Goal: Task Accomplishment & Management: Manage account settings

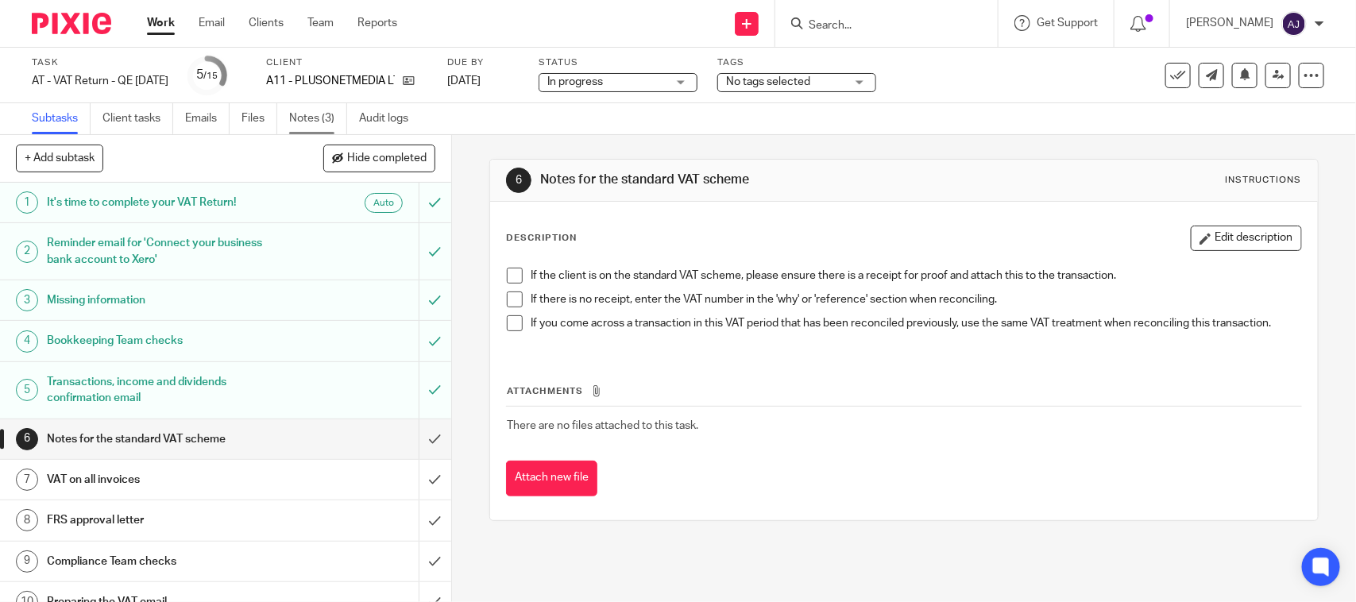
click at [320, 125] on link "Notes (3)" at bounding box center [318, 118] width 58 height 31
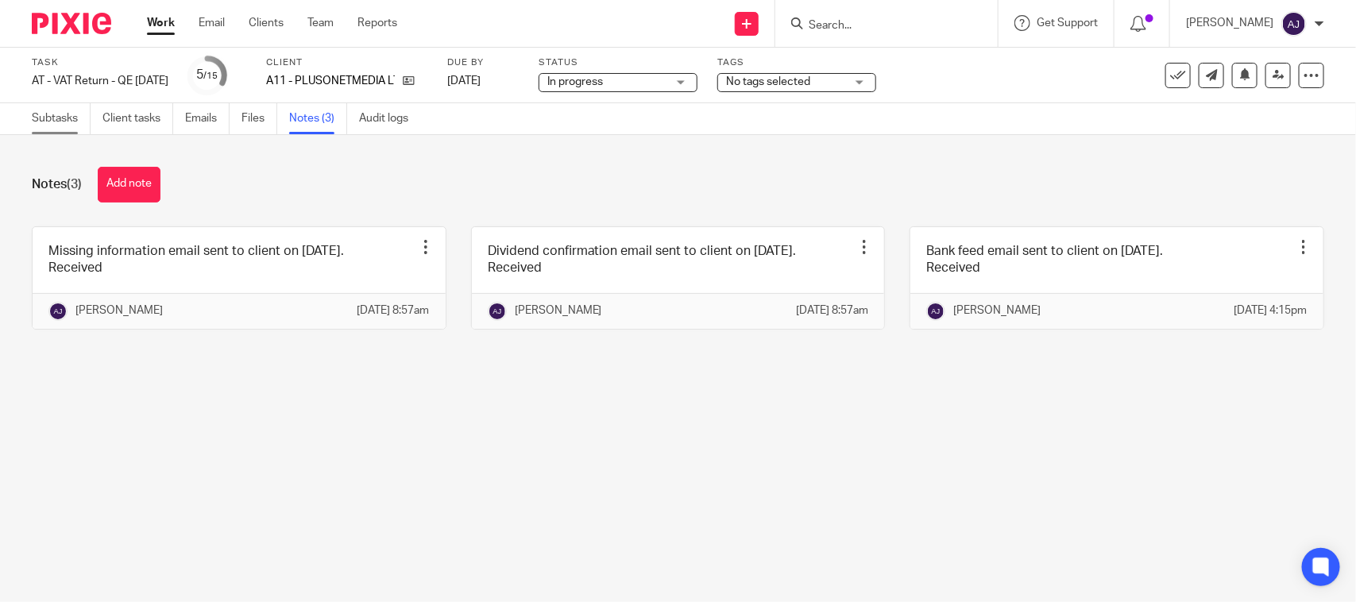
click at [45, 125] on link "Subtasks" at bounding box center [61, 118] width 59 height 31
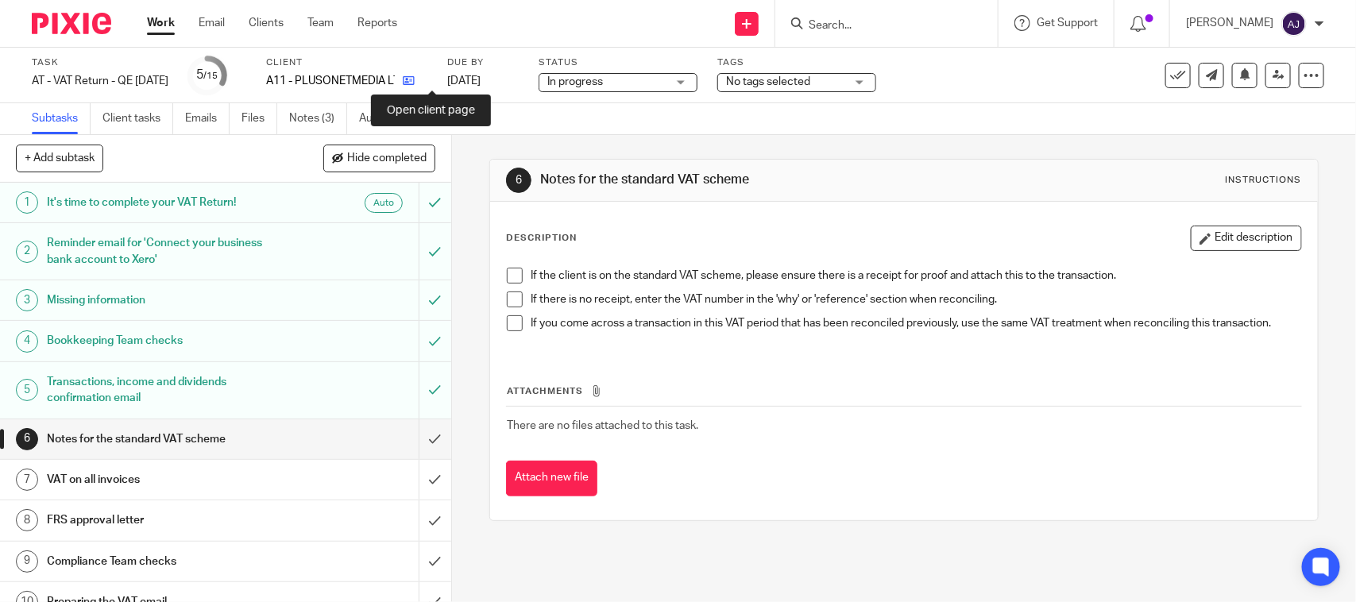
click at [415, 85] on icon at bounding box center [409, 81] width 12 height 12
click at [507, 280] on span at bounding box center [515, 276] width 16 height 16
click at [515, 308] on li "If there is no receipt, enter the VAT number in the 'why' or 'reference' sectio…" at bounding box center [903, 303] width 793 height 24
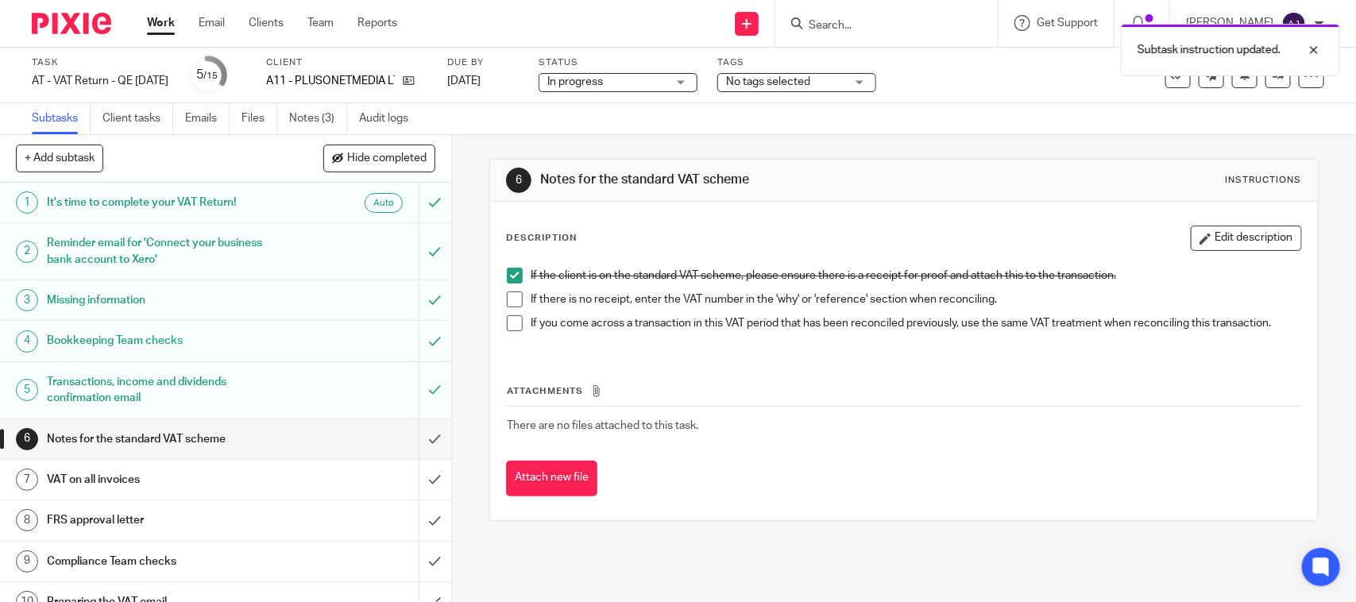
click at [510, 303] on span at bounding box center [515, 299] width 16 height 16
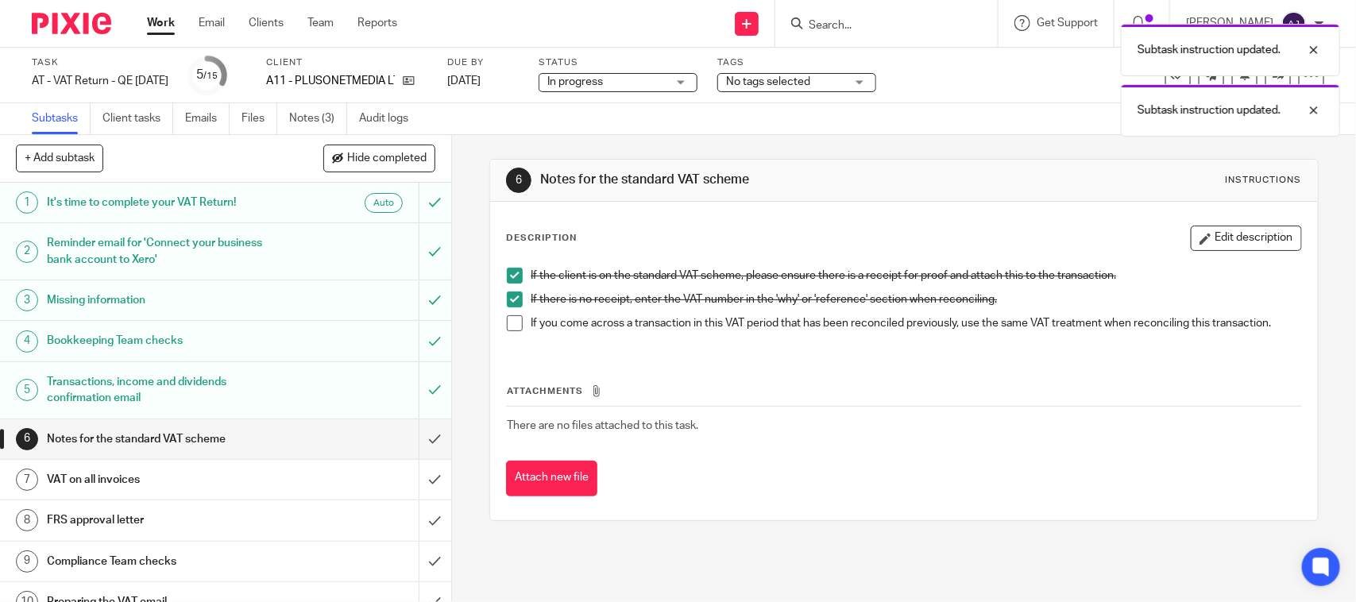
click at [507, 322] on span at bounding box center [515, 323] width 16 height 16
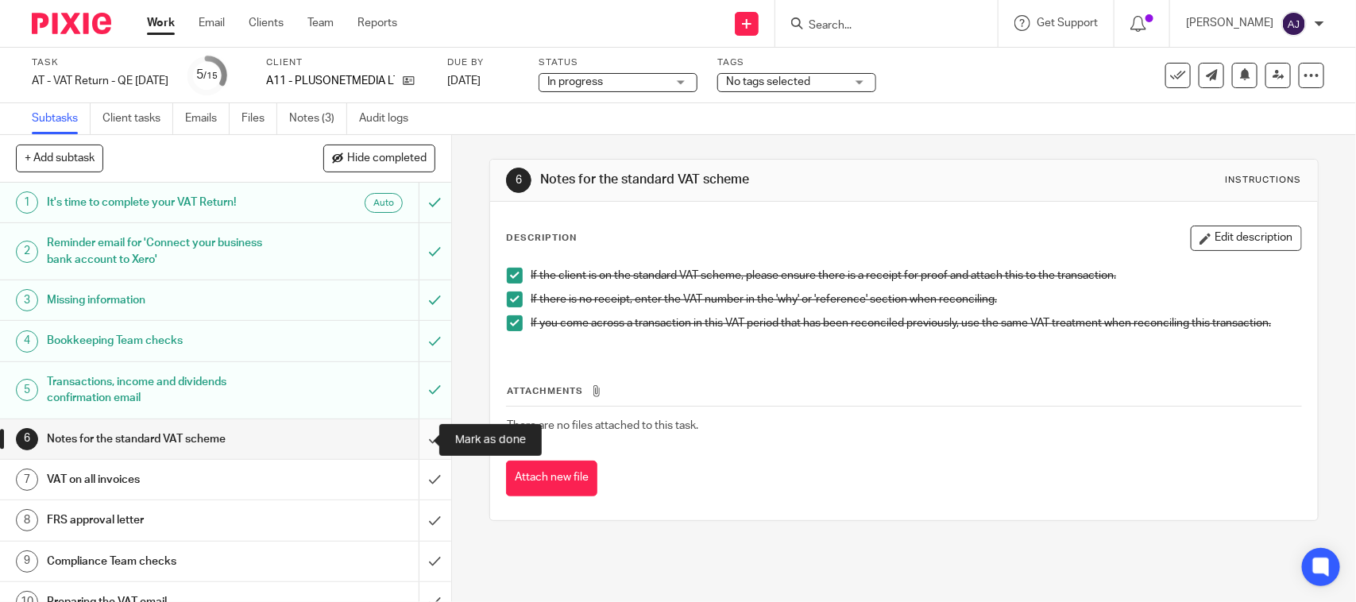
click at [414, 437] on input "submit" at bounding box center [225, 439] width 451 height 40
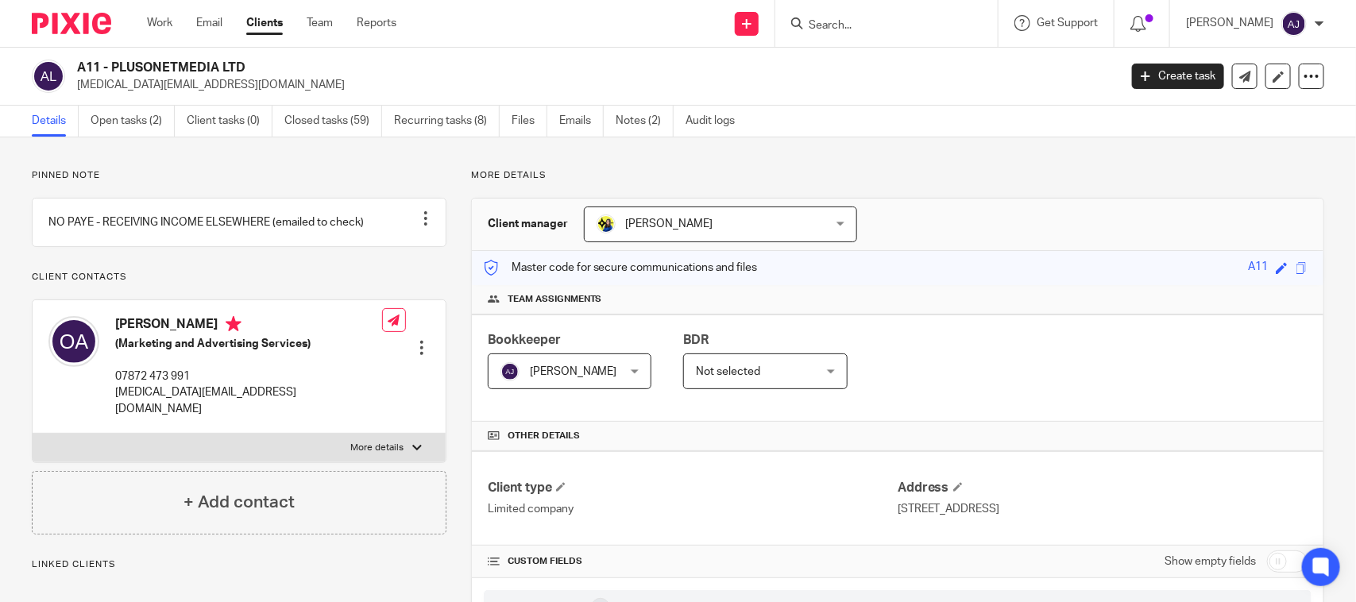
click at [915, 100] on div "A11 - PLUSONETMEDIA LTD tobi.akinkugbe@live.co.uk Create task Update from Compa…" at bounding box center [678, 77] width 1356 height 58
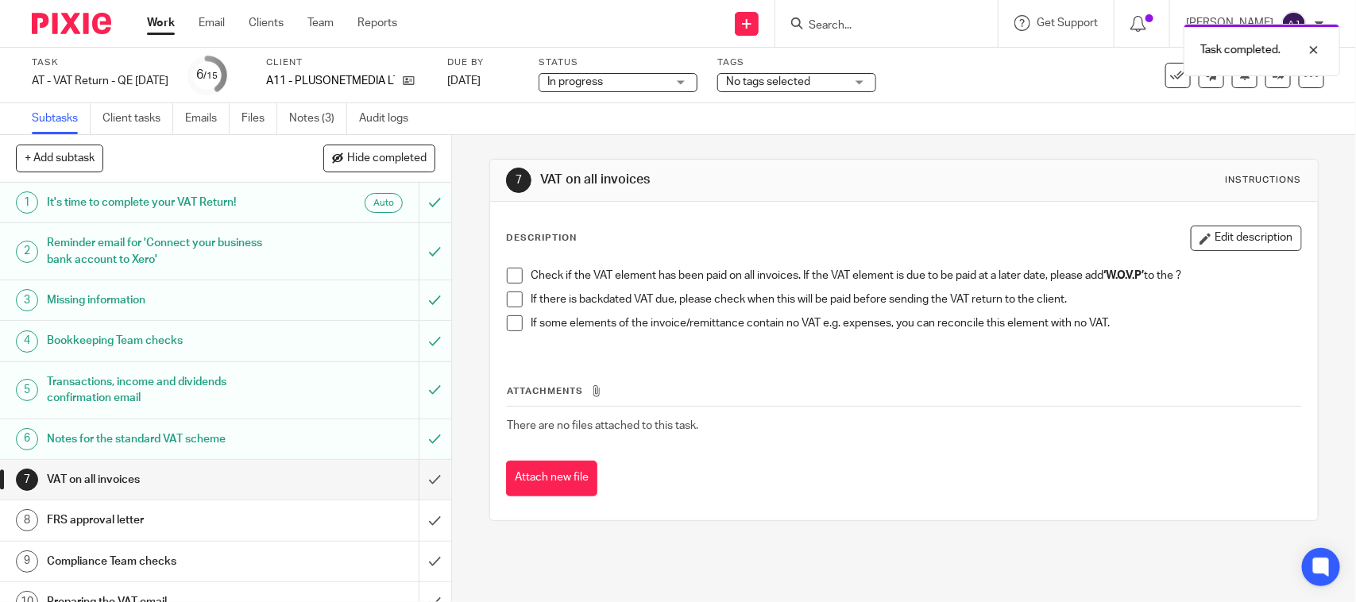
click at [510, 276] on span at bounding box center [515, 276] width 16 height 16
click at [512, 291] on span at bounding box center [515, 299] width 16 height 16
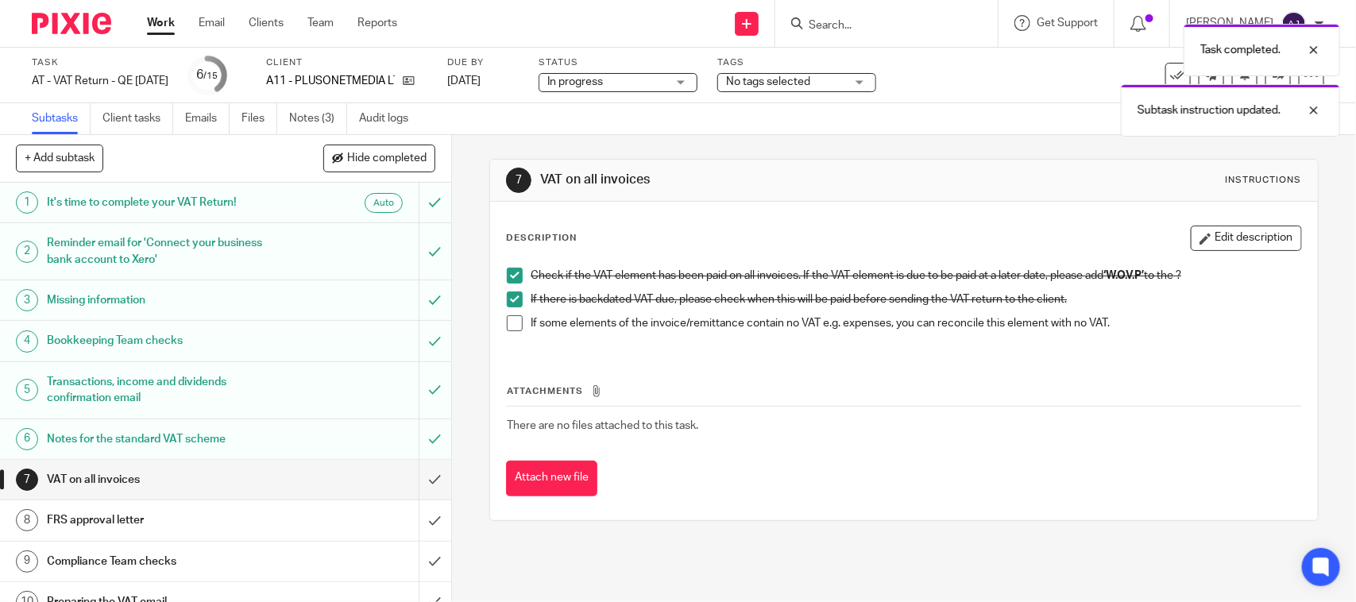
click at [512, 318] on span at bounding box center [515, 323] width 16 height 16
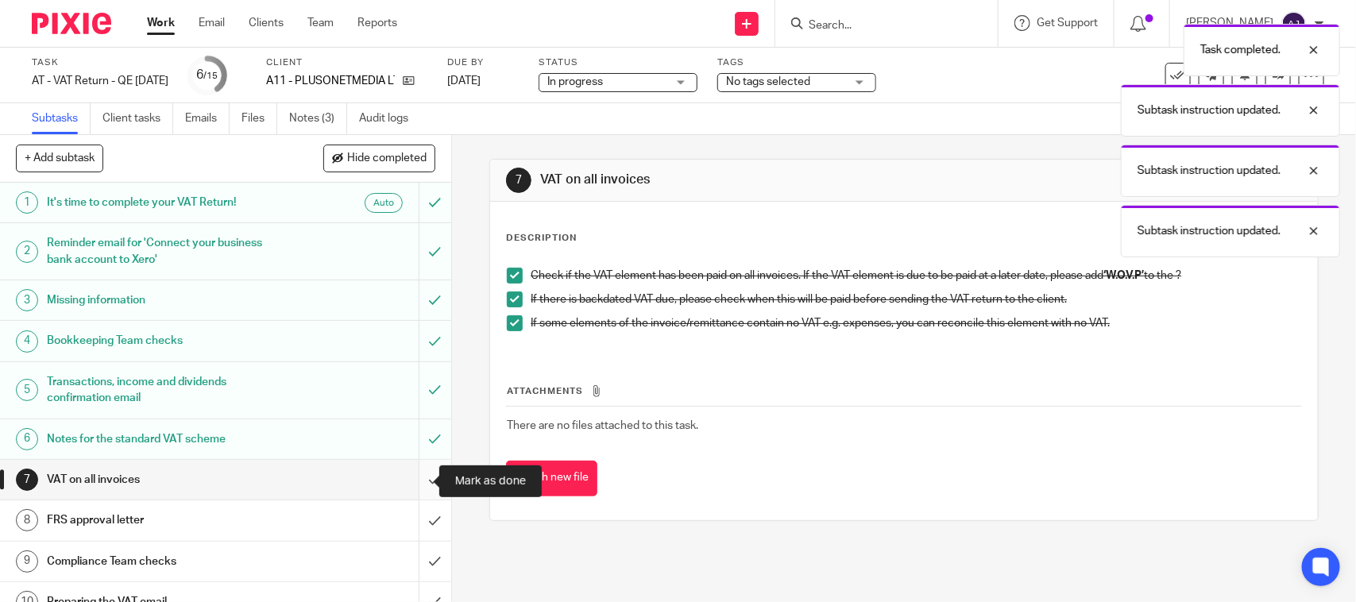
click at [414, 477] on input "submit" at bounding box center [225, 480] width 451 height 40
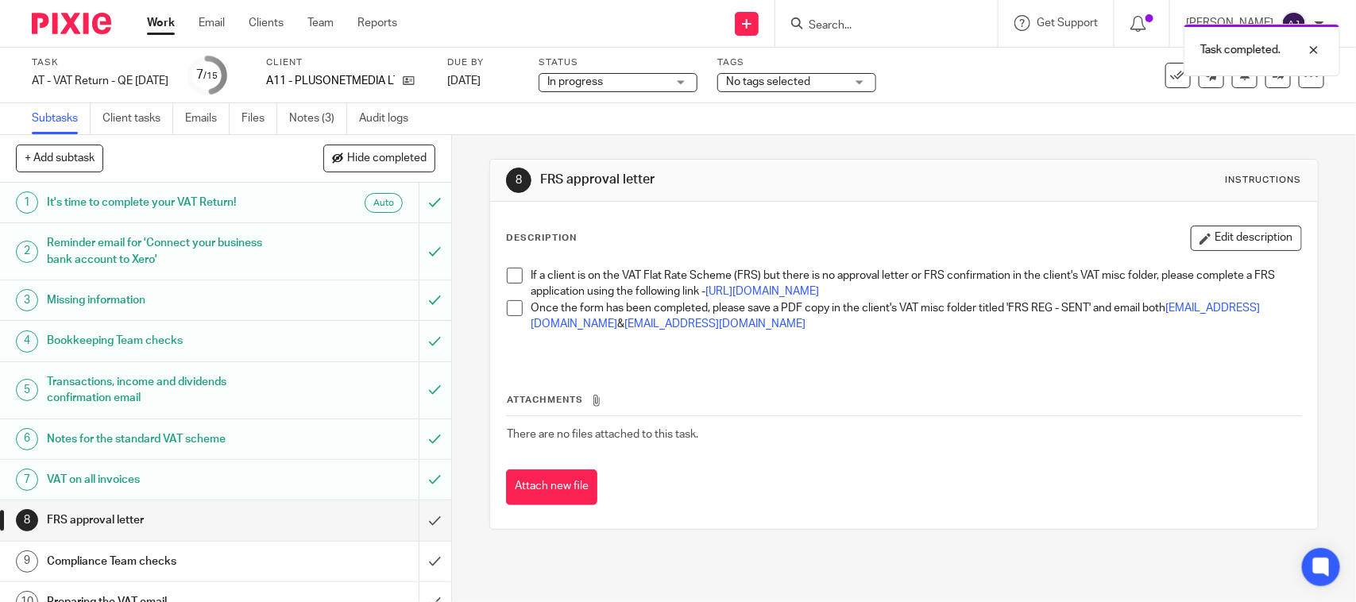
click at [515, 274] on span at bounding box center [515, 276] width 16 height 16
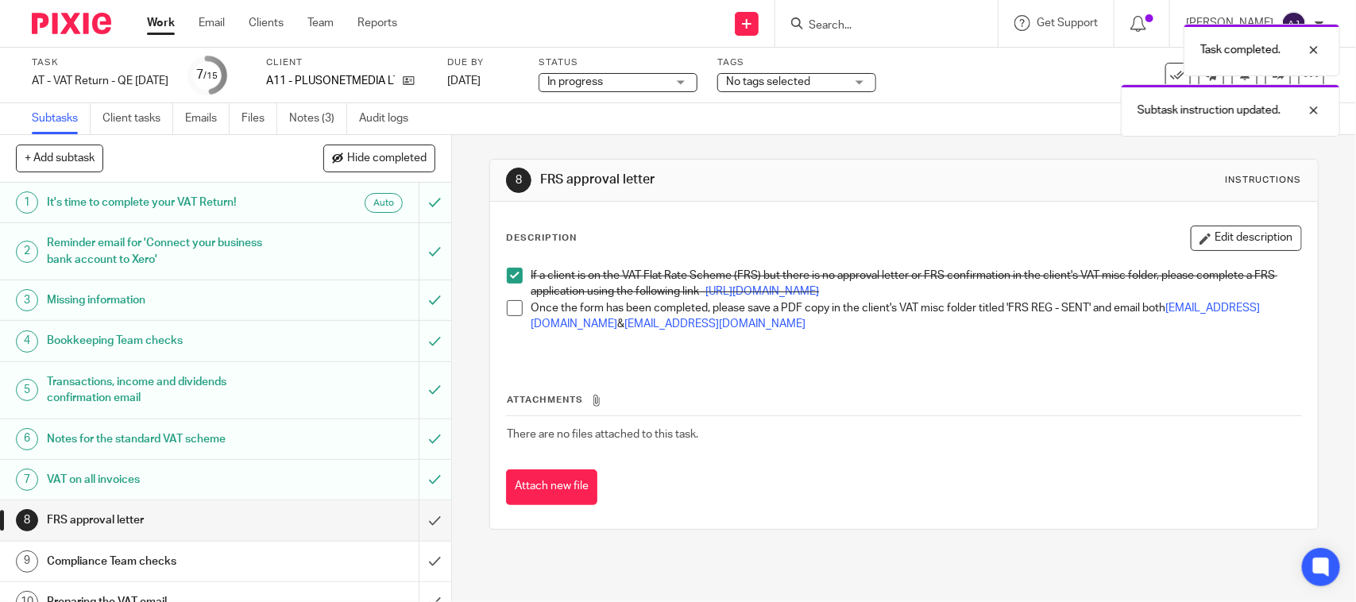
click at [508, 316] on span at bounding box center [515, 308] width 16 height 16
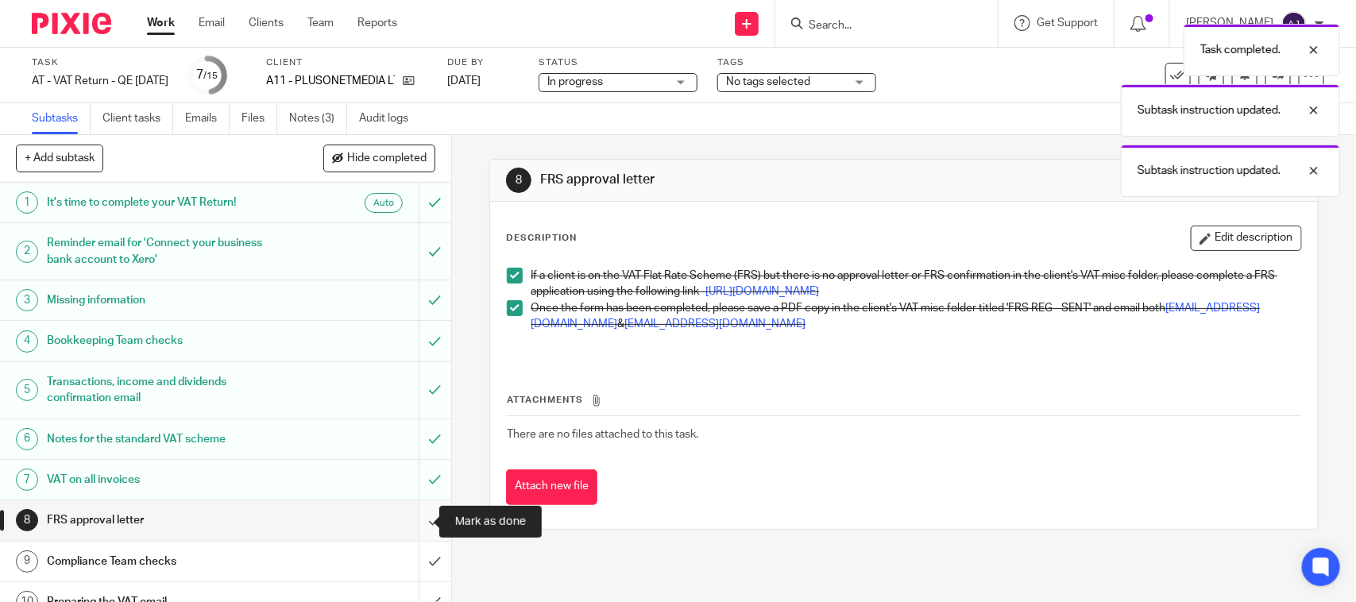
click at [407, 528] on input "submit" at bounding box center [225, 520] width 451 height 40
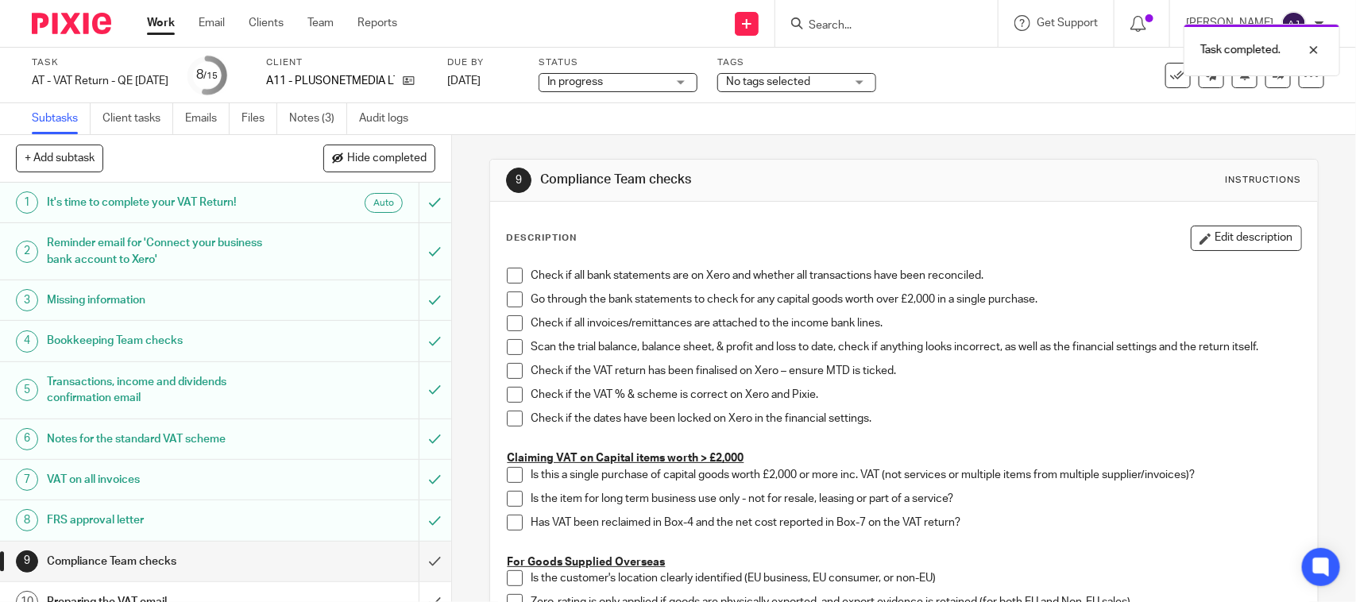
click at [590, 79] on span "In progress" at bounding box center [575, 81] width 56 height 11
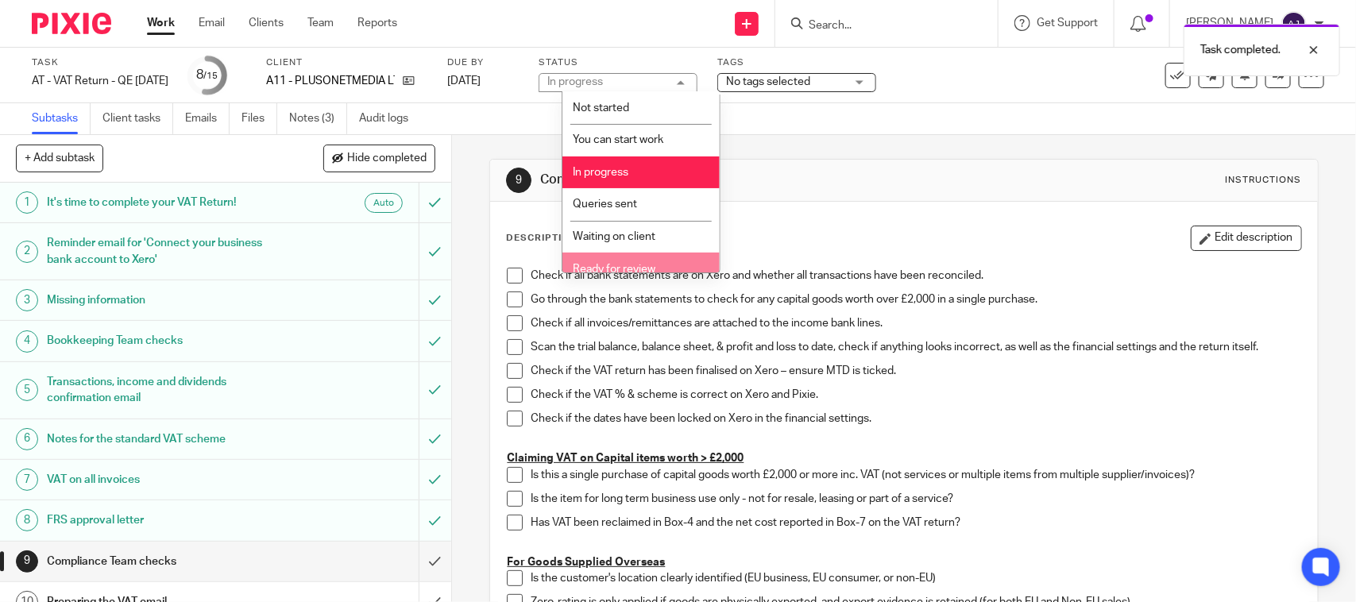
click at [600, 260] on li "Ready for review" at bounding box center [640, 269] width 157 height 33
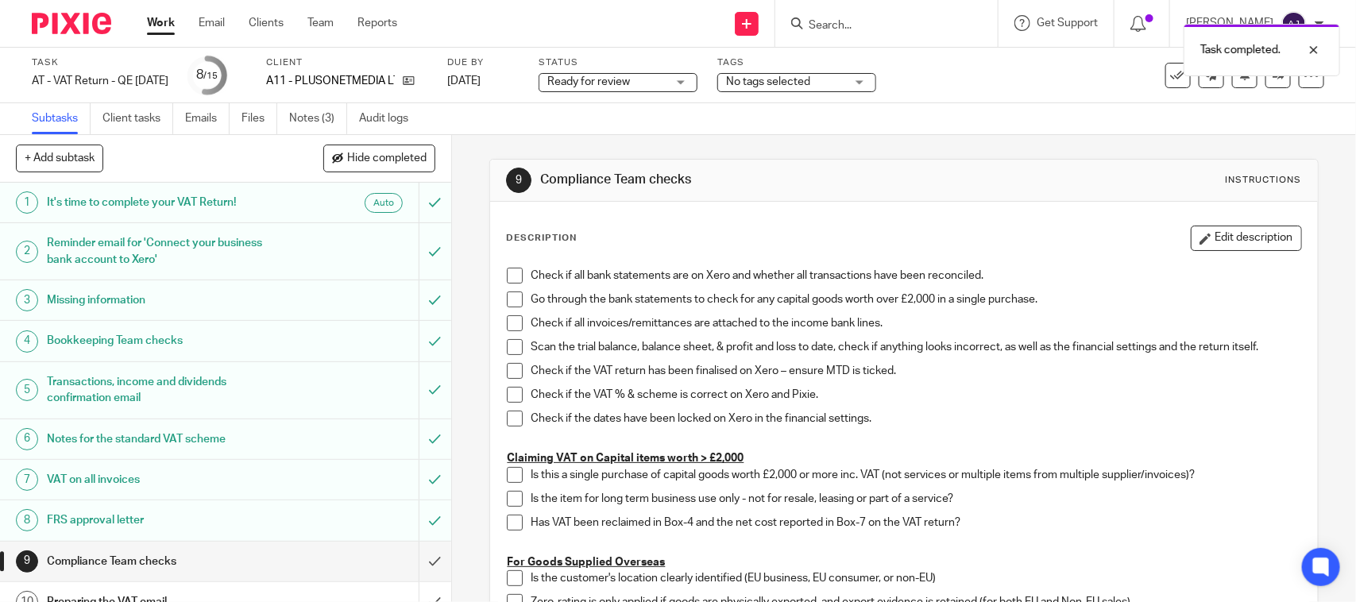
click at [709, 113] on div "Subtasks Client tasks Emails Files Notes (3) Audit logs" at bounding box center [678, 119] width 1356 height 32
click at [1311, 53] on div at bounding box center [1301, 49] width 43 height 19
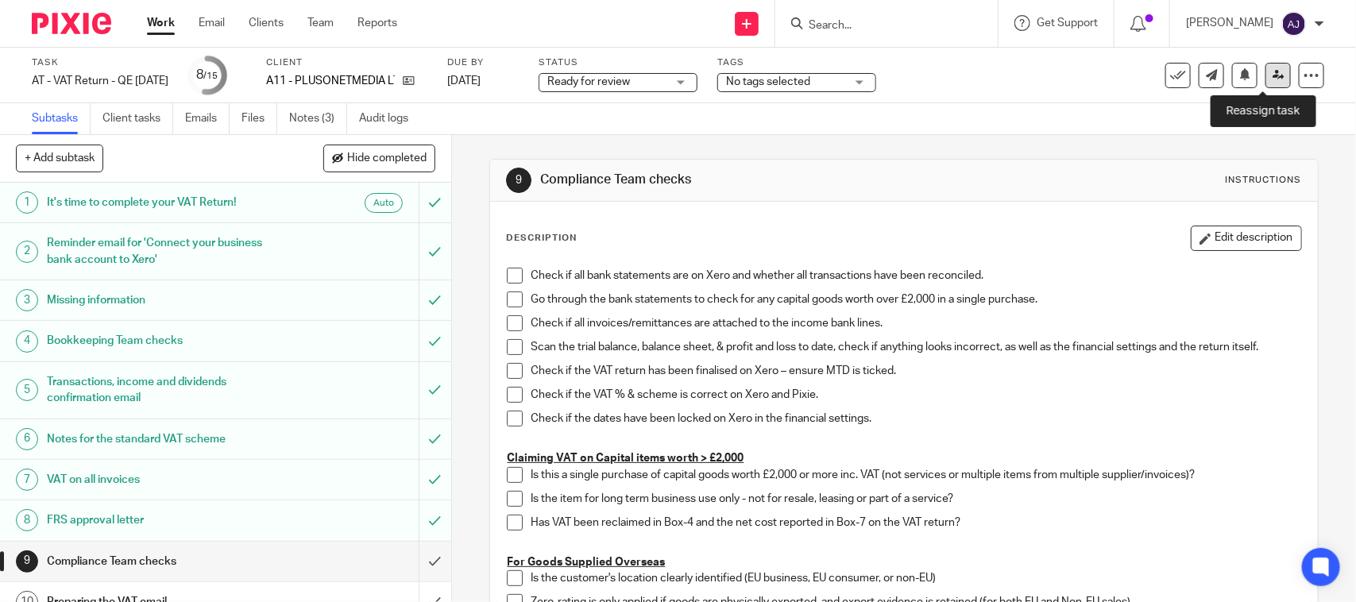
click at [1272, 76] on icon at bounding box center [1278, 75] width 12 height 12
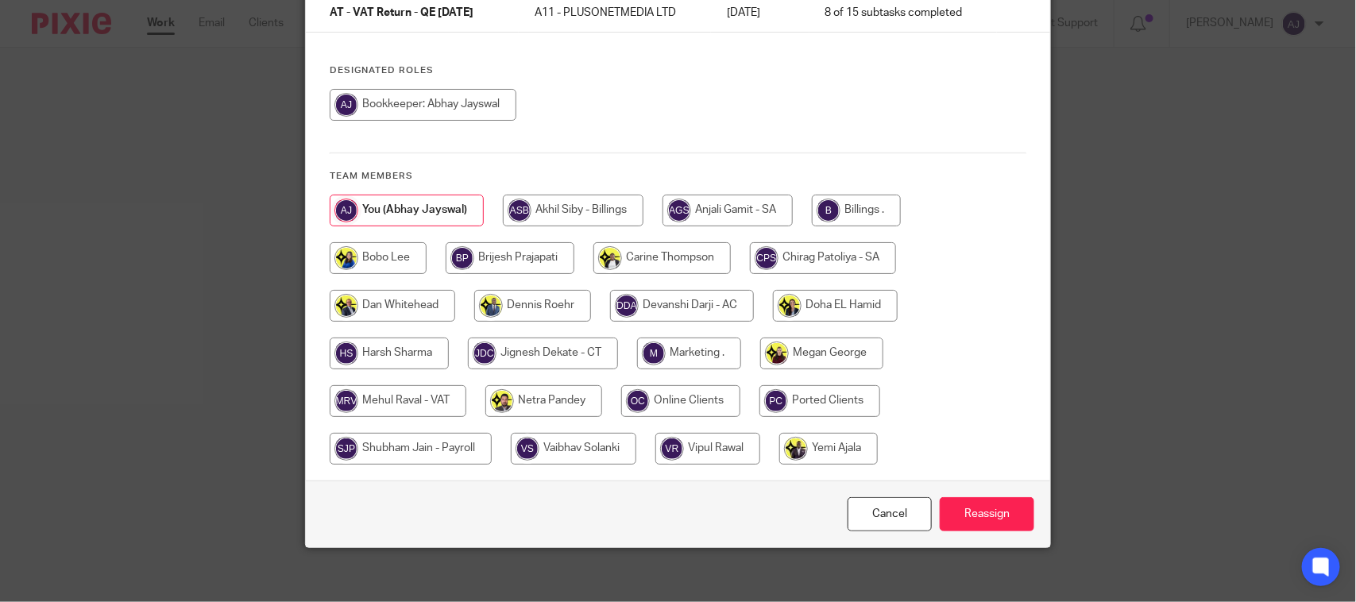
scroll to position [161, 0]
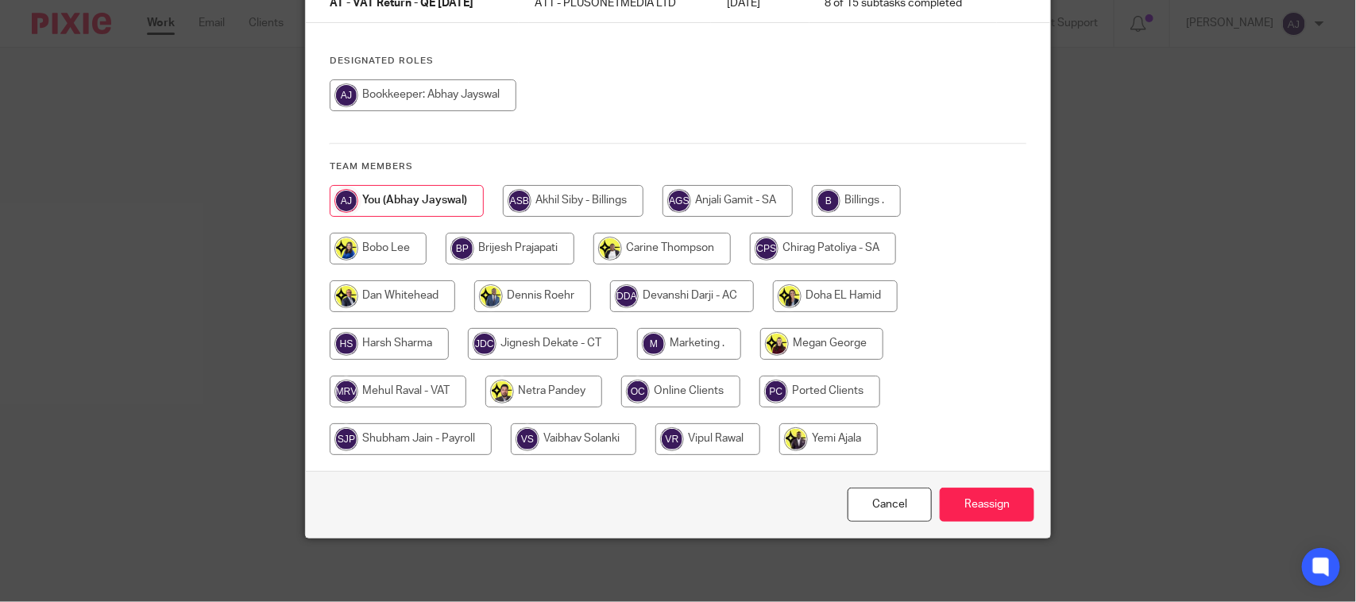
click at [409, 382] on input "radio" at bounding box center [398, 392] width 137 height 32
radio input "true"
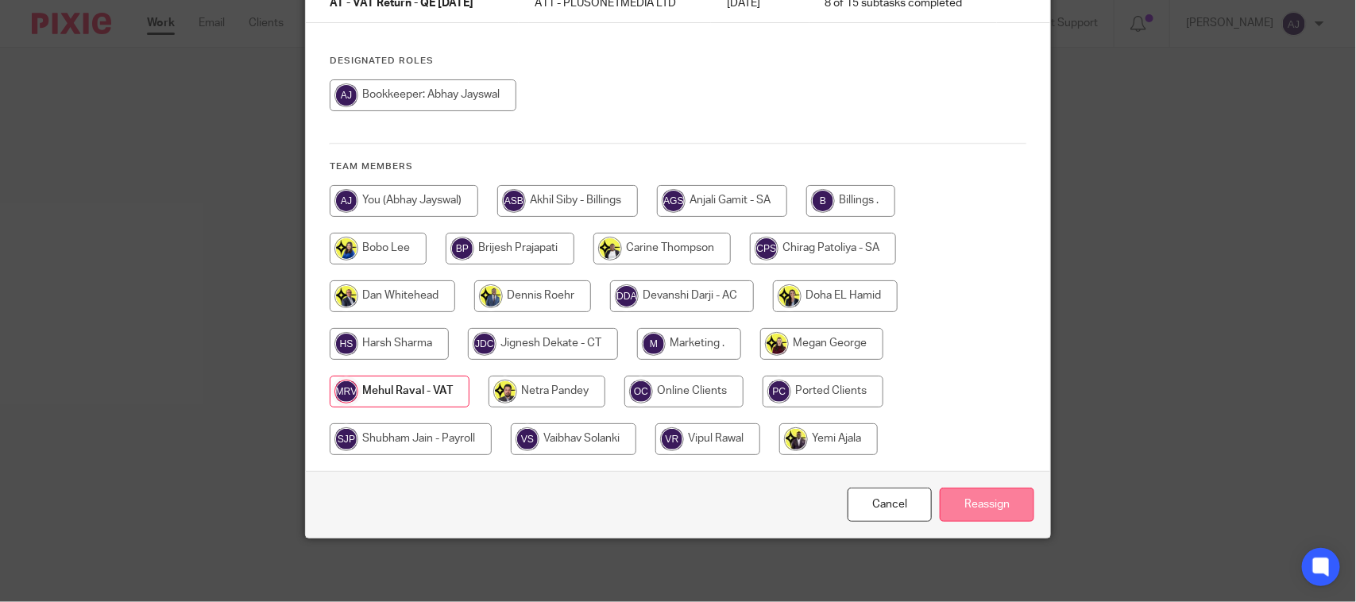
click at [969, 503] on input "Reassign" at bounding box center [986, 505] width 94 height 34
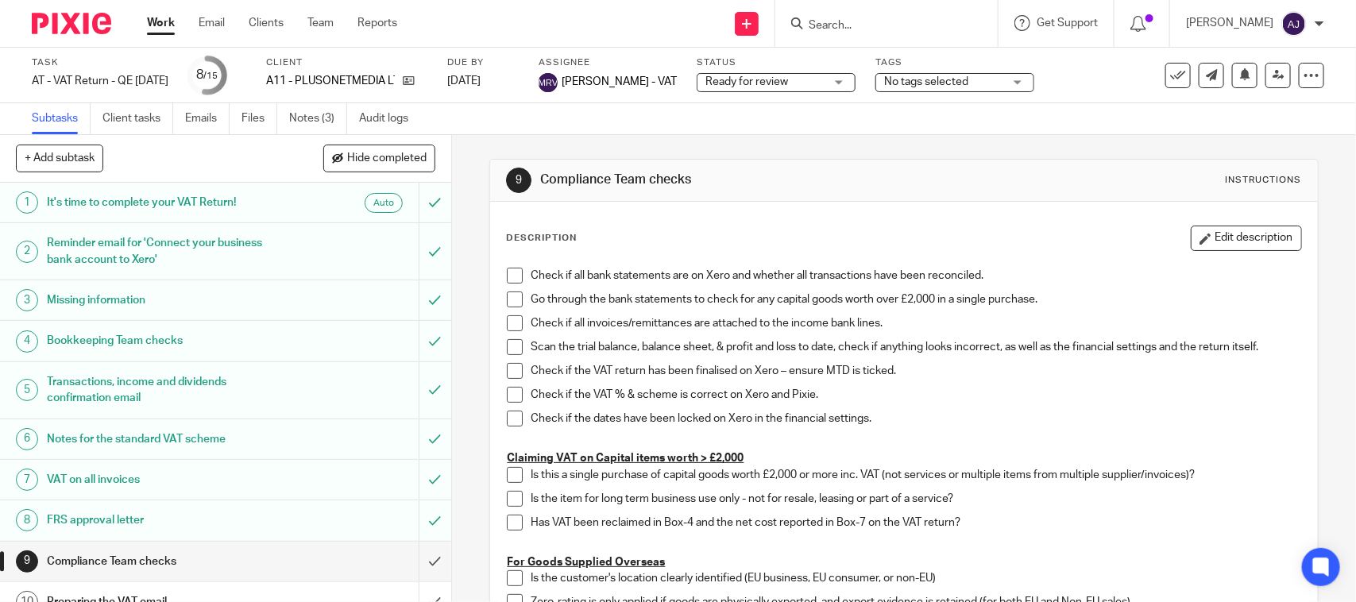
click at [163, 24] on link "Work" at bounding box center [161, 23] width 28 height 16
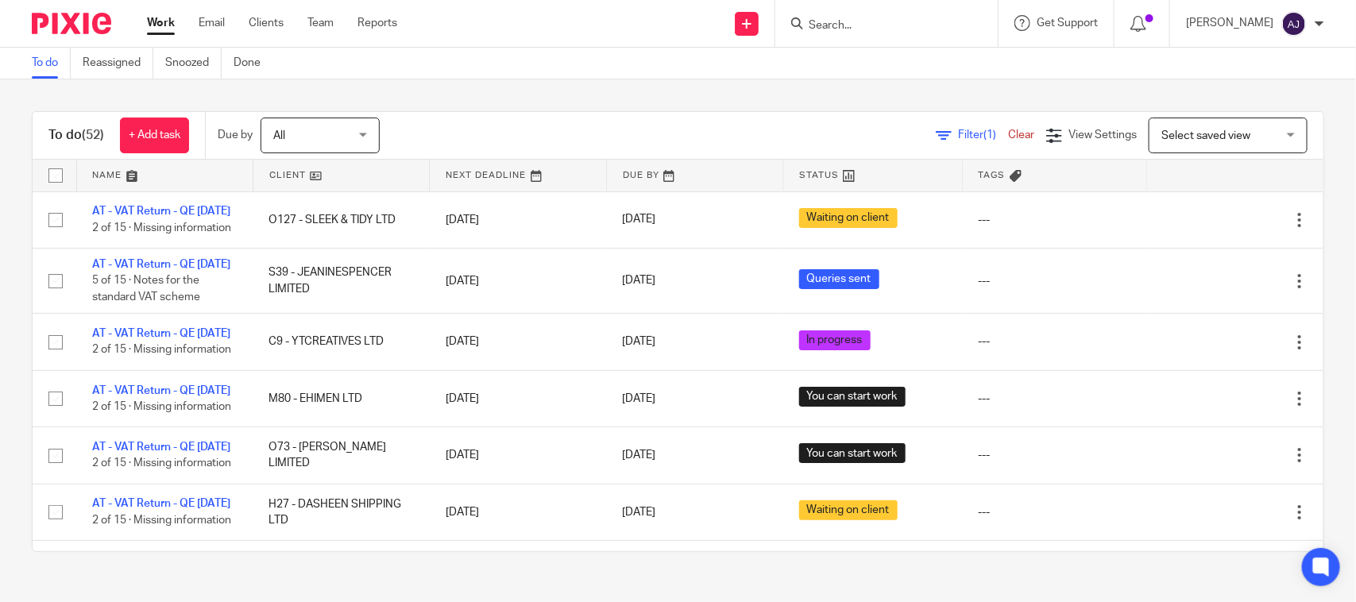
click at [511, 94] on div "To do (52) + Add task Due by All All Today Tomorrow This week Next week This mo…" at bounding box center [678, 331] width 1356 height 504
click at [850, 25] on input "Search" at bounding box center [878, 26] width 143 height 14
paste input "Marc Hedley"
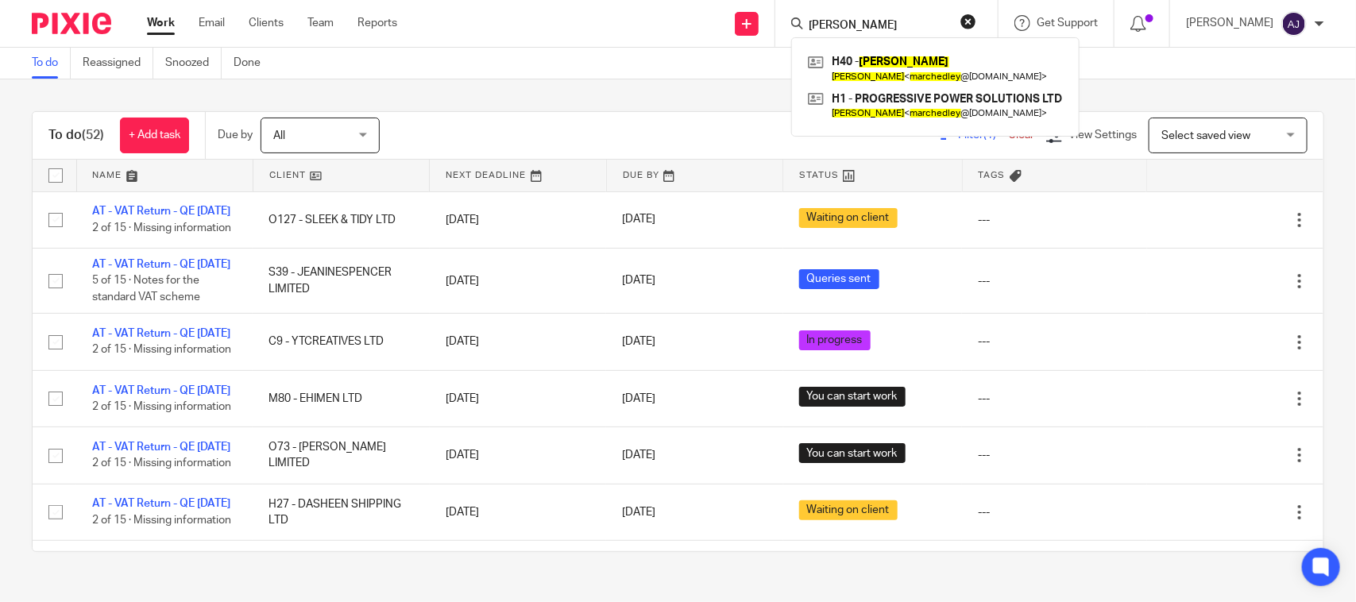
type input "Marc Hedley"
click at [588, 81] on div "To do (52) + Add task Due by All All Today Tomorrow This week Next week This mo…" at bounding box center [678, 331] width 1356 height 504
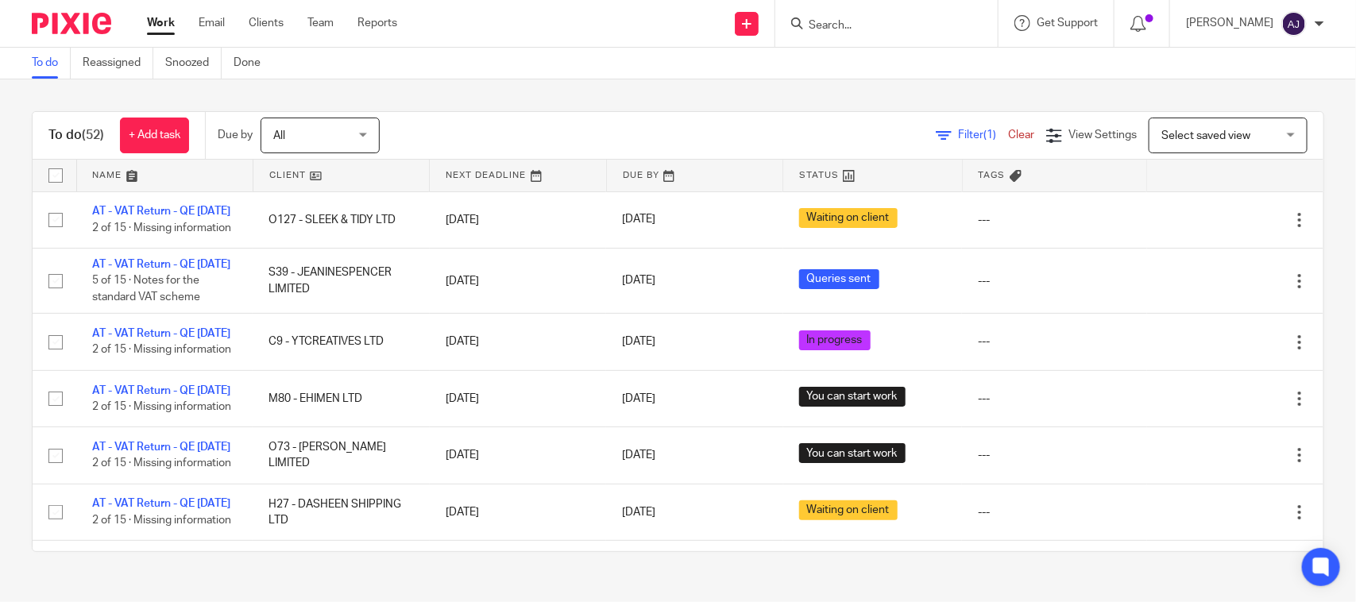
click at [819, 101] on div "To do (52) + Add task Due by All All Today Tomorrow This week Next week This mo…" at bounding box center [678, 331] width 1356 height 504
click at [617, 58] on div "To do Reassigned Snoozed Done" at bounding box center [678, 64] width 1356 height 32
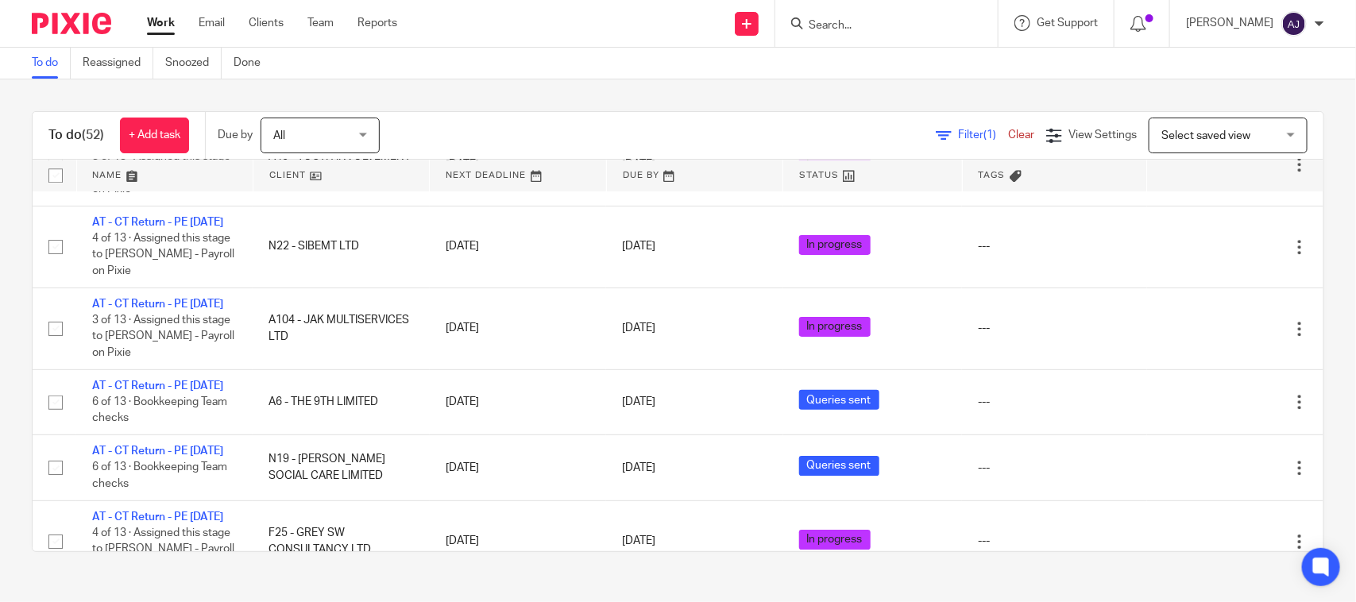
scroll to position [357, 0]
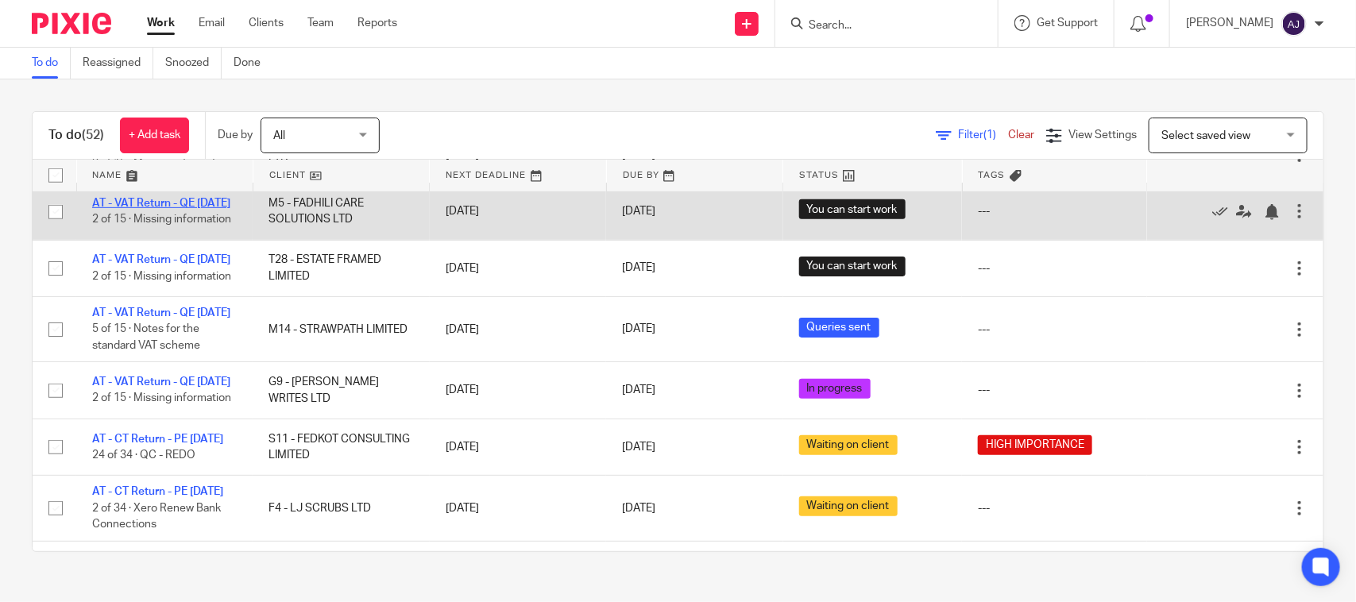
click at [172, 209] on link "AT - VAT Return - QE [DATE]" at bounding box center [161, 203] width 138 height 11
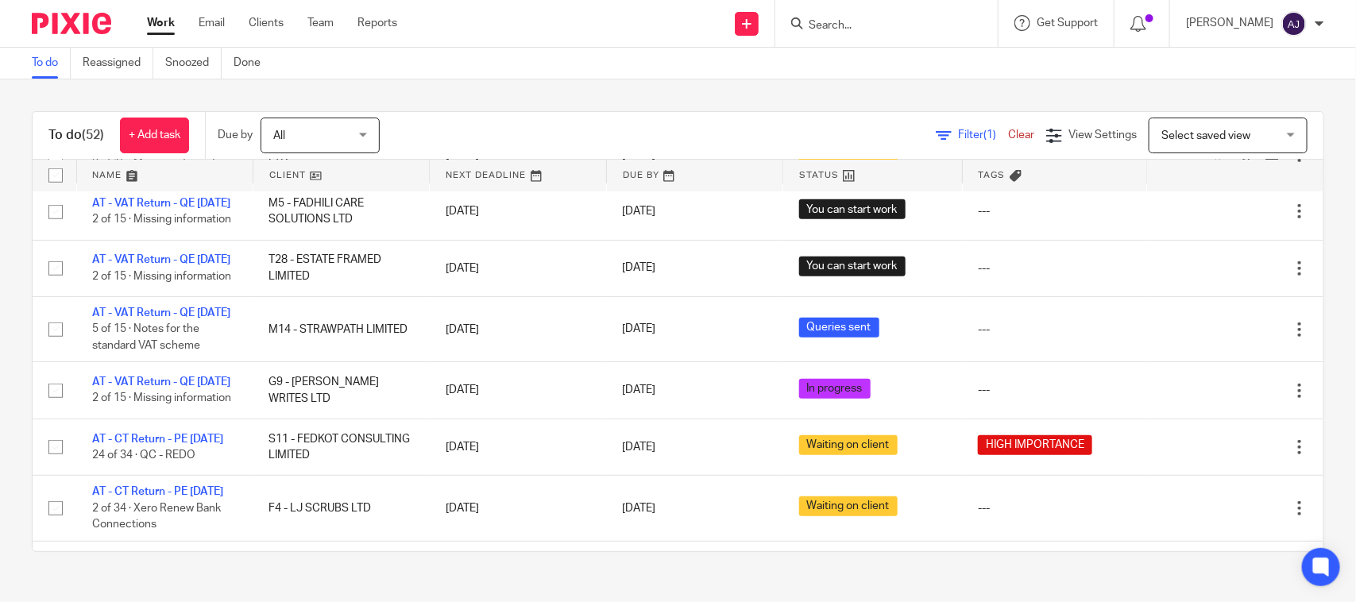
scroll to position [0, 0]
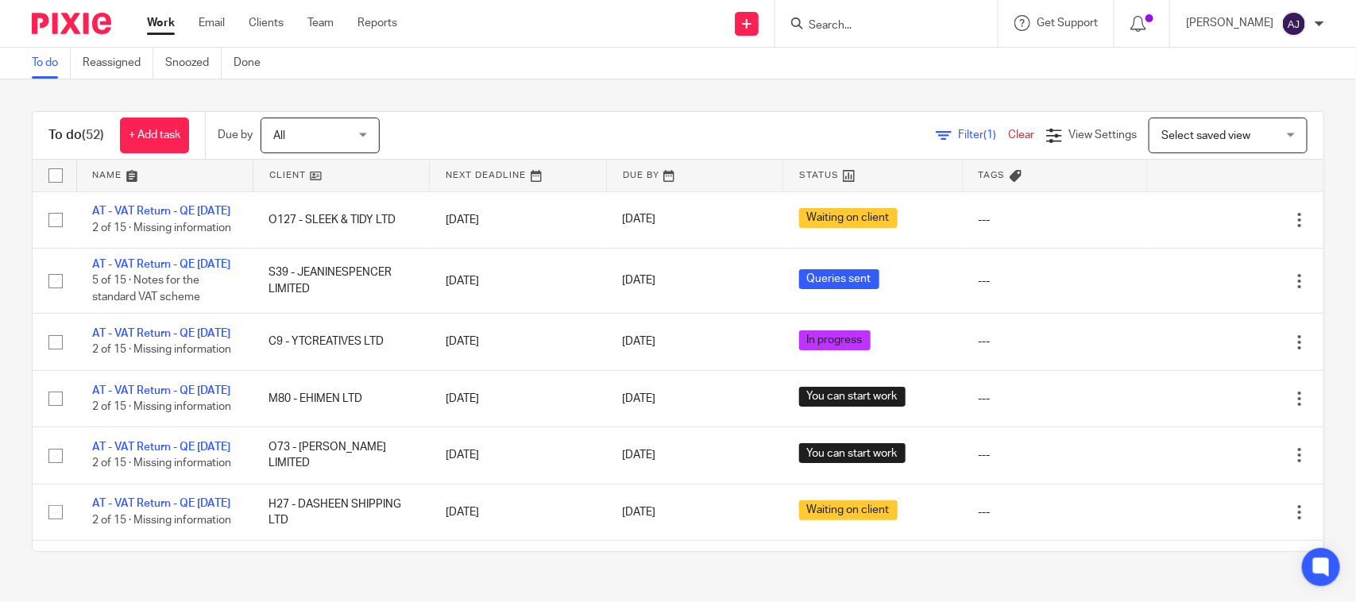
drag, startPoint x: 560, startPoint y: 91, endPoint x: 560, endPoint y: 81, distance: 10.3
click at [560, 88] on div "To do (52) + Add task Due by All All Today Tomorrow This week Next week This mo…" at bounding box center [678, 331] width 1356 height 504
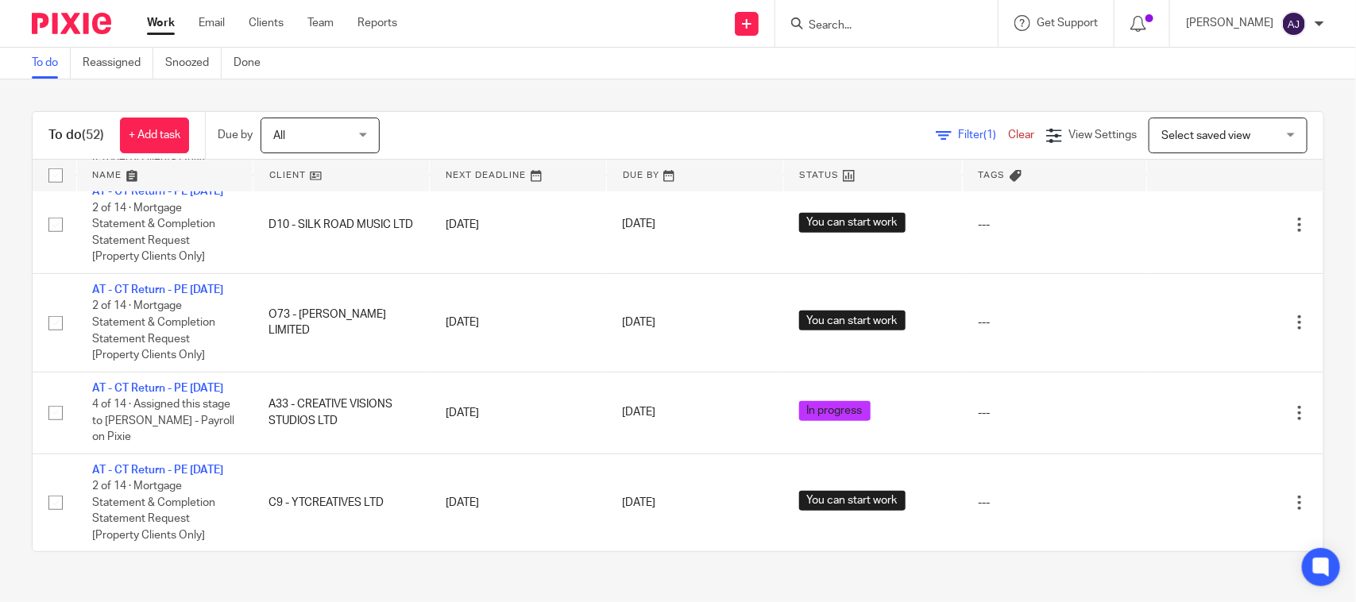
scroll to position [4068, 0]
click at [431, 580] on div "To do (52) + Add task Due by All All Today Tomorrow This week Next week This mo…" at bounding box center [678, 331] width 1356 height 504
click at [724, 110] on div "To do (52) + Add task Due by All All Today Tomorrow This week Next week This mo…" at bounding box center [678, 331] width 1356 height 504
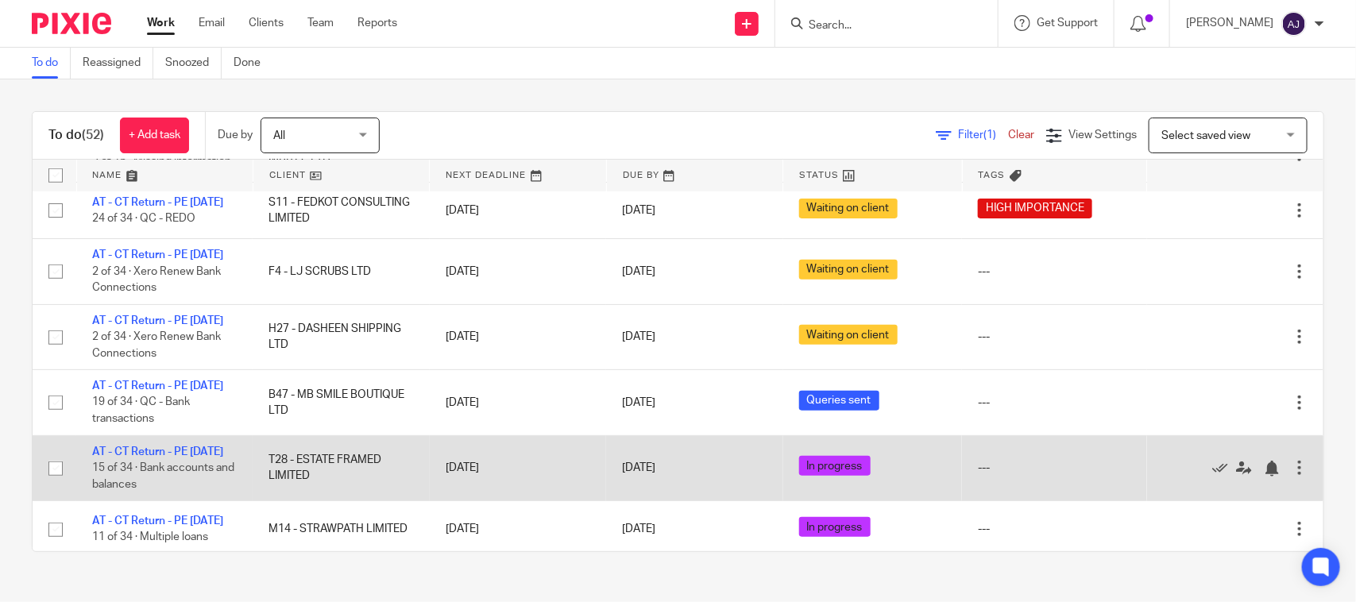
scroll to position [0, 0]
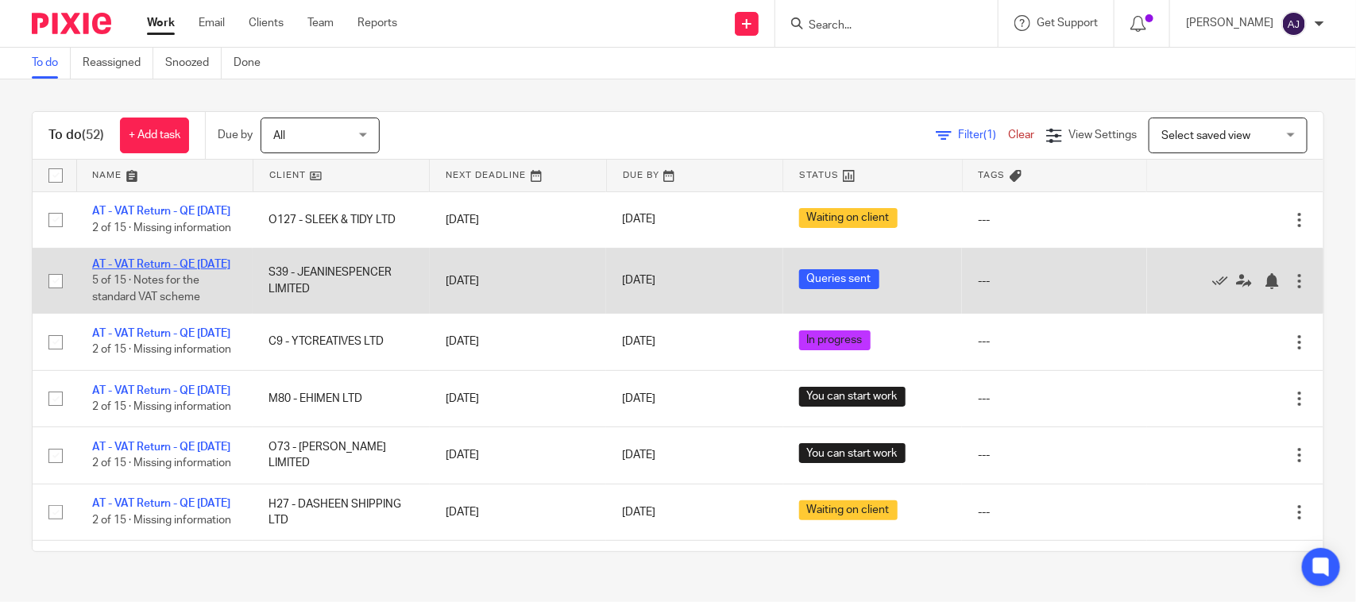
click at [133, 270] on link "AT - VAT Return - QE [DATE]" at bounding box center [161, 264] width 138 height 11
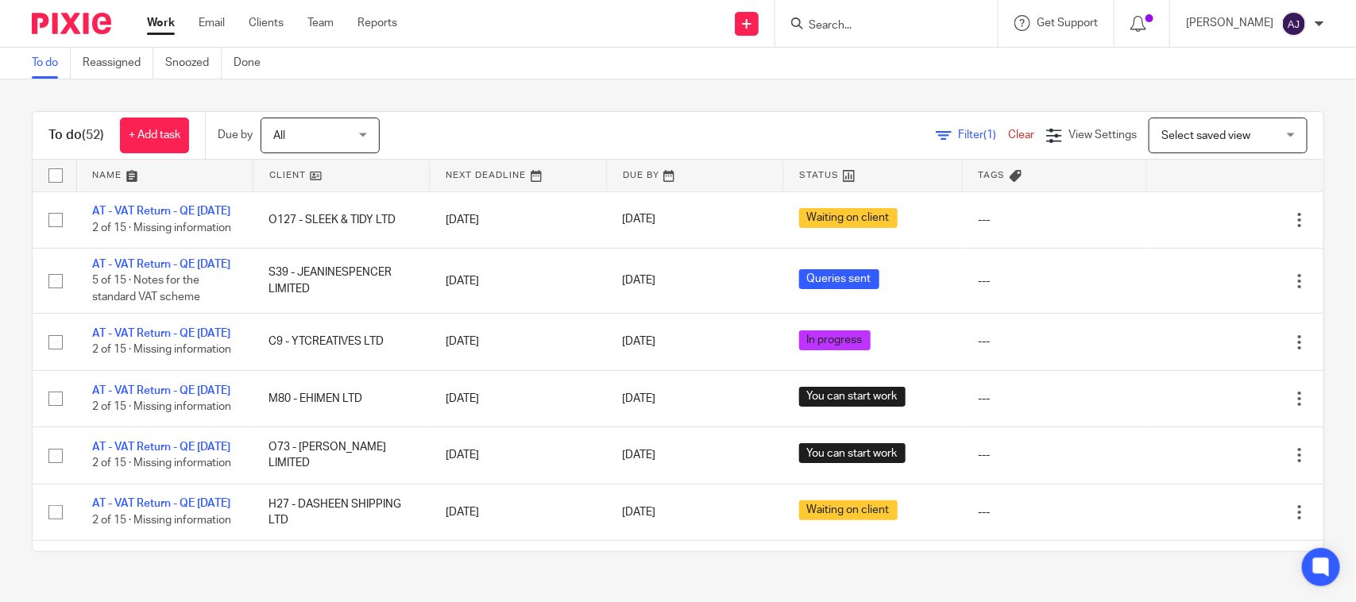
click at [500, 102] on div "To do (52) + Add task Due by All All Today Tomorrow This week Next week This mo…" at bounding box center [678, 331] width 1356 height 504
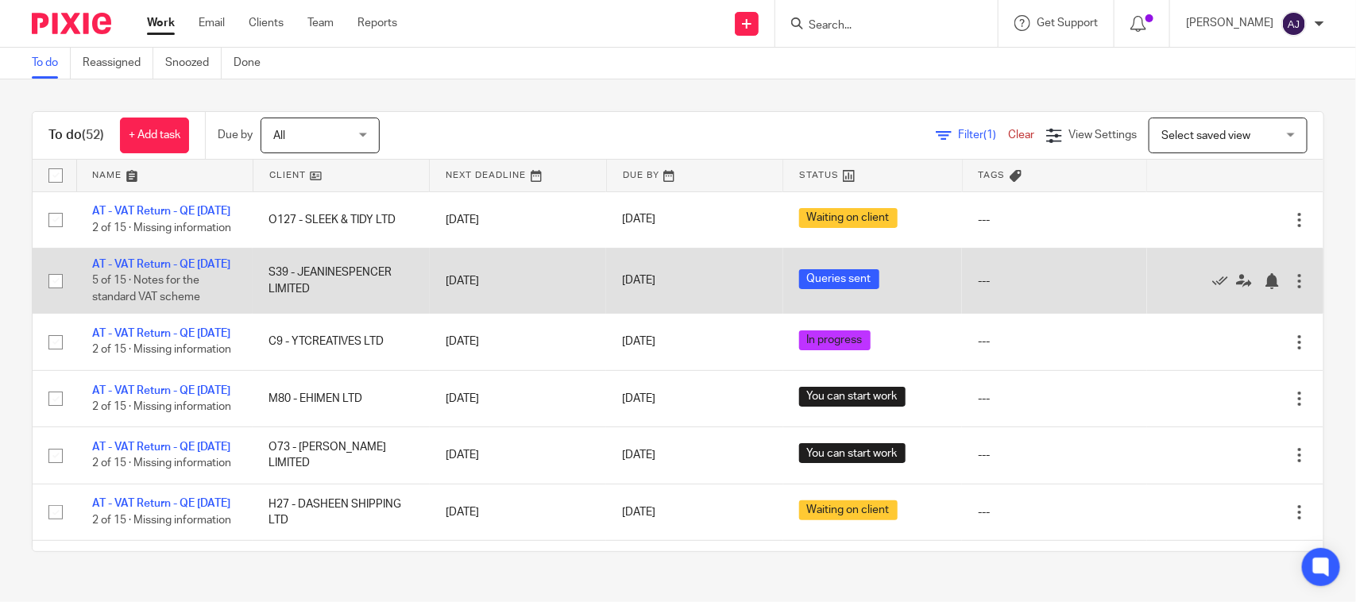
scroll to position [1963, 0]
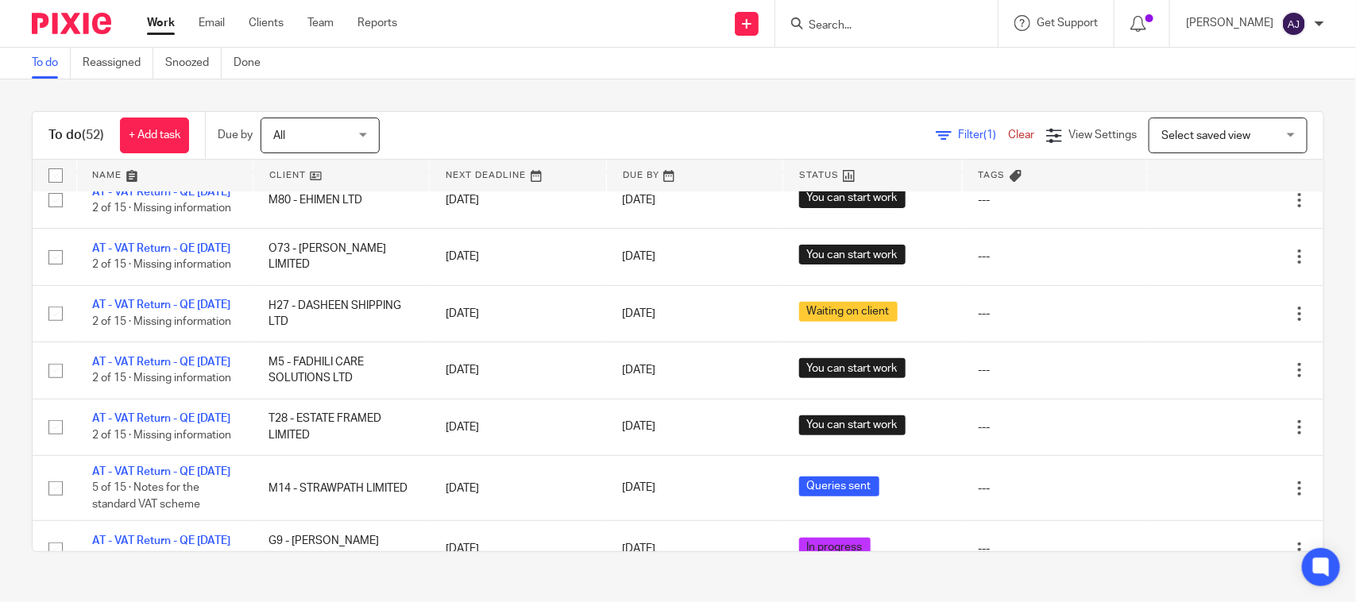
scroll to position [298, 0]
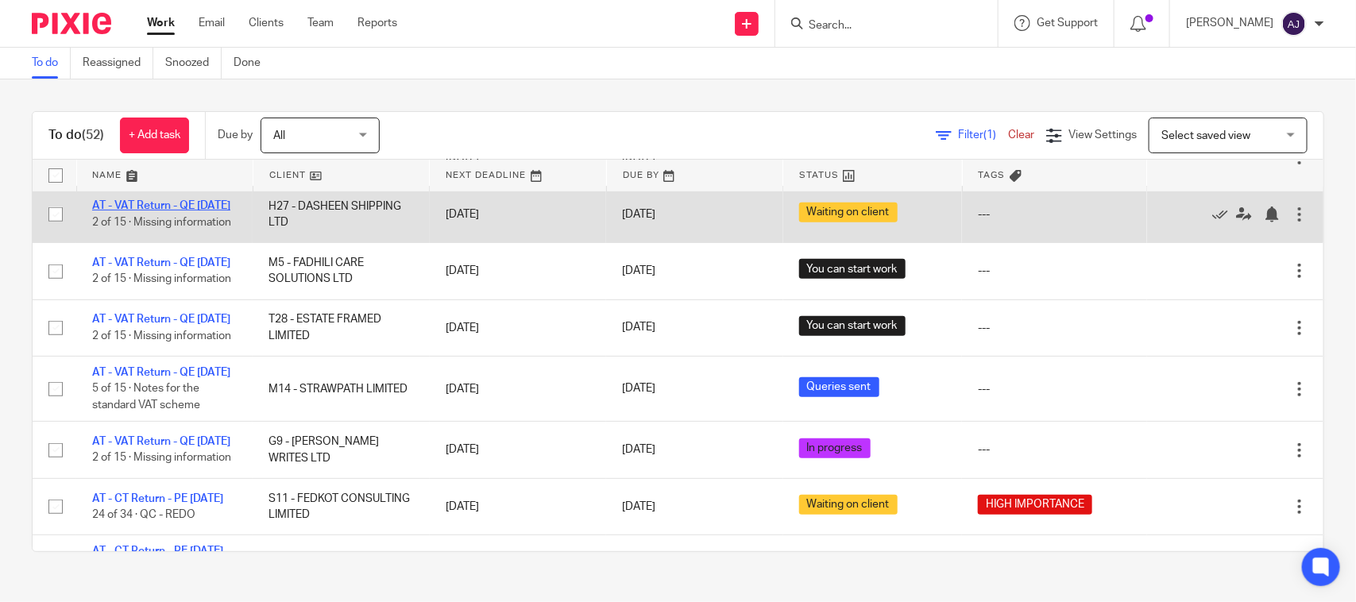
click at [139, 211] on link "AT - VAT Return - QE [DATE]" at bounding box center [161, 205] width 138 height 11
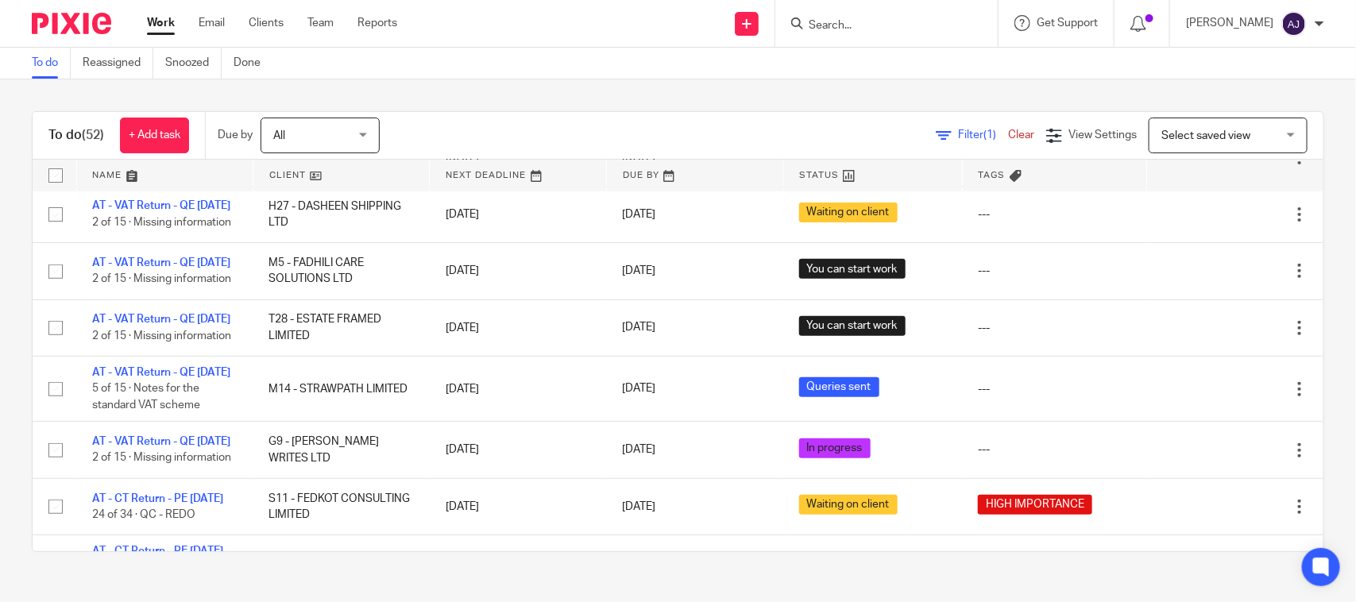
click at [649, 91] on div "To do (52) + Add task Due by All All Today Tomorrow This week Next week This mo…" at bounding box center [678, 331] width 1356 height 504
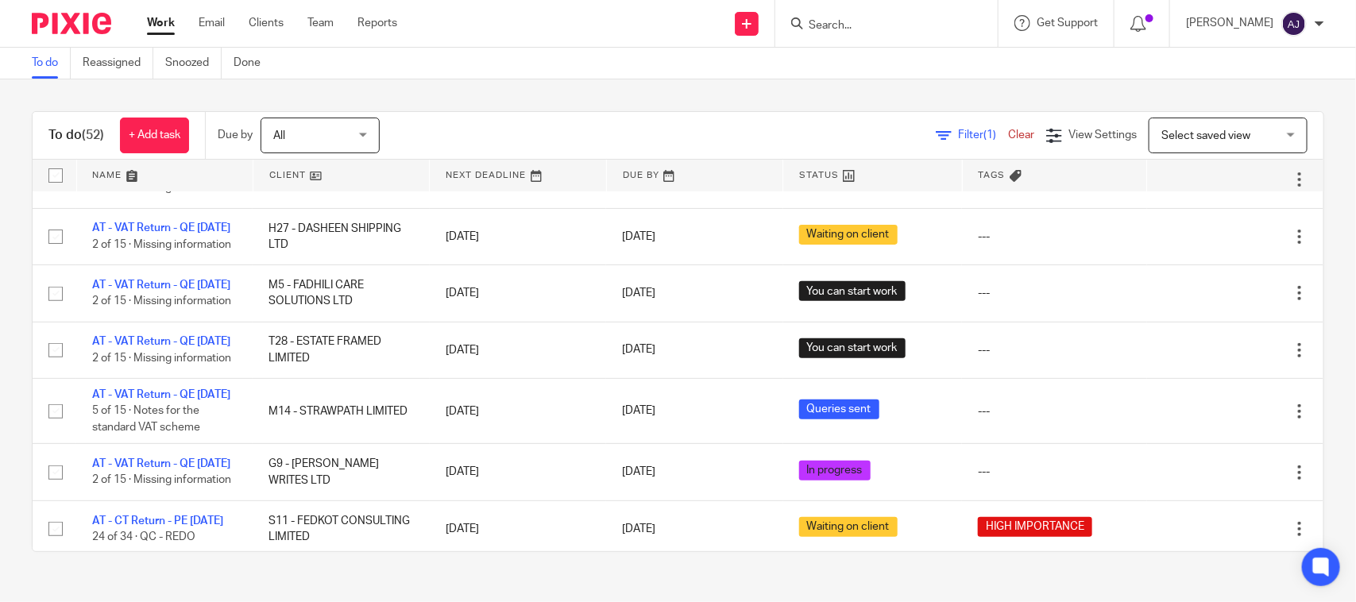
scroll to position [830, 0]
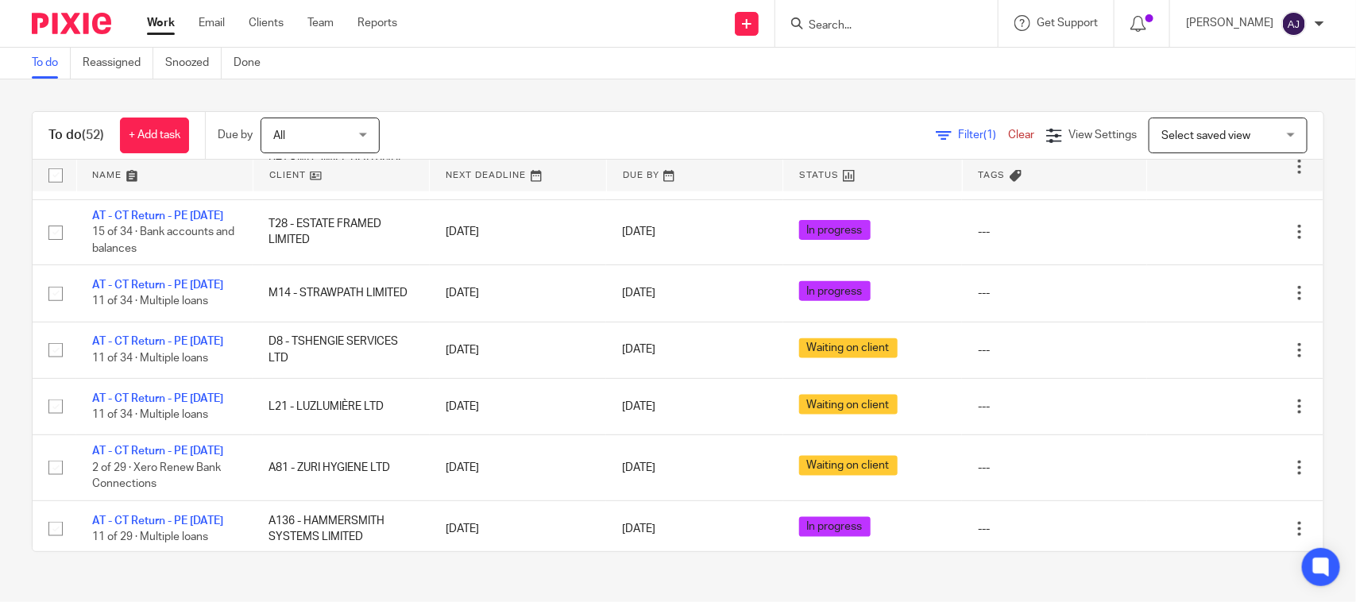
click at [133, 91] on link "AT - CT Return - PE 31-01-2025" at bounding box center [157, 84] width 131 height 11
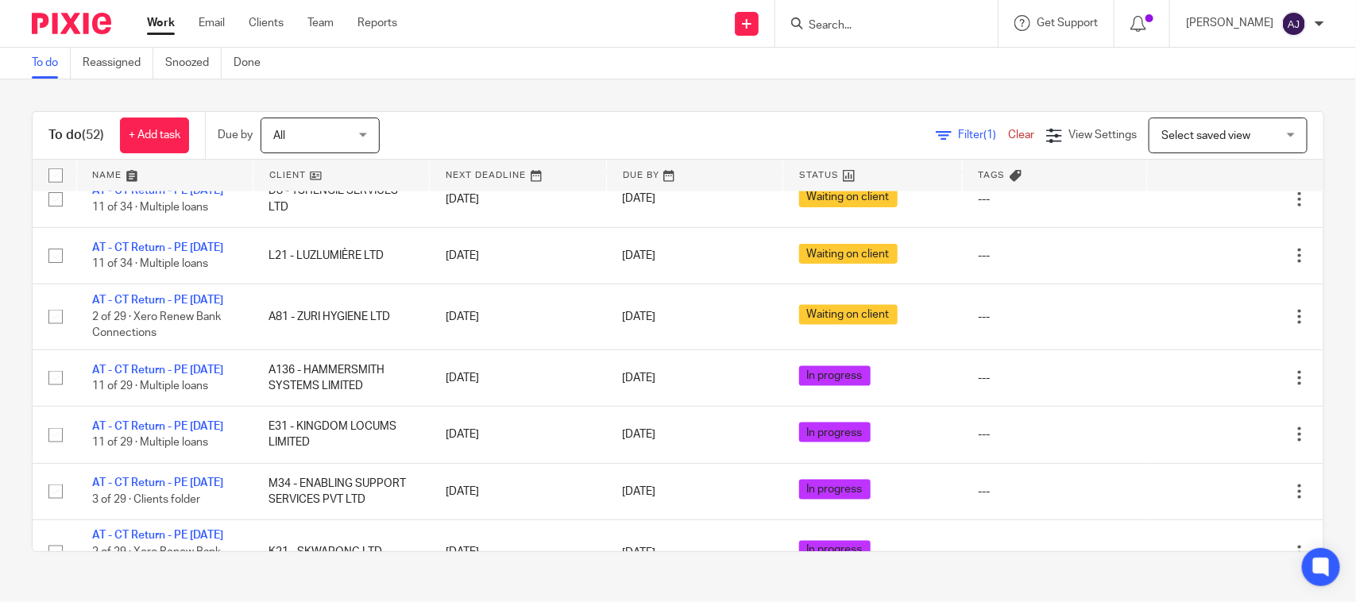
scroll to position [1092, 0]
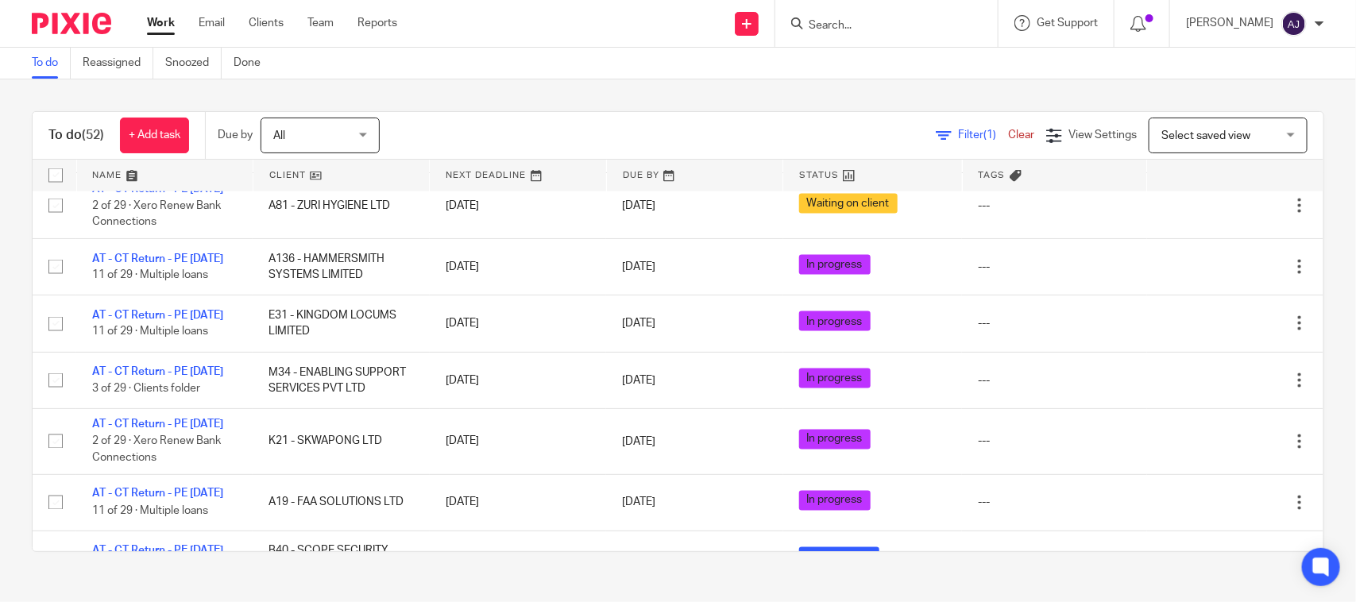
click at [624, 70] on div "To do Reassigned Snoozed Done" at bounding box center [678, 64] width 1356 height 32
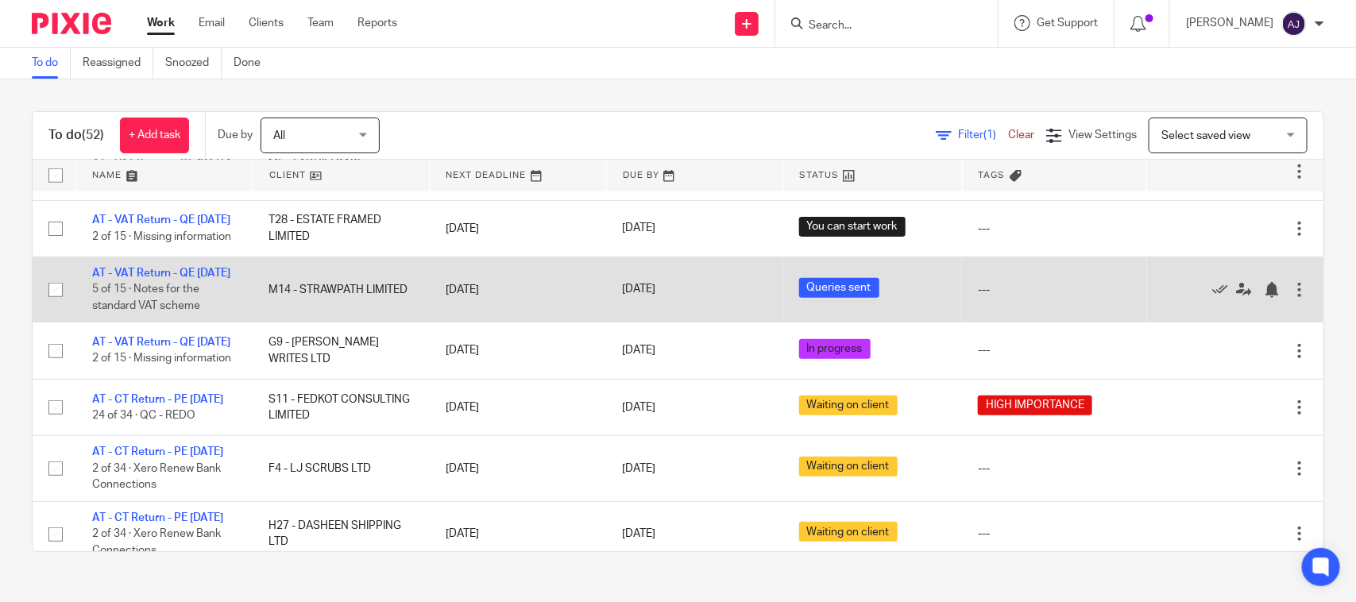
scroll to position [0, 0]
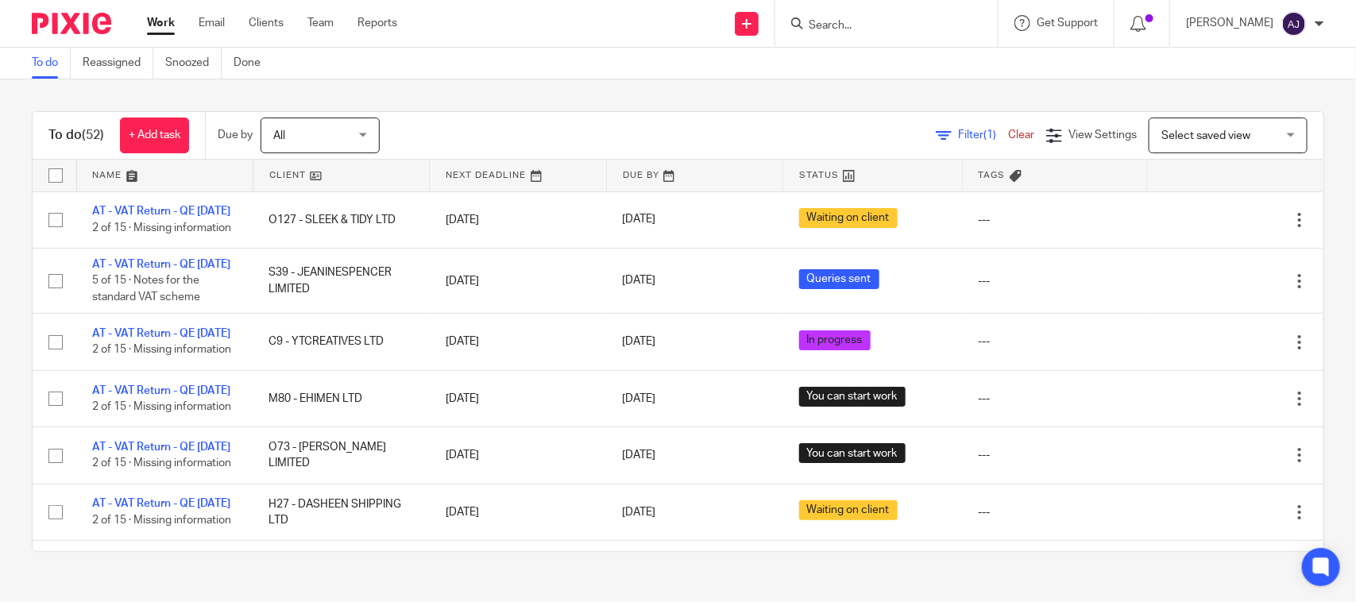
click at [656, 106] on div "To do (52) + Add task Due by All All [DATE] [DATE] This week Next week This mon…" at bounding box center [678, 331] width 1356 height 504
click at [732, 87] on div "To do (52) + Add task Due by All All [DATE] [DATE] This week Next week This mon…" at bounding box center [678, 331] width 1356 height 504
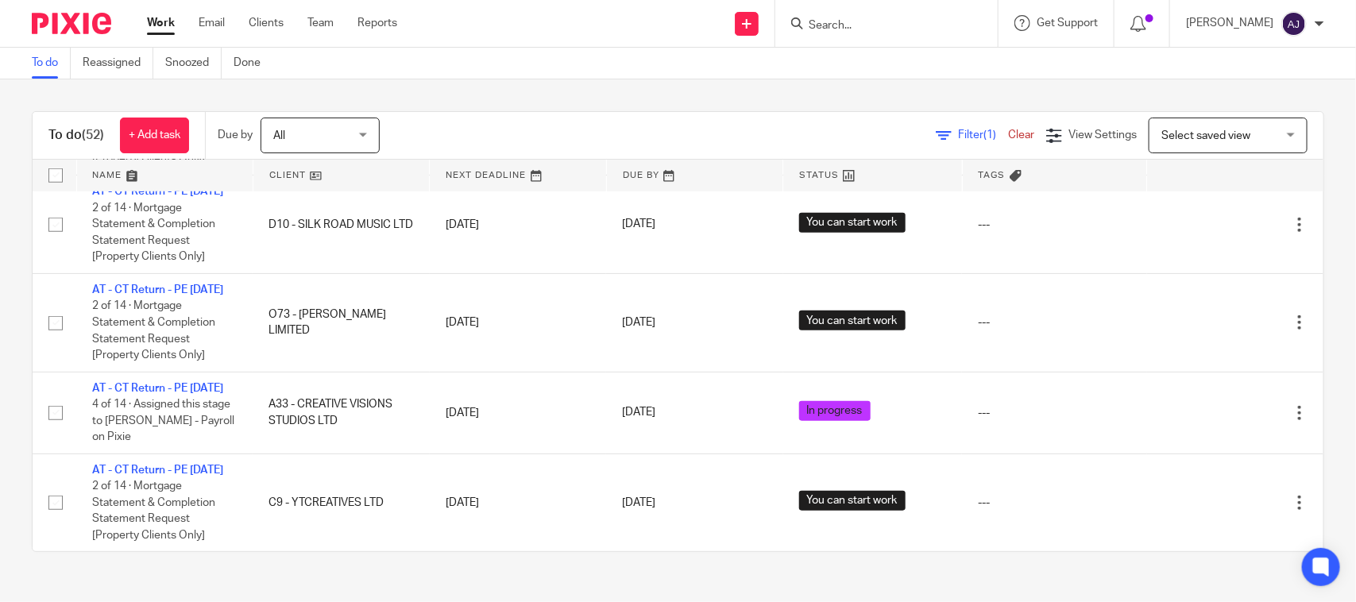
scroll to position [3871, 0]
click at [152, 26] on link "Work" at bounding box center [161, 23] width 28 height 16
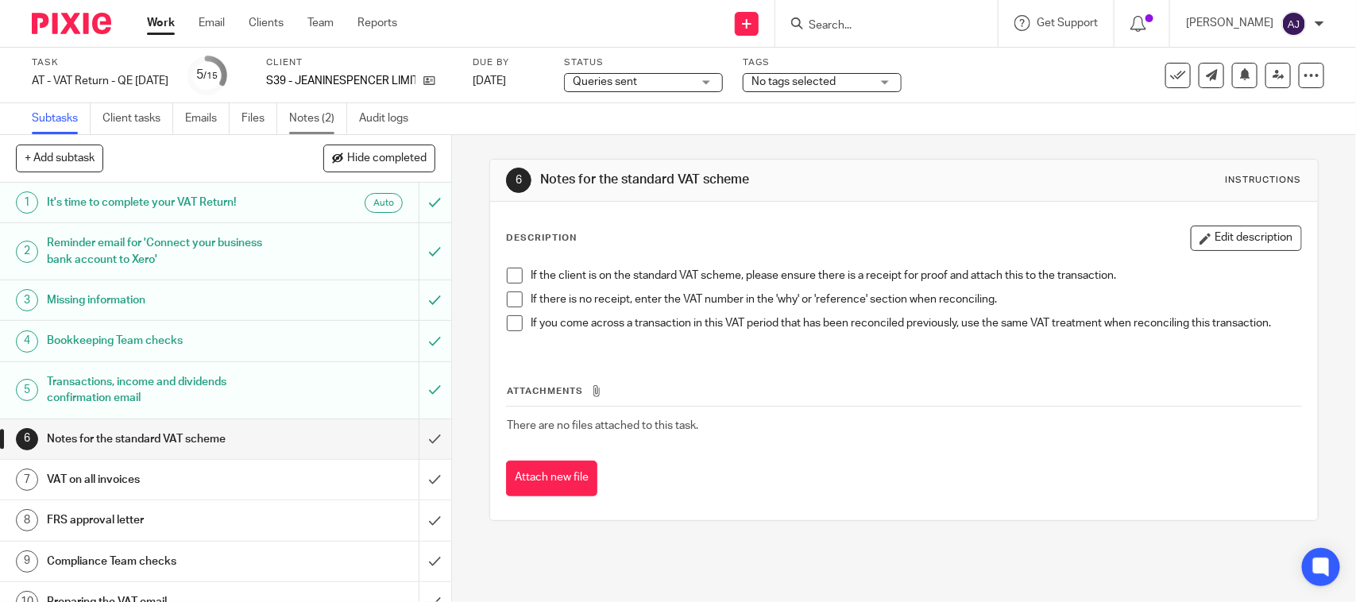
click at [330, 124] on link "Notes (2)" at bounding box center [318, 118] width 58 height 31
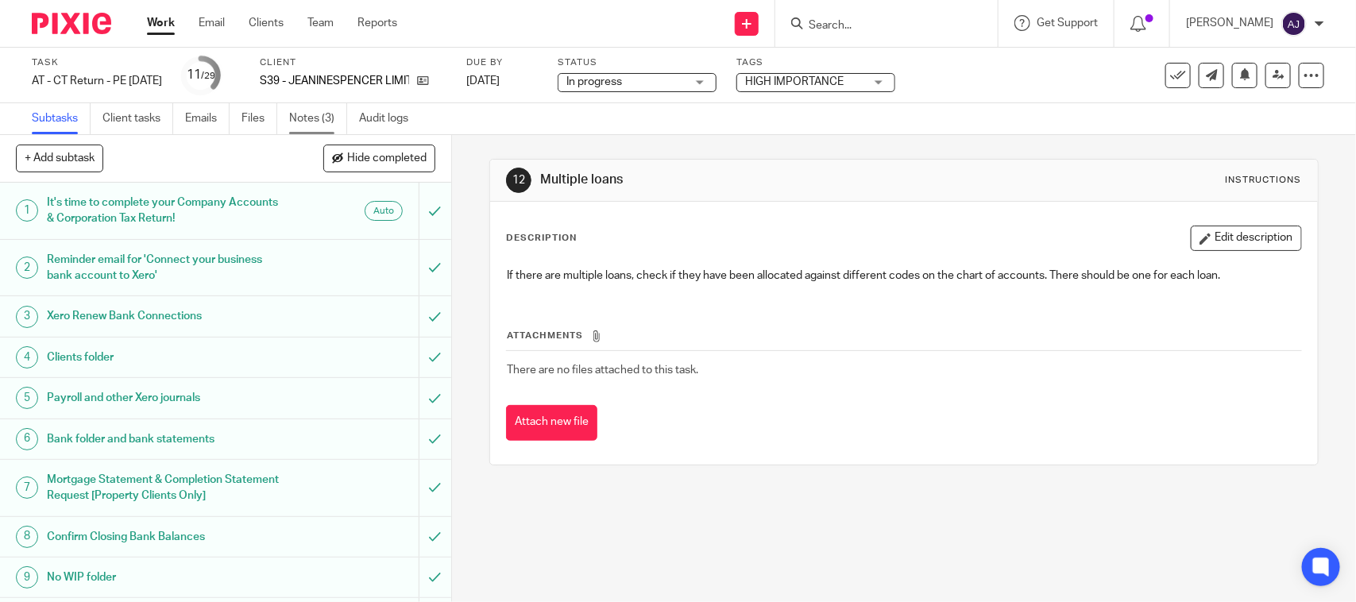
click at [314, 109] on link "Notes (3)" at bounding box center [318, 118] width 58 height 31
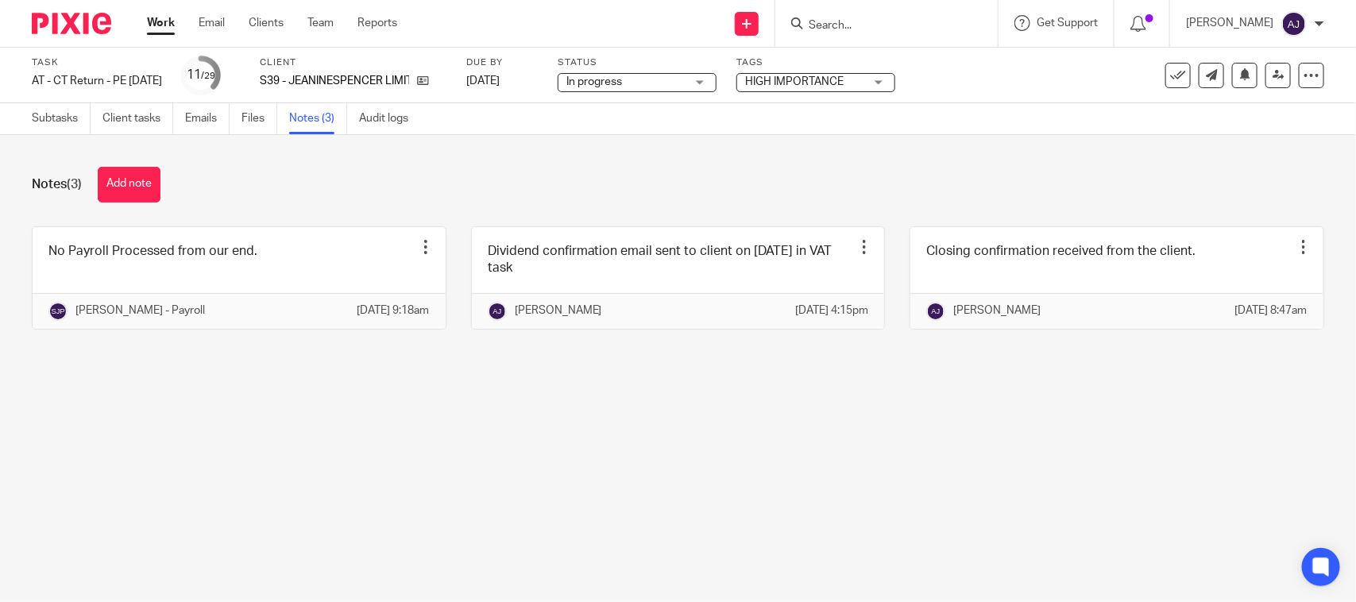
click at [542, 124] on div "Subtasks Client tasks Emails Files Notes (3) Audit logs" at bounding box center [678, 119] width 1356 height 32
click at [518, 184] on div "Notes (3) Add note" at bounding box center [678, 185] width 1292 height 36
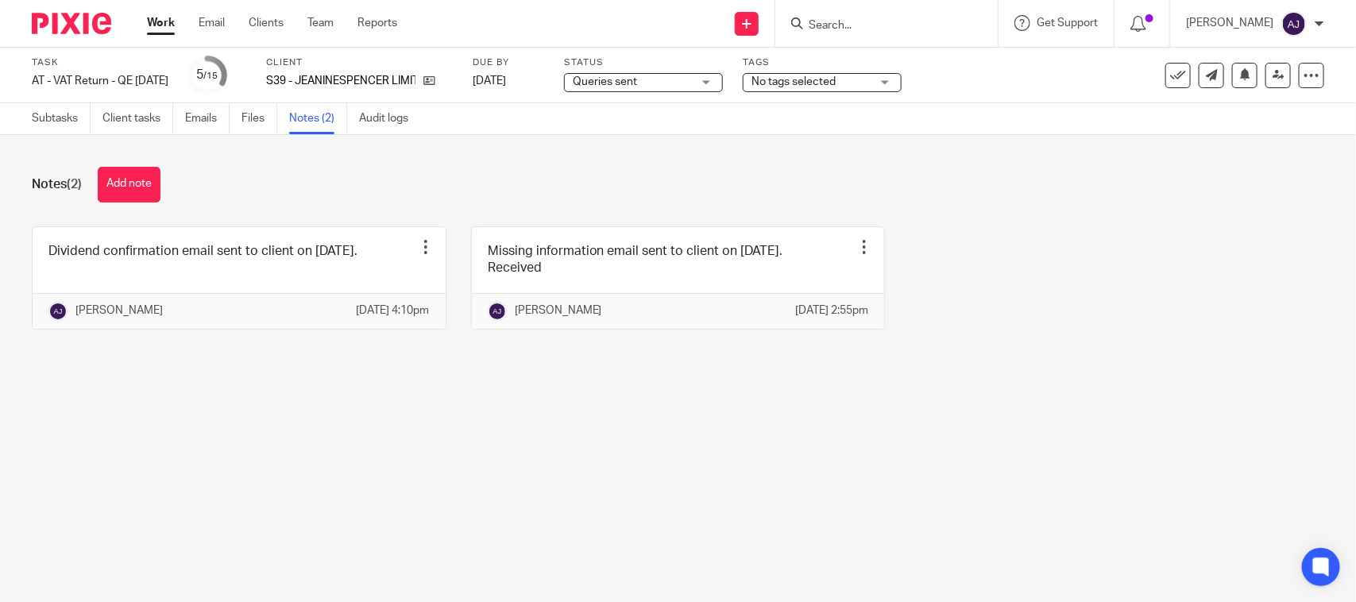
click at [472, 449] on main "Task AT - VAT Return - QE [DATE] Save AT - VAT Return - QE [DATE] 5 /15 Client …" at bounding box center [678, 301] width 1356 height 602
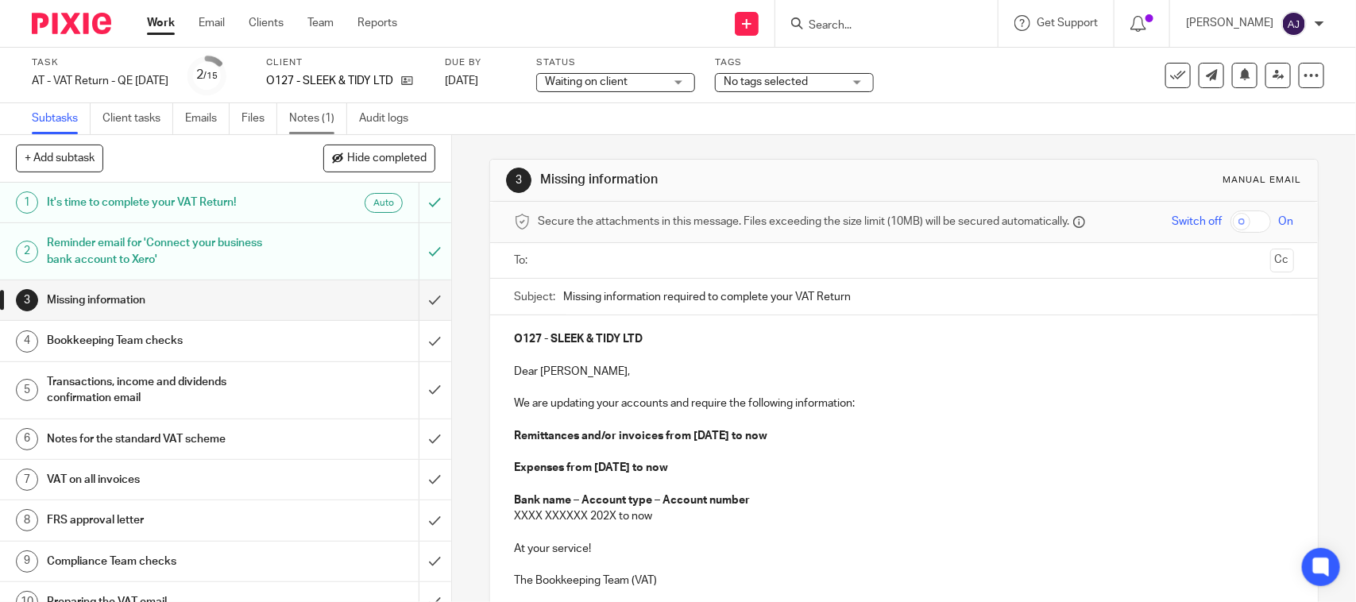
click at [322, 125] on link "Notes (1)" at bounding box center [318, 118] width 58 height 31
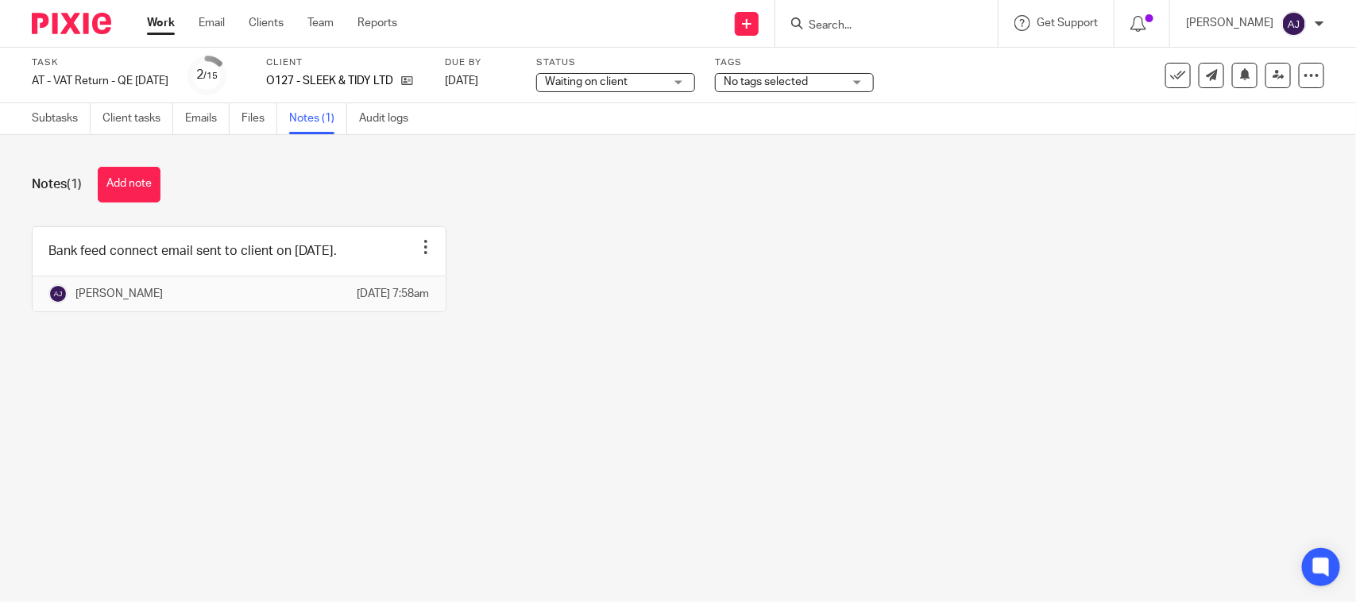
click at [768, 258] on div "Bank feed connect email sent to client on 01-08-2025. Edit note Delete note Abh…" at bounding box center [665, 281] width 1317 height 110
click at [1044, 484] on main "Task AT - VAT Return - QE 31-07-2025 Save AT - VAT Return - QE 31-07-2025 2 /15…" at bounding box center [678, 301] width 1356 height 602
click at [709, 422] on main "Task AT - VAT Return - QE 31-07-2025 Save AT - VAT Return - QE 31-07-2025 2 /15…" at bounding box center [678, 301] width 1356 height 602
click at [67, 127] on link "Subtasks" at bounding box center [61, 118] width 59 height 31
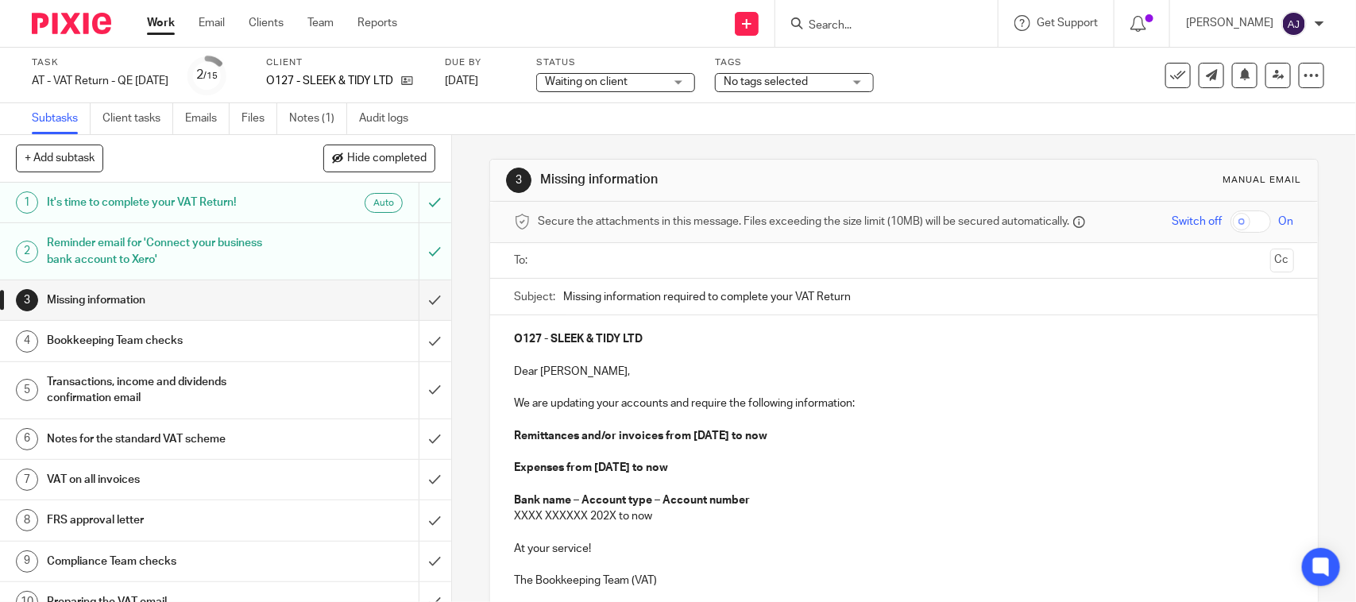
click at [661, 147] on div "3 Missing information Manual email Secure the attachments in this message. File…" at bounding box center [903, 439] width 828 height 608
click at [693, 127] on div "Subtasks Client tasks Emails Files Notes (1) Audit logs" at bounding box center [678, 119] width 1356 height 32
click at [1015, 140] on div "3 Missing information Manual email Secure the attachments in this message. File…" at bounding box center [903, 439] width 828 height 608
click at [986, 149] on div "3 Missing information Manual email Secure the attachments in this message. File…" at bounding box center [903, 439] width 828 height 608
click at [411, 253] on input "submit" at bounding box center [225, 251] width 451 height 56
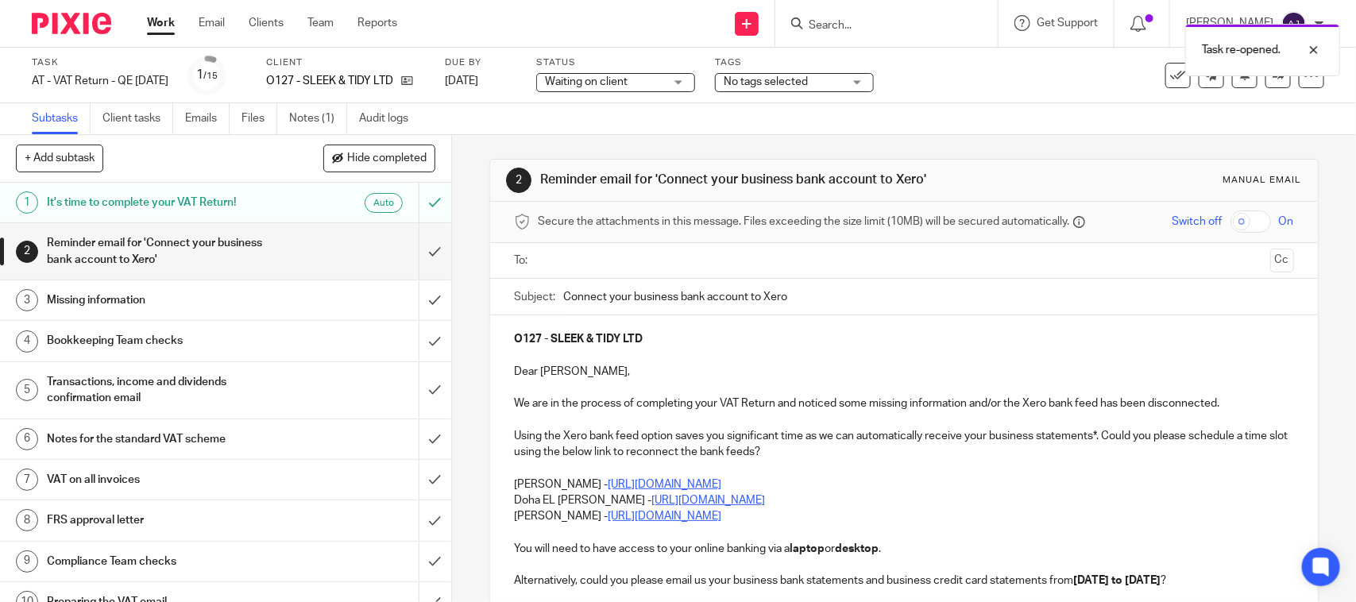
click at [641, 373] on p "Dear Olubukola," at bounding box center [903, 372] width 779 height 16
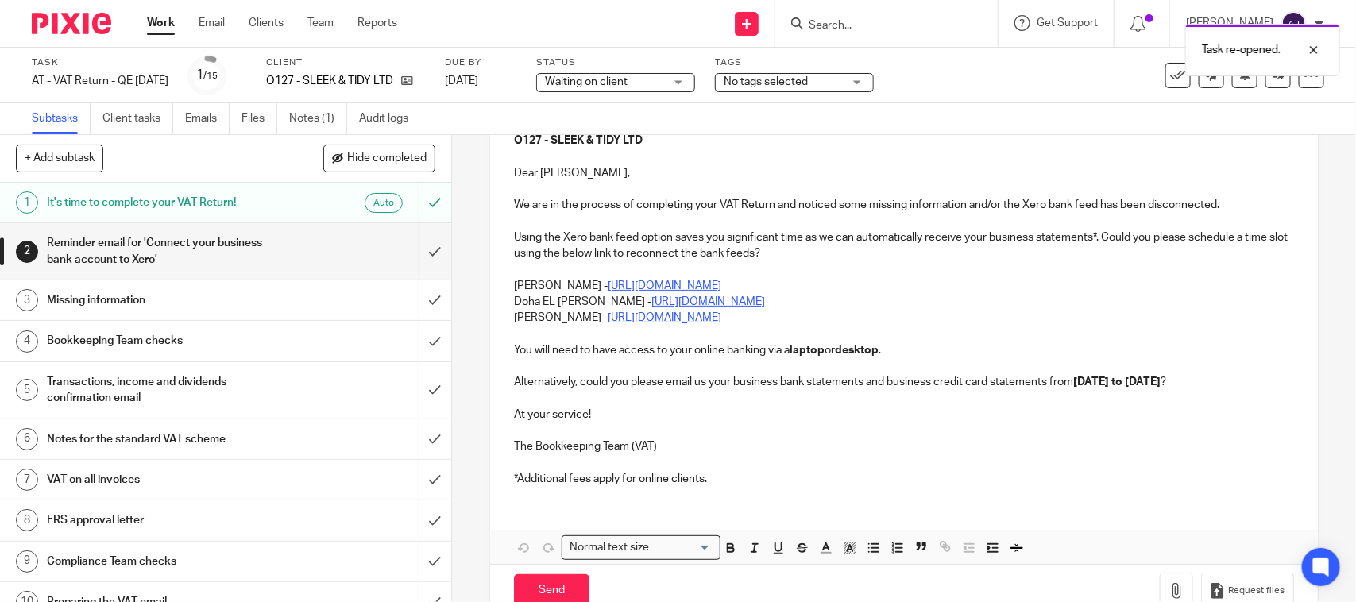
click at [506, 283] on div "O127 - SLEEK & TIDY LTD Dear Olubukola, We are in the process of completing you…" at bounding box center [903, 308] width 827 height 382
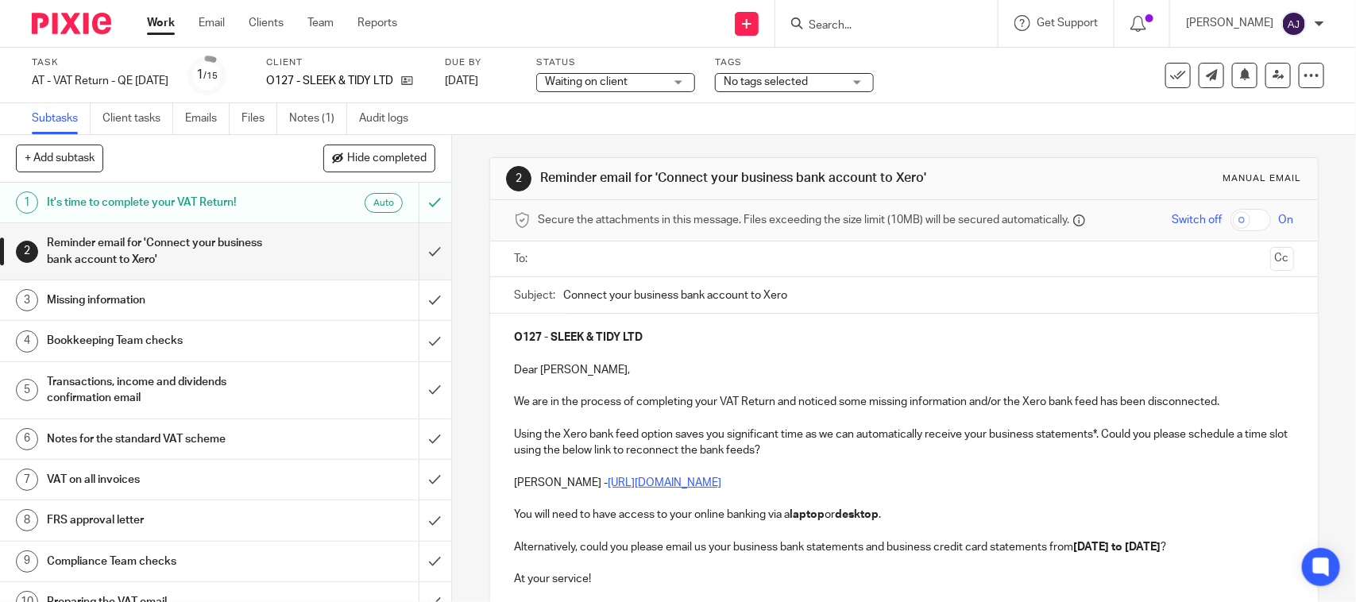
scroll to position [0, 0]
click at [641, 374] on p "Dear Olubukola," at bounding box center [903, 372] width 779 height 16
click at [601, 363] on p at bounding box center [903, 355] width 779 height 16
click at [651, 374] on p "Dear Olubukola," at bounding box center [903, 372] width 779 height 16
click at [673, 339] on p "O127 - SLEEK & TIDY LTD" at bounding box center [903, 339] width 779 height 16
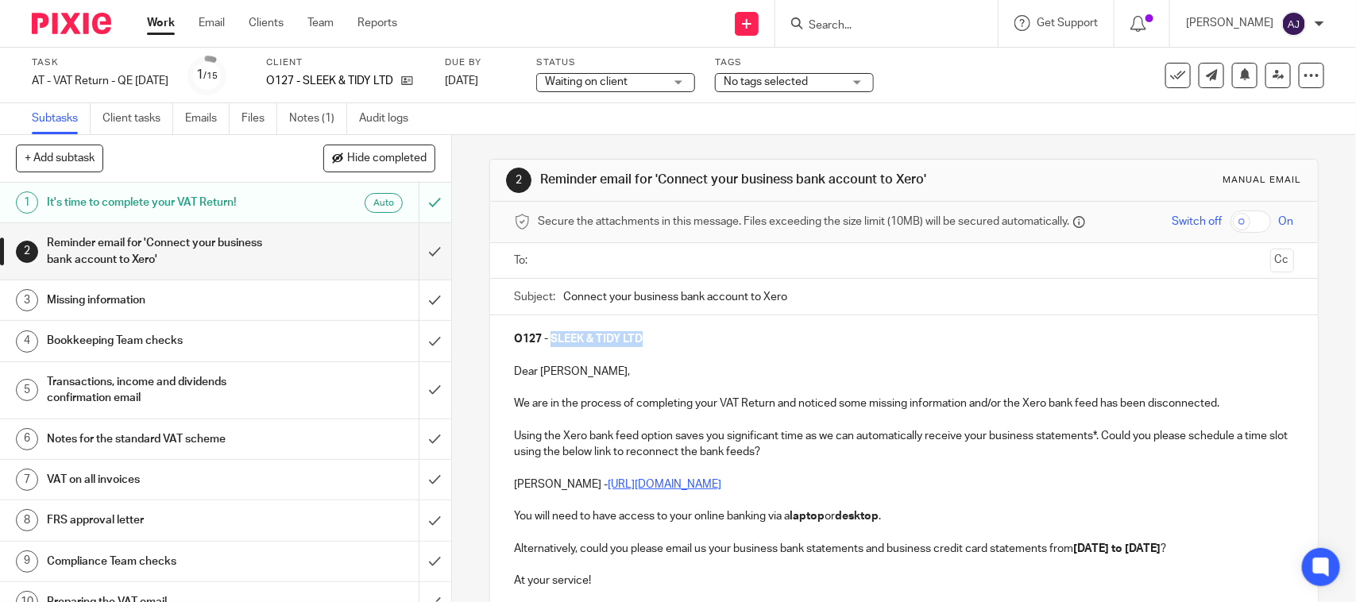
copy strong "SLEEK & TIDY LTD"
paste input "SLEEK & TIDY LTD"
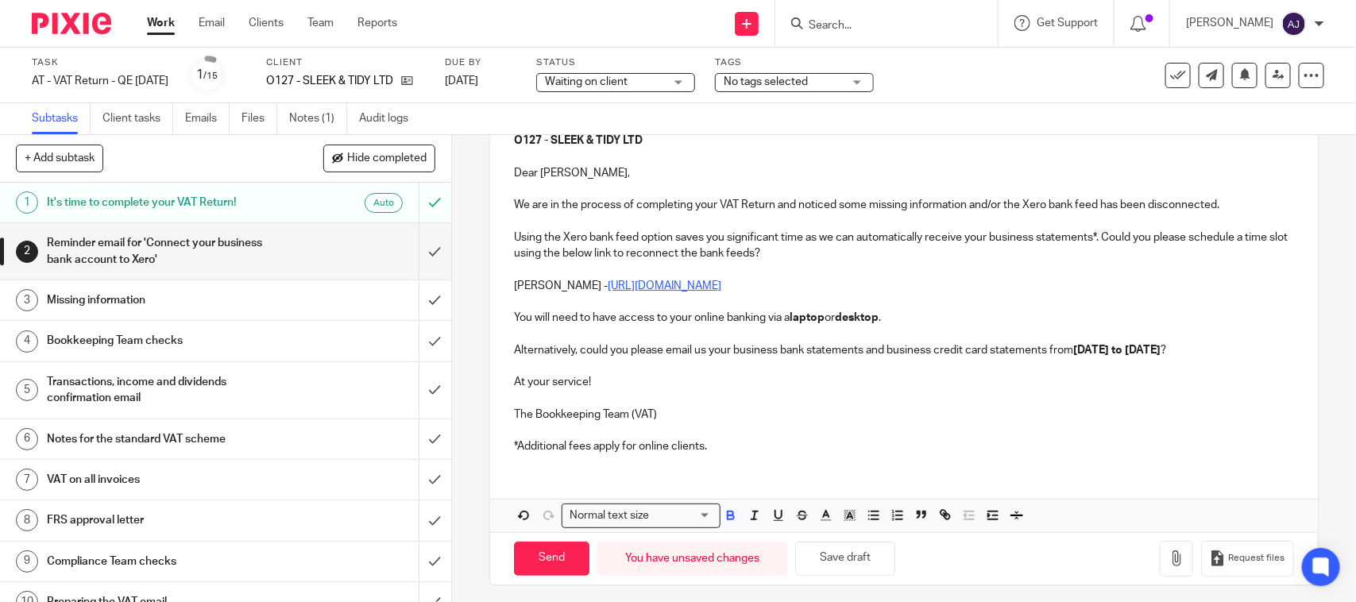
scroll to position [99, 0]
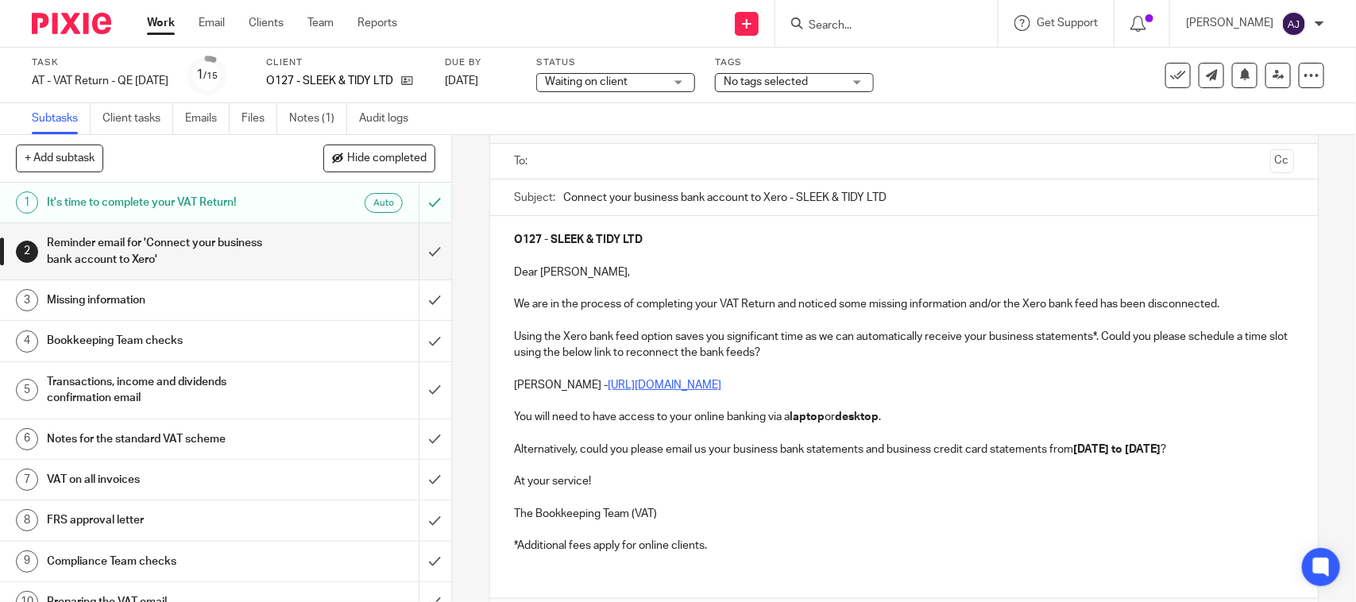
type input "Connect your business bank account to Xero - SLEEK & TIDY LTD"
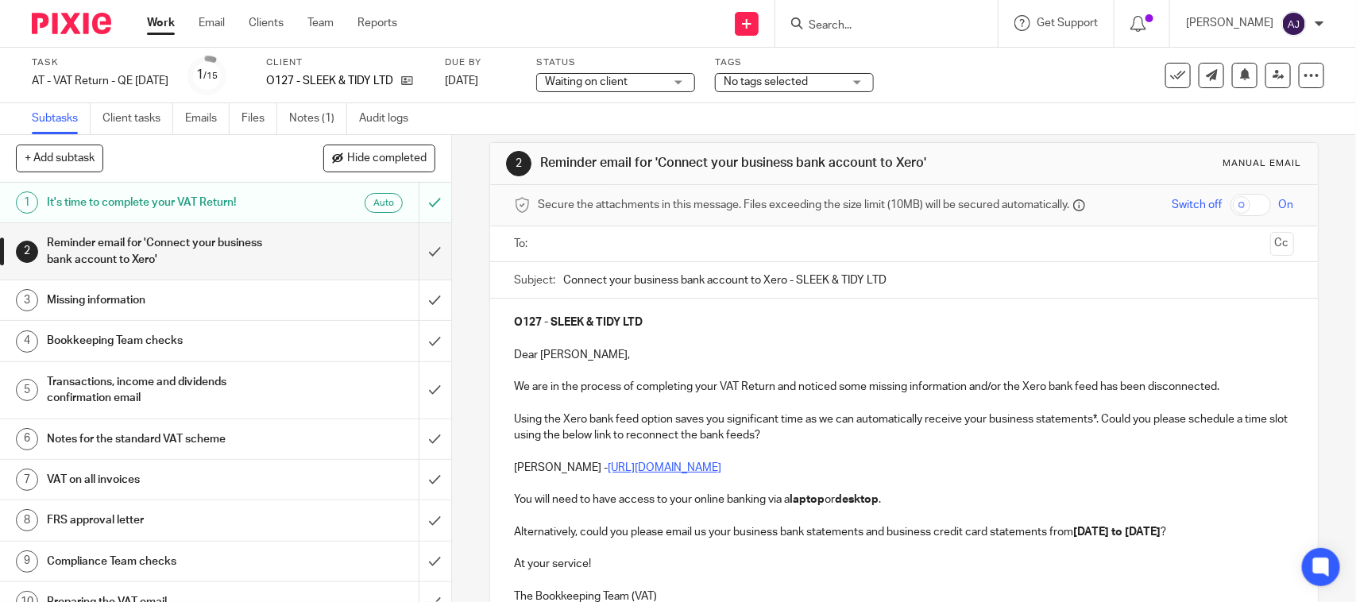
scroll to position [9, 0]
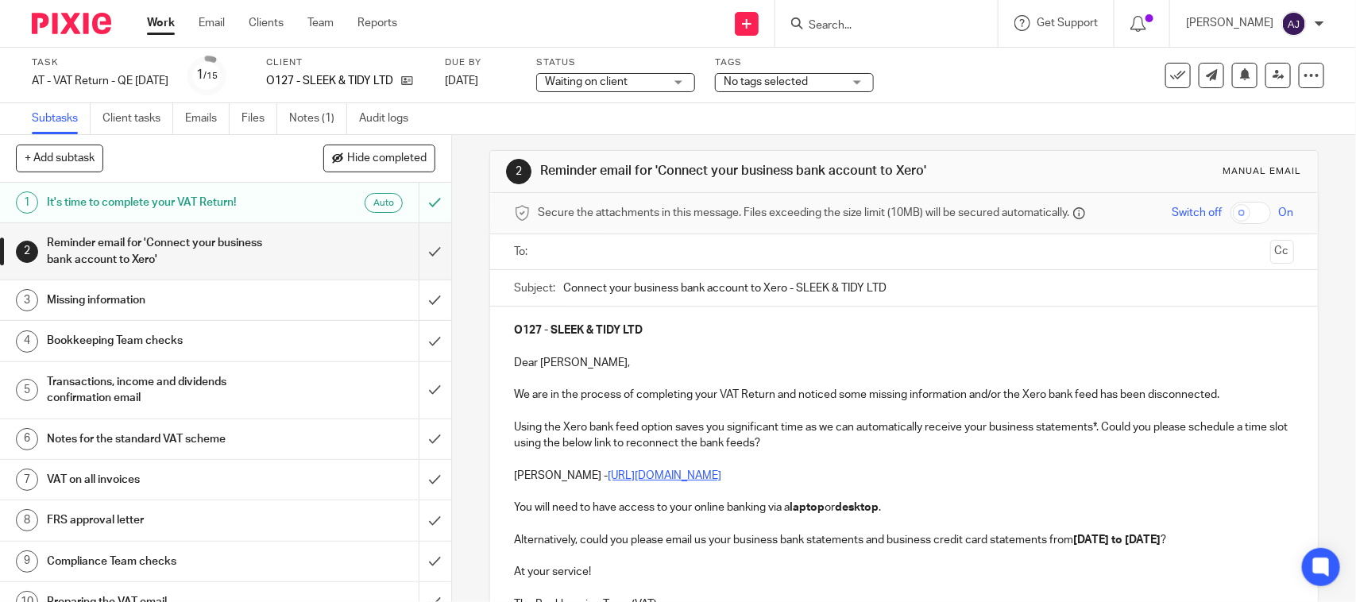
click at [766, 247] on input "text" at bounding box center [902, 252] width 719 height 18
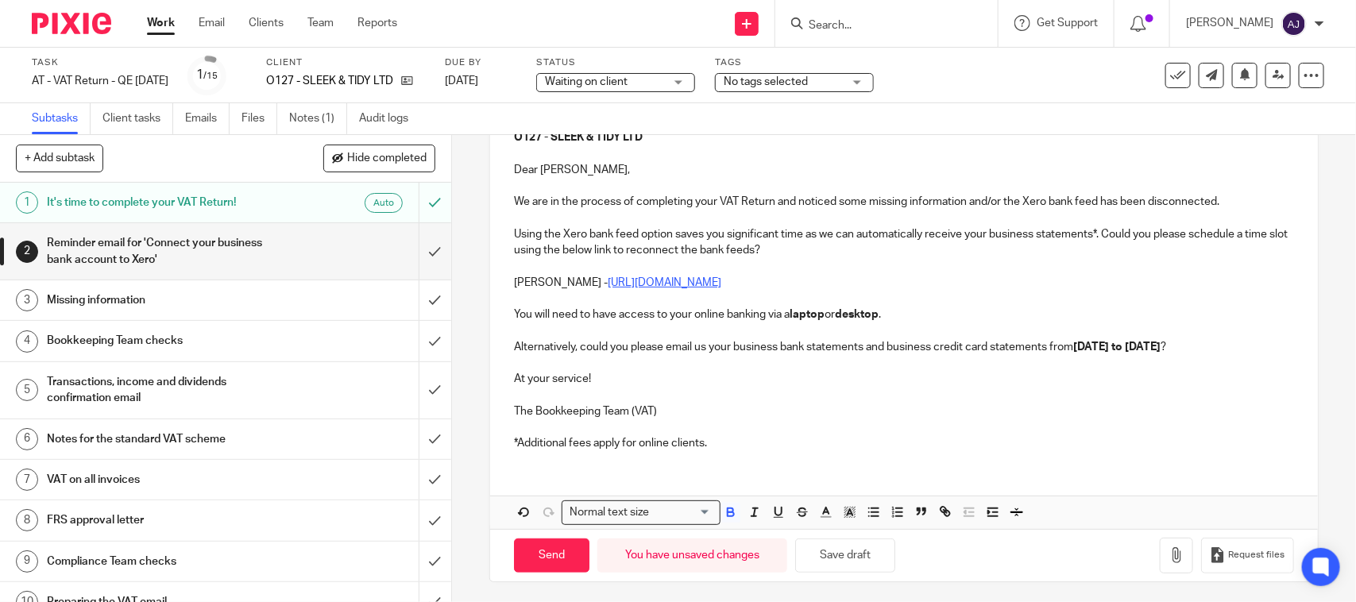
scroll to position [211, 0]
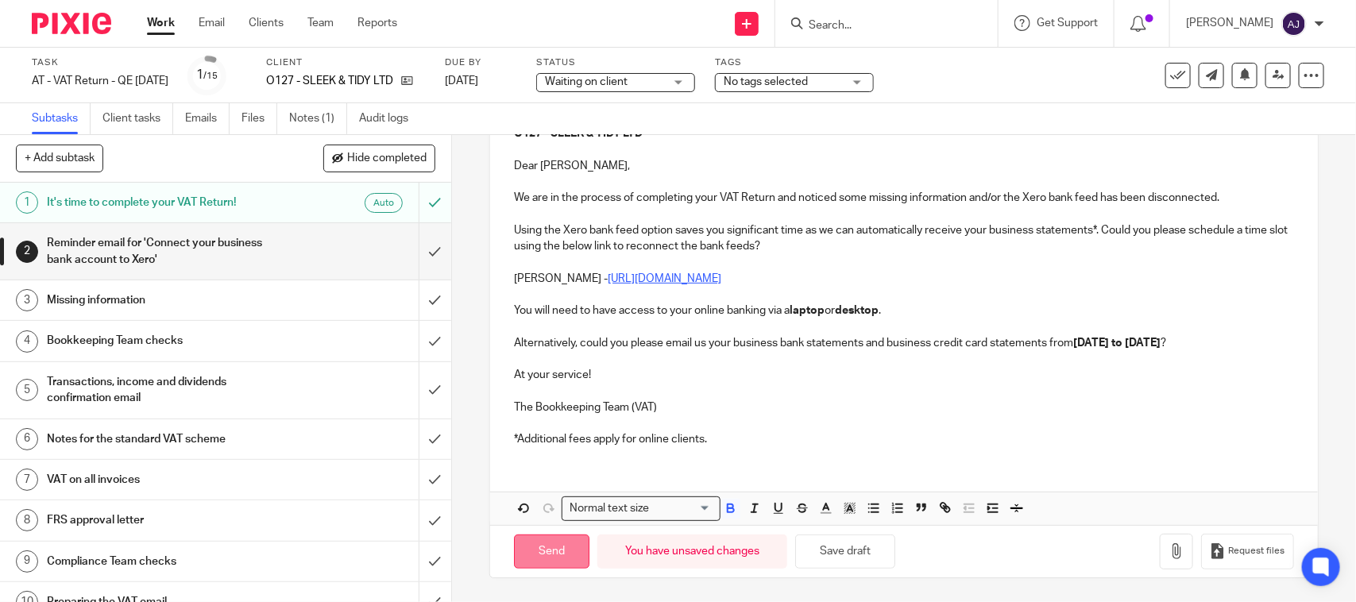
click at [556, 548] on input "Send" at bounding box center [551, 551] width 75 height 34
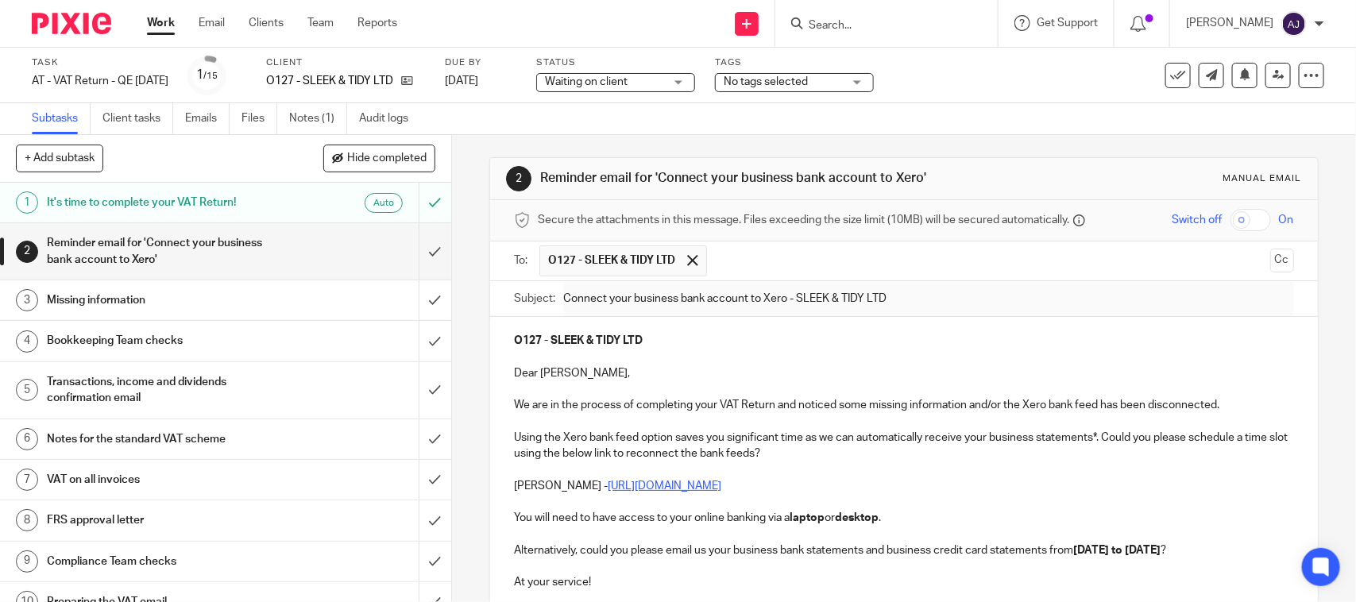
scroll to position [0, 0]
click at [303, 116] on link "Notes (1)" at bounding box center [318, 118] width 58 height 31
type input "Sent"
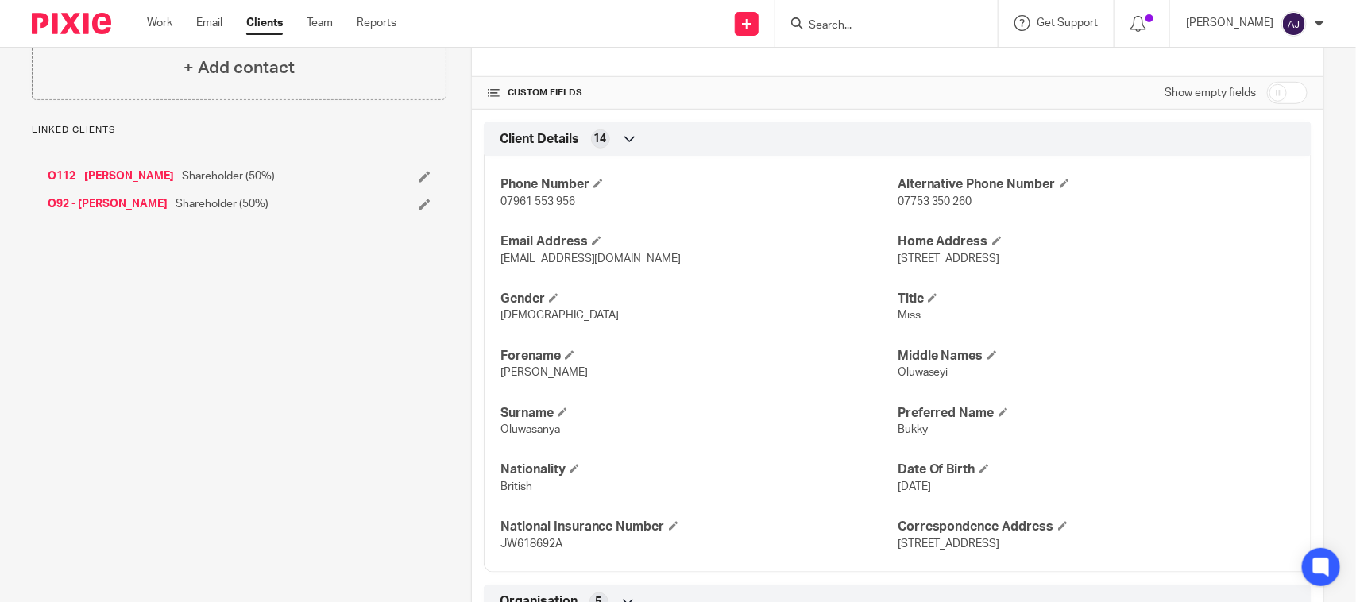
scroll to position [496, 0]
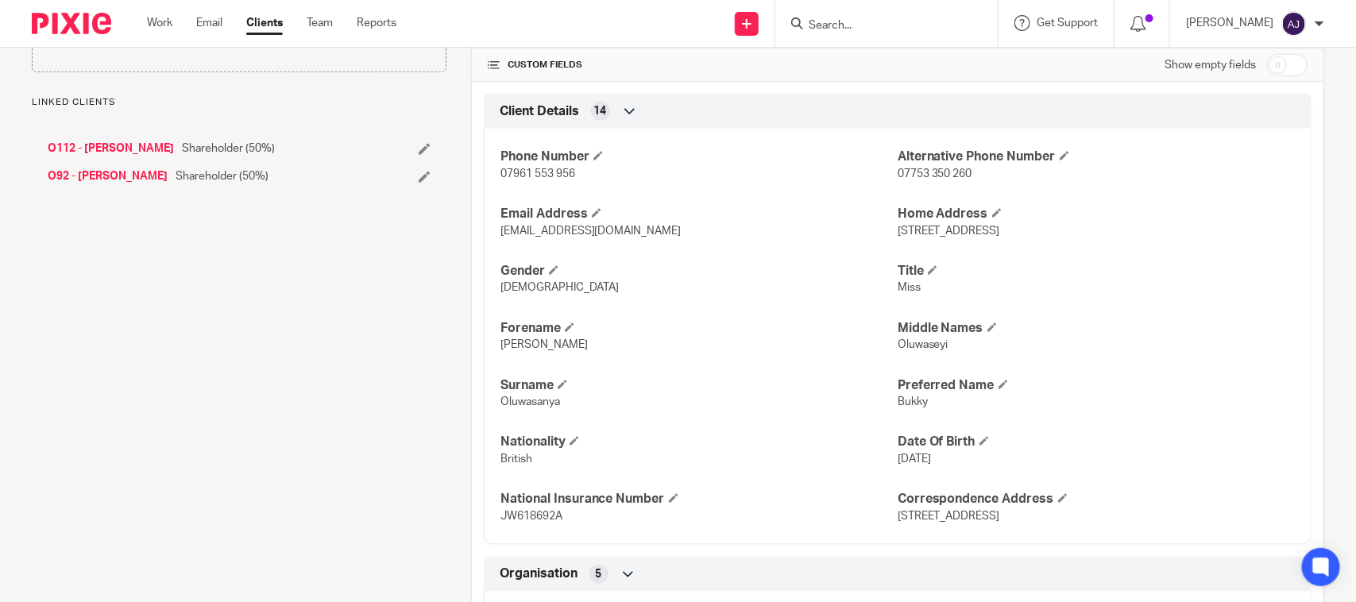
click at [906, 407] on span "Bukky" at bounding box center [912, 401] width 30 height 11
copy span "Bukky"
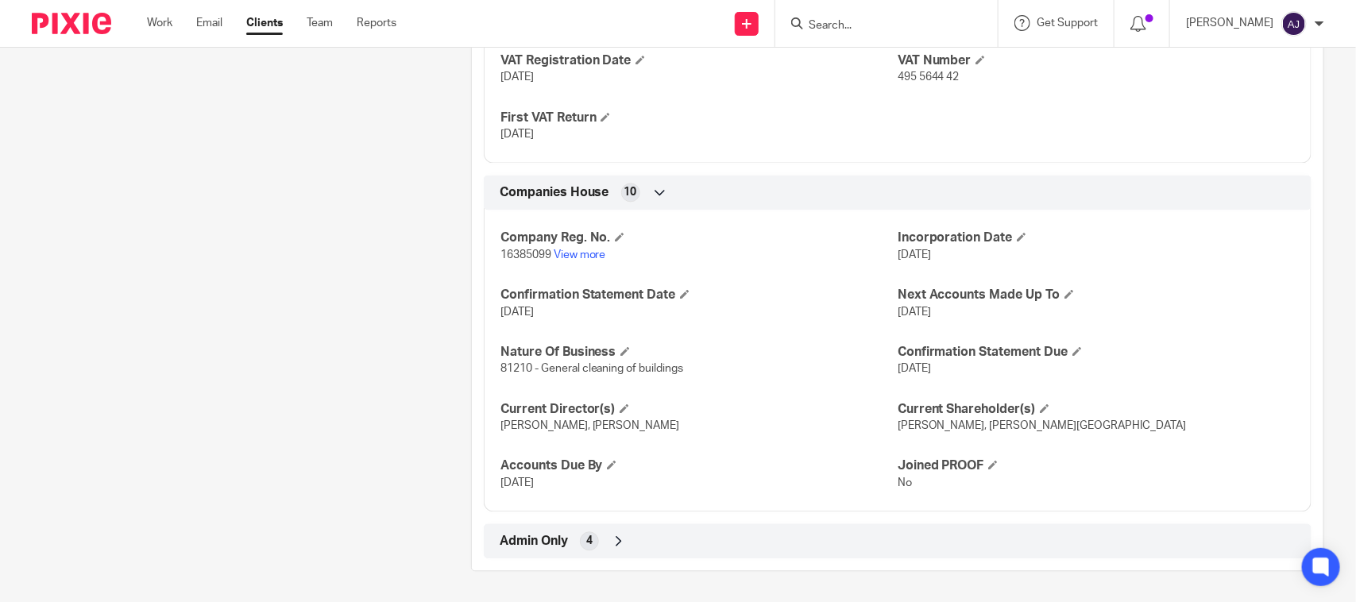
scroll to position [1464, 0]
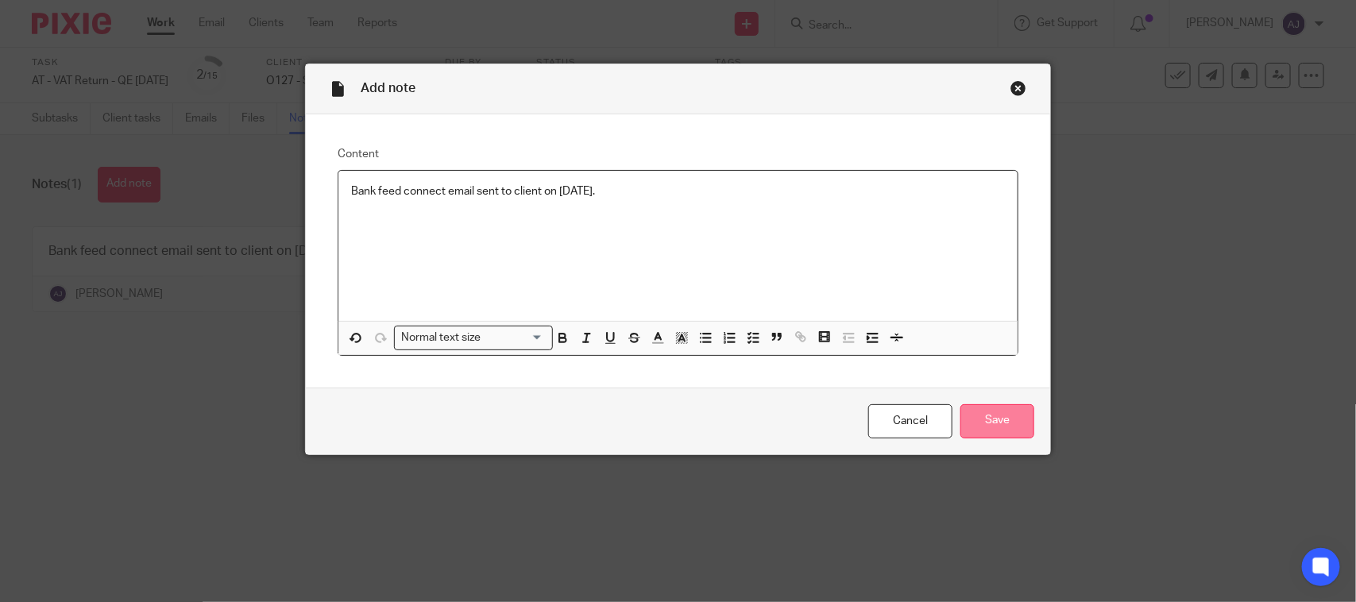
click at [989, 430] on input "Save" at bounding box center [997, 421] width 74 height 34
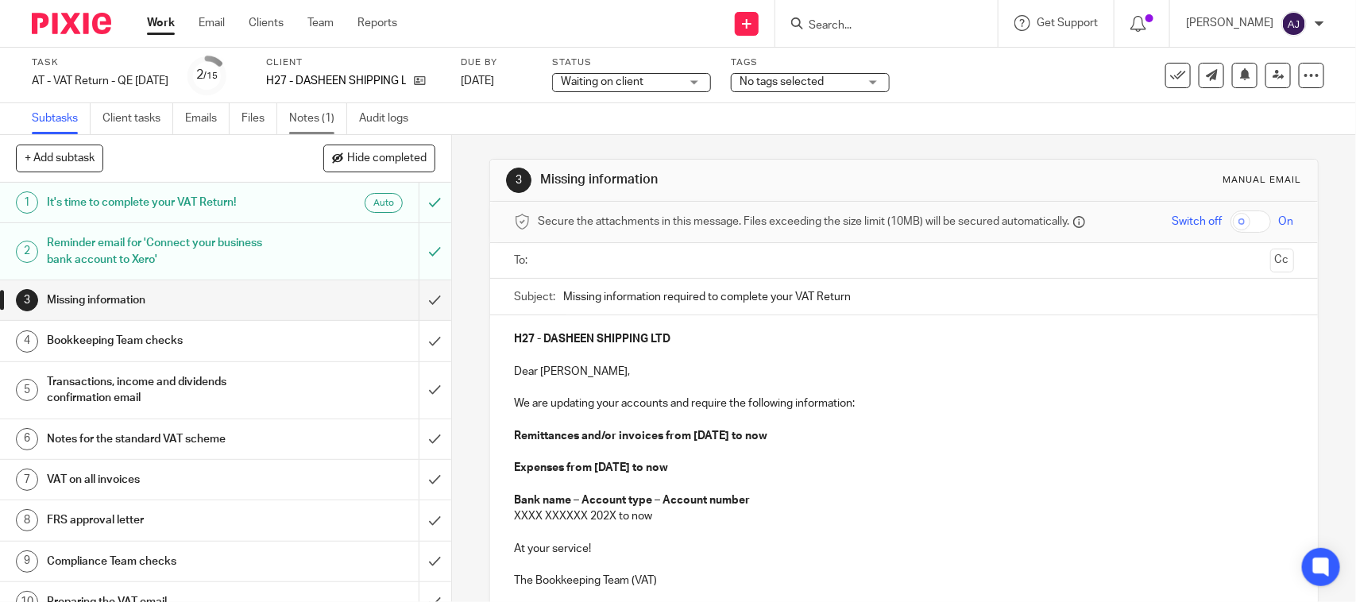
click at [326, 119] on link "Notes (1)" at bounding box center [318, 118] width 58 height 31
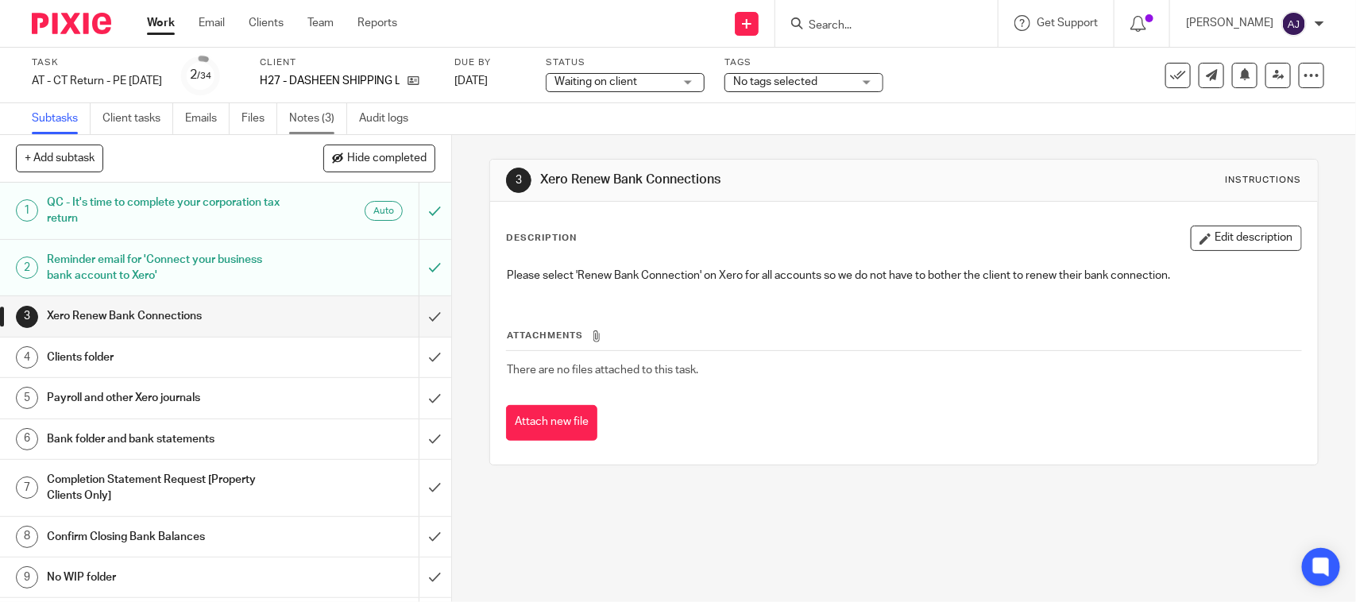
click at [320, 127] on link "Notes (3)" at bounding box center [318, 118] width 58 height 31
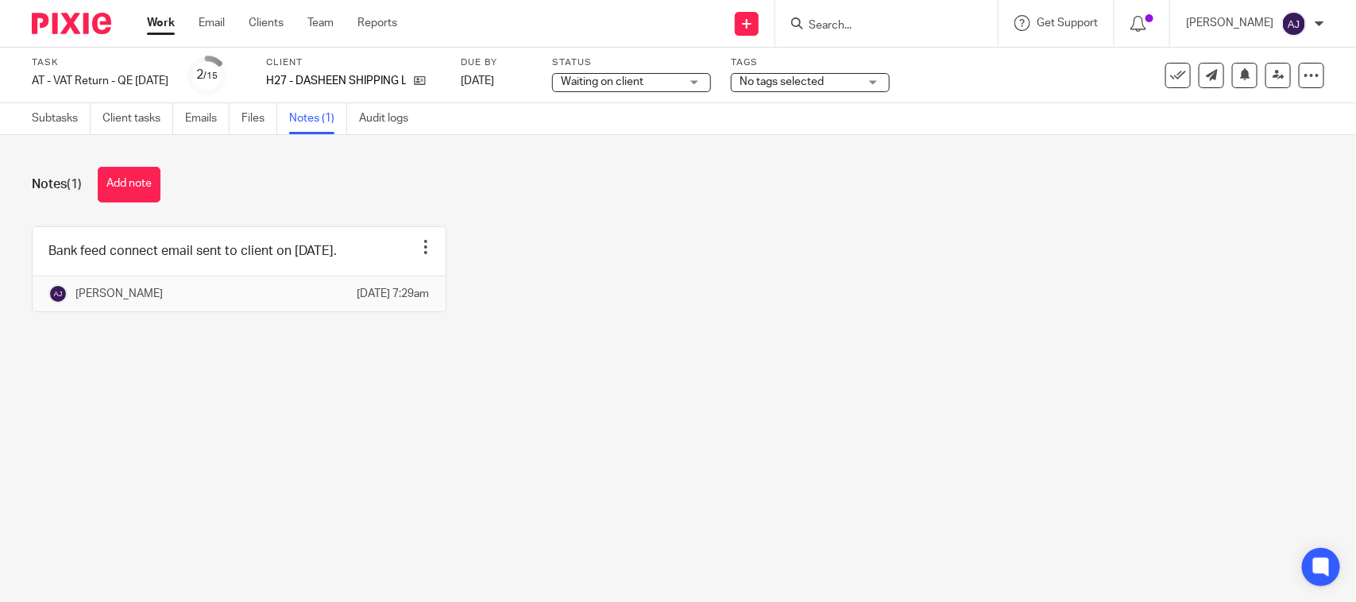
click at [504, 229] on div "Bank feed connect email sent to client on 01-08-2025. Edit note Delete note Abh…" at bounding box center [665, 281] width 1317 height 110
click at [700, 256] on div "Bank feed connect email sent to client on 01-08-2025. Edit note Delete note Abh…" at bounding box center [665, 281] width 1317 height 110
click at [0, 120] on div "Subtasks Client tasks Emails Files Notes (1) Audit logs" at bounding box center [224, 118] width 448 height 31
click at [21, 120] on div "Subtasks Client tasks Emails Files Notes (1) Audit logs" at bounding box center [224, 118] width 448 height 31
click at [40, 121] on link "Subtasks" at bounding box center [61, 118] width 59 height 31
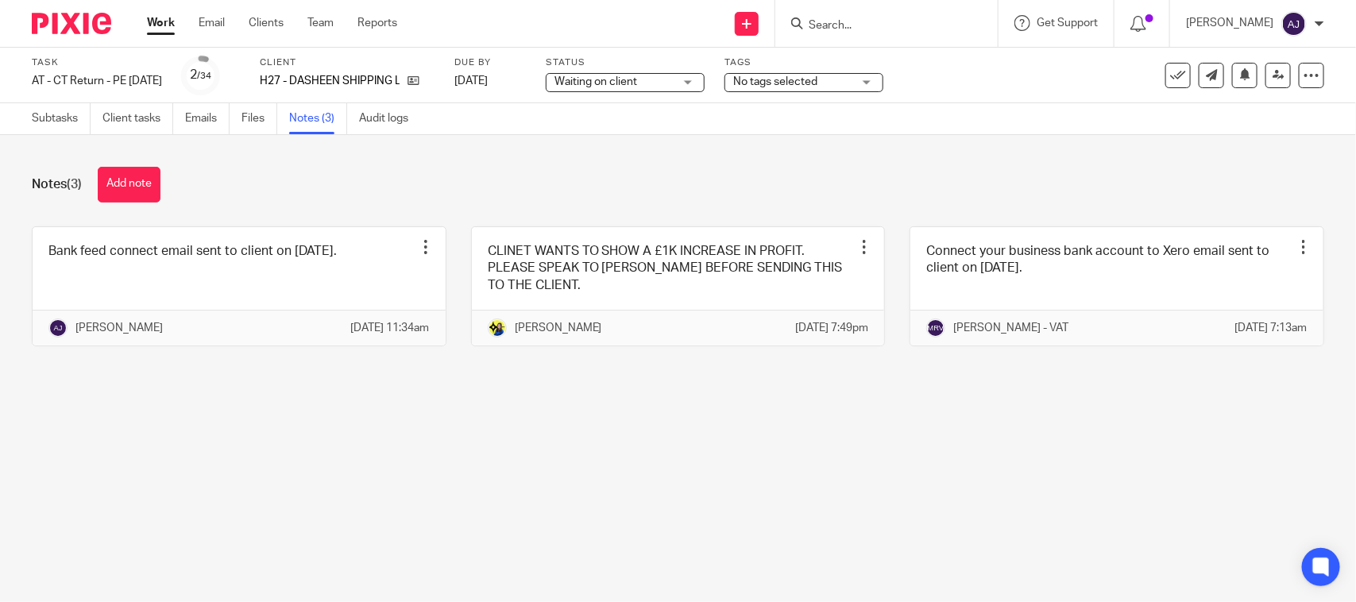
click at [618, 402] on div "Notes (3) Add note Bank feed connect email sent to client on [DATE]. Edit note …" at bounding box center [678, 268] width 1356 height 267
click at [703, 167] on div "Notes (3) Add note" at bounding box center [678, 185] width 1292 height 36
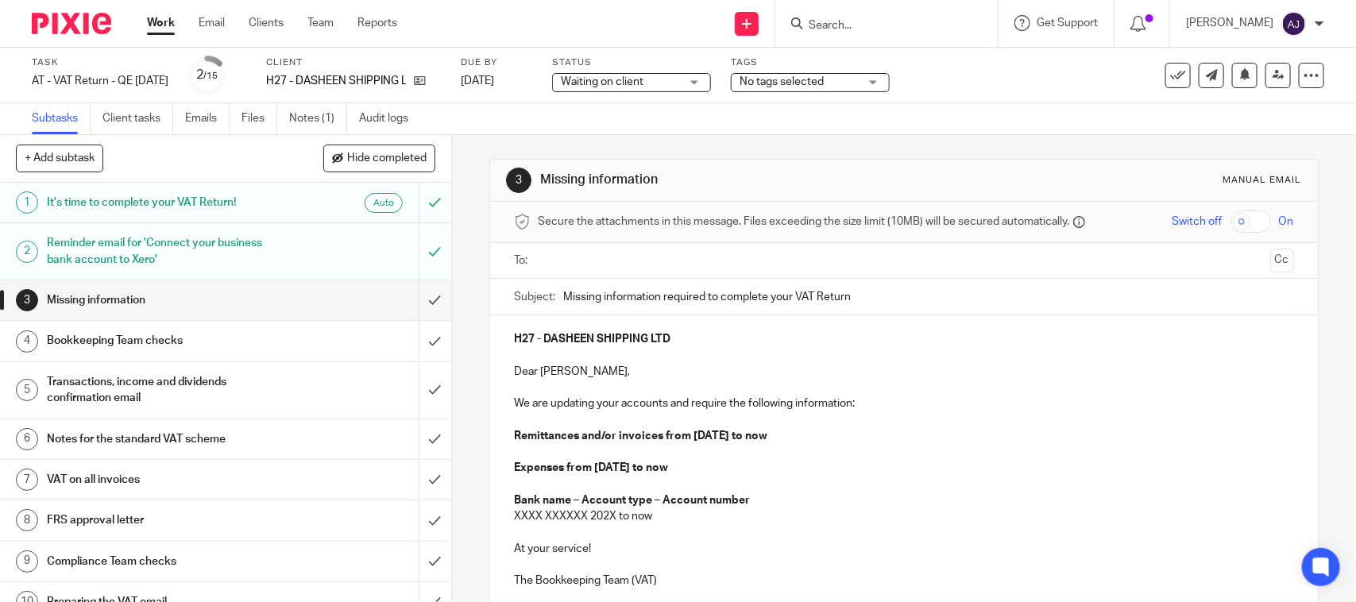
scroll to position [99, 0]
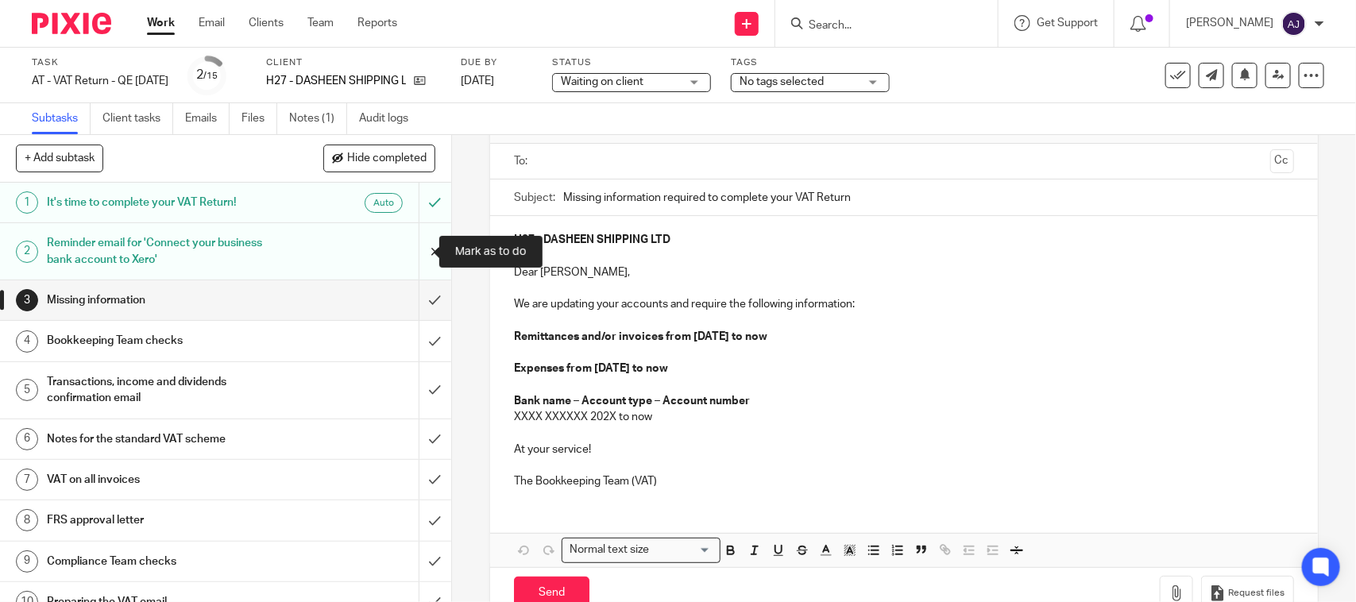
click at [421, 253] on input "submit" at bounding box center [225, 251] width 451 height 56
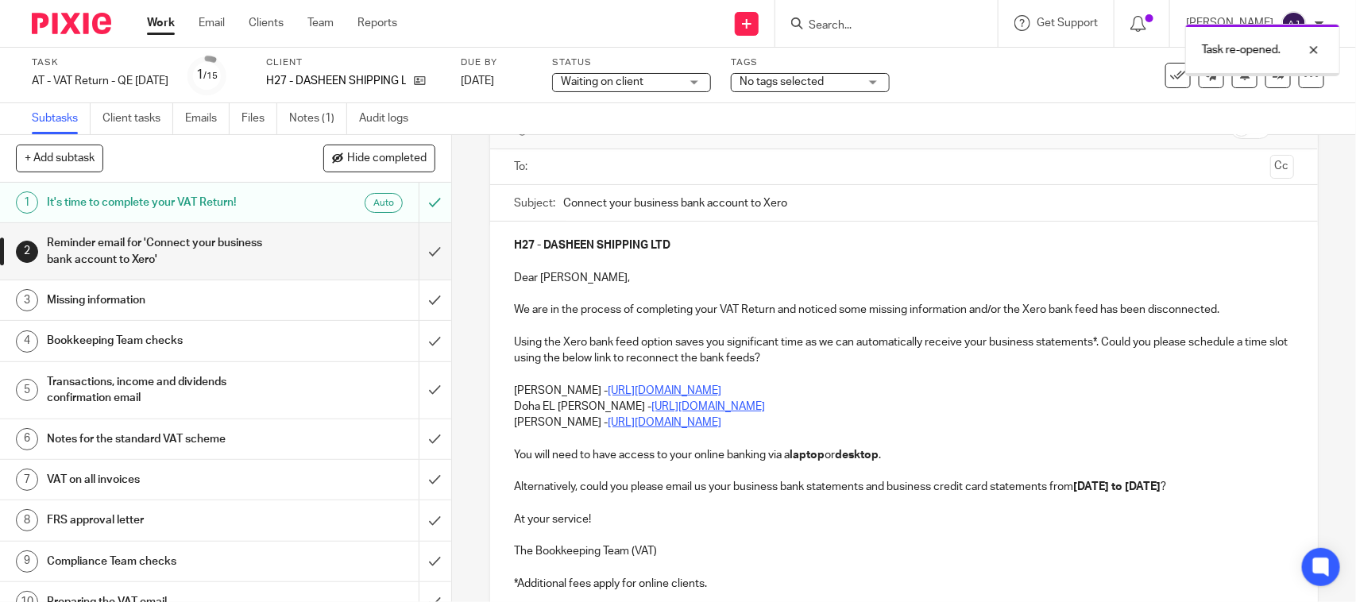
scroll to position [99, 0]
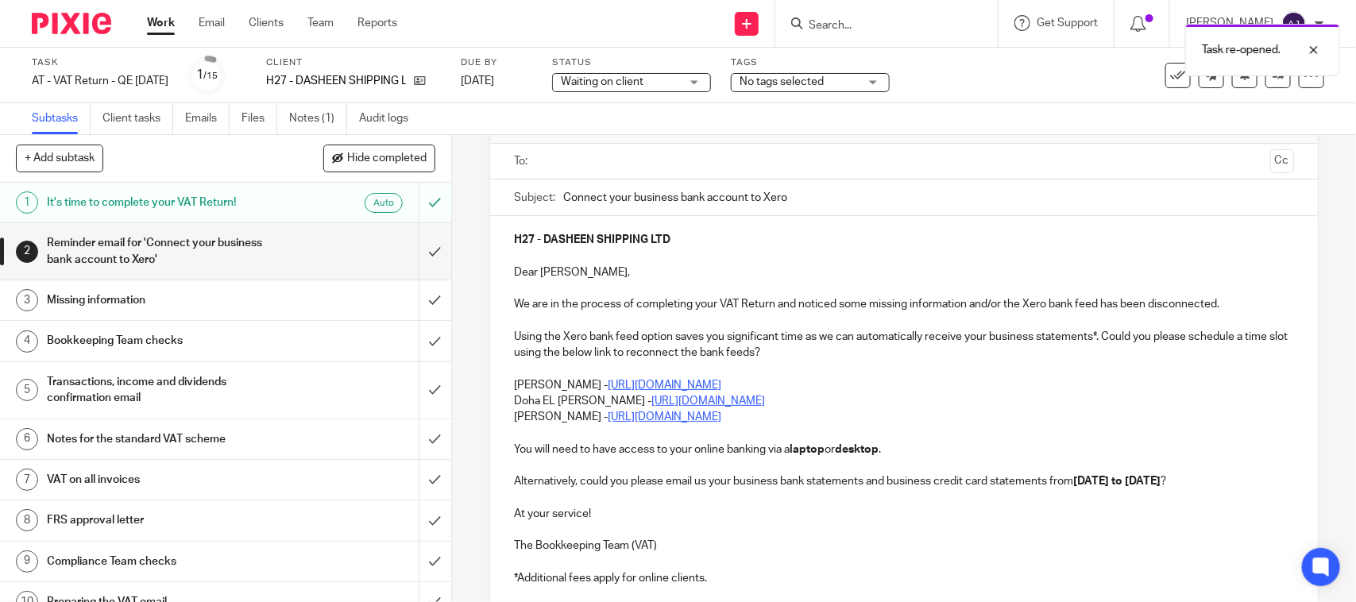
click at [514, 381] on p "Carine Thompson - https://calendly.com/meetwithcarinethompson/call" at bounding box center [903, 385] width 779 height 16
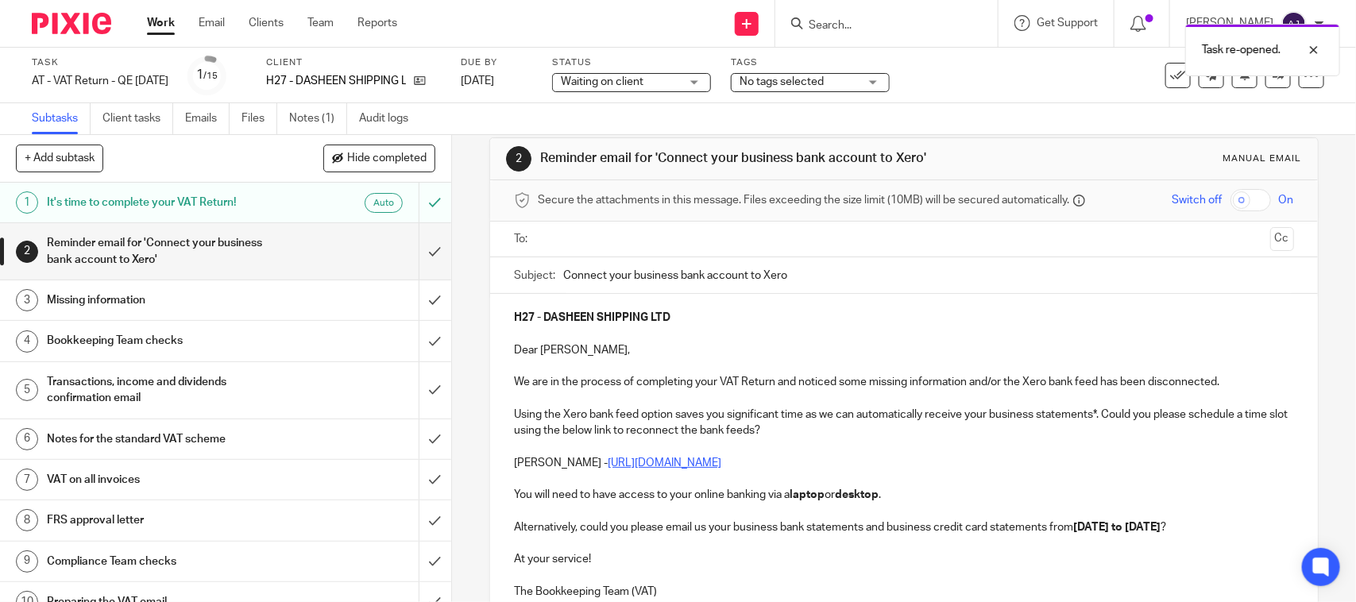
scroll to position [0, 0]
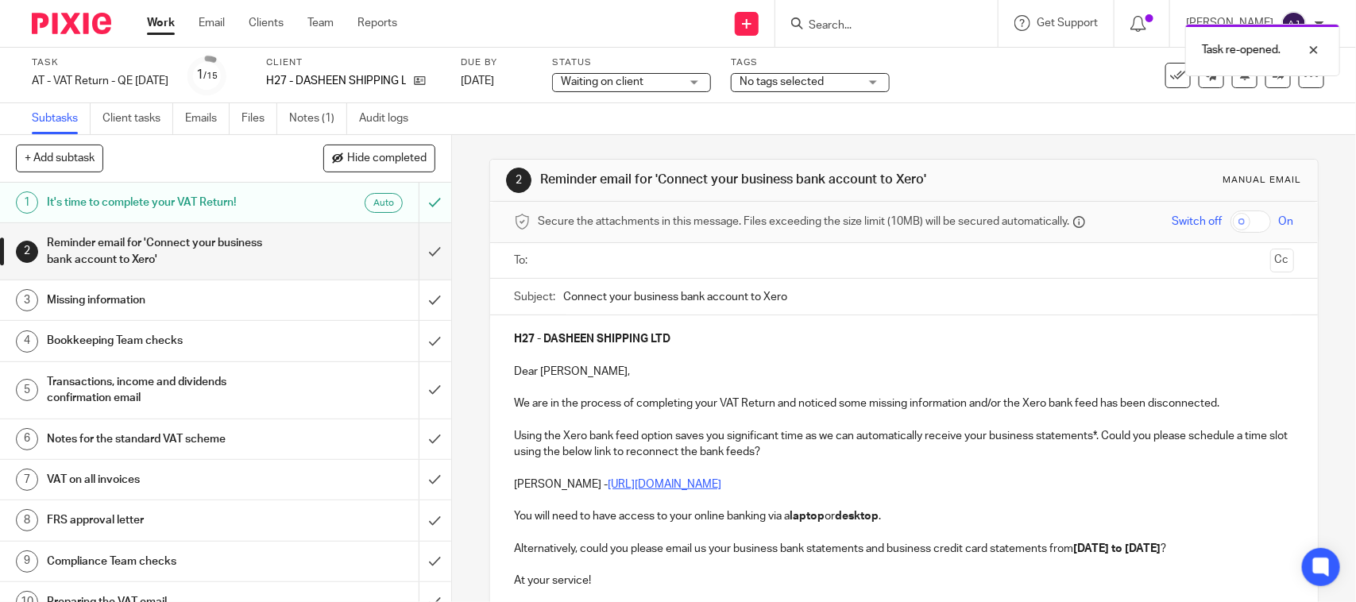
click at [687, 336] on p "H27 - DASHEEN SHIPPING LTD" at bounding box center [903, 339] width 779 height 16
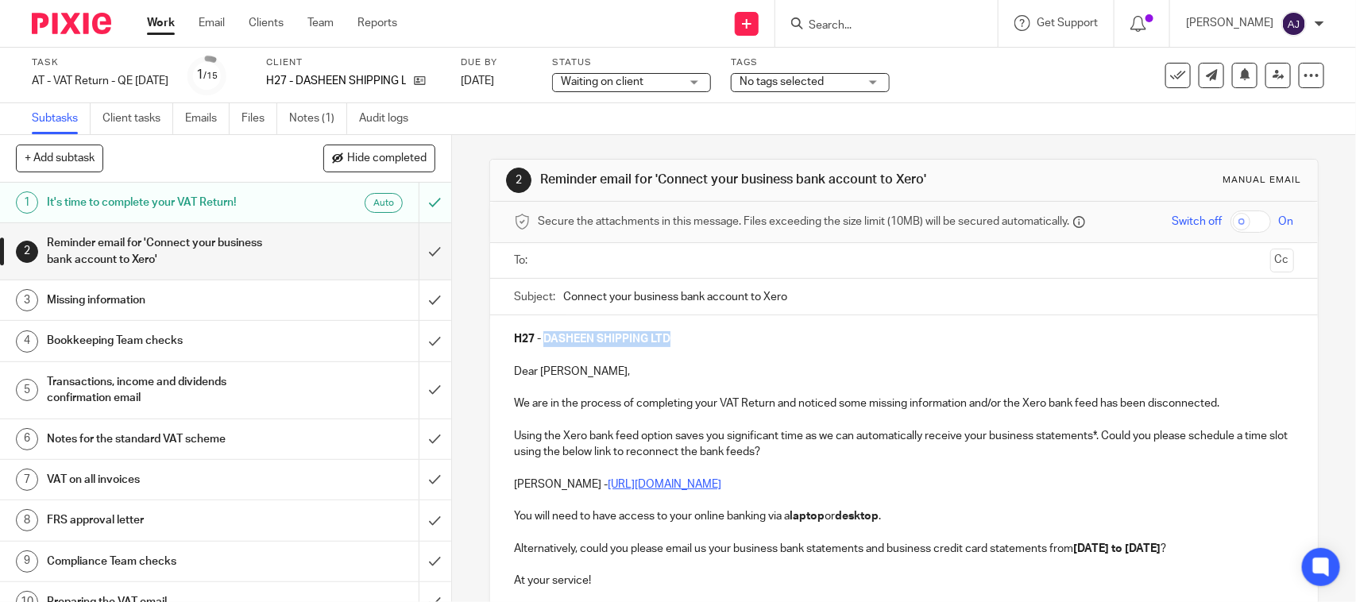
copy strong "DASHEEN SHIPPING LTD"
paste input "DASHEEN SHIPPING LTD"
type input "Connect your business bank account to Xero - DASHEEN SHIPPING LTD"
click at [426, 88] on link at bounding box center [416, 81] width 20 height 16
click at [665, 263] on input "text" at bounding box center [902, 261] width 719 height 18
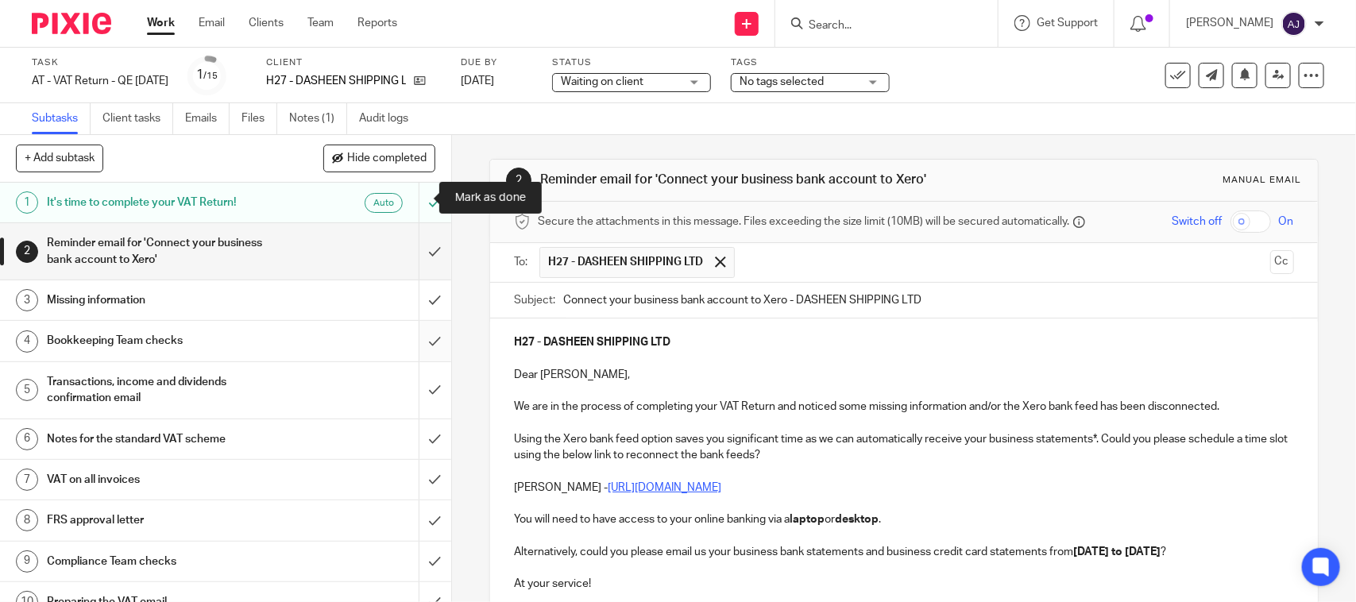
scroll to position [260, 0]
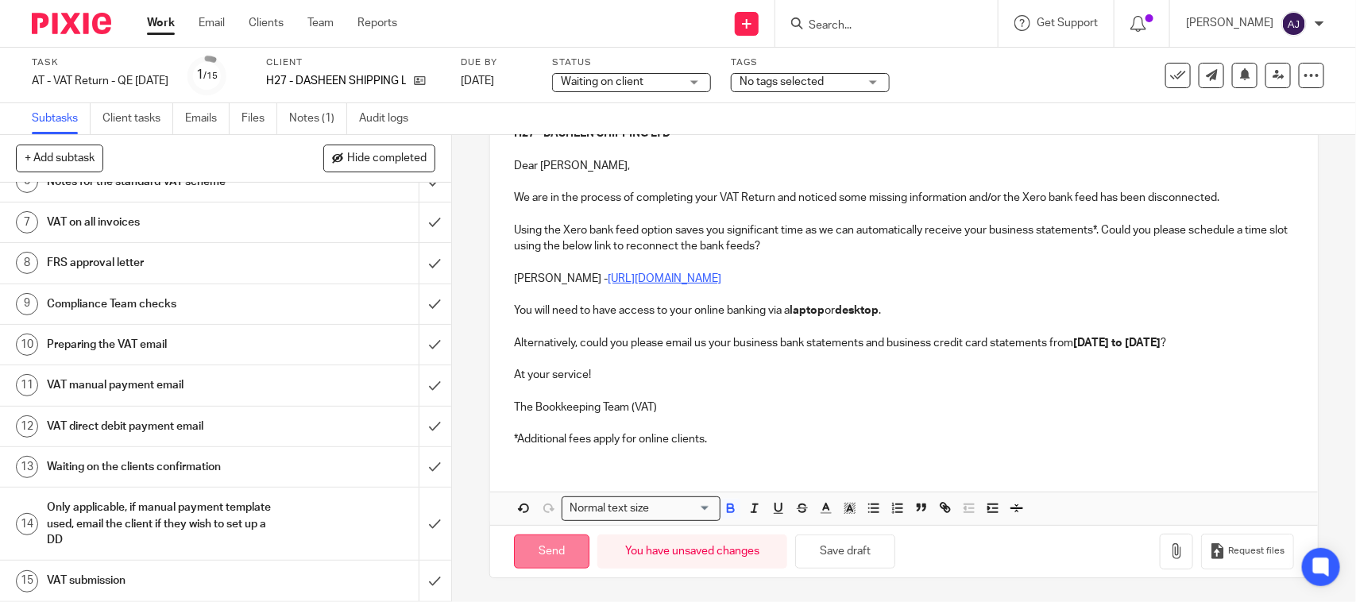
click at [561, 546] on input "Send" at bounding box center [551, 551] width 75 height 34
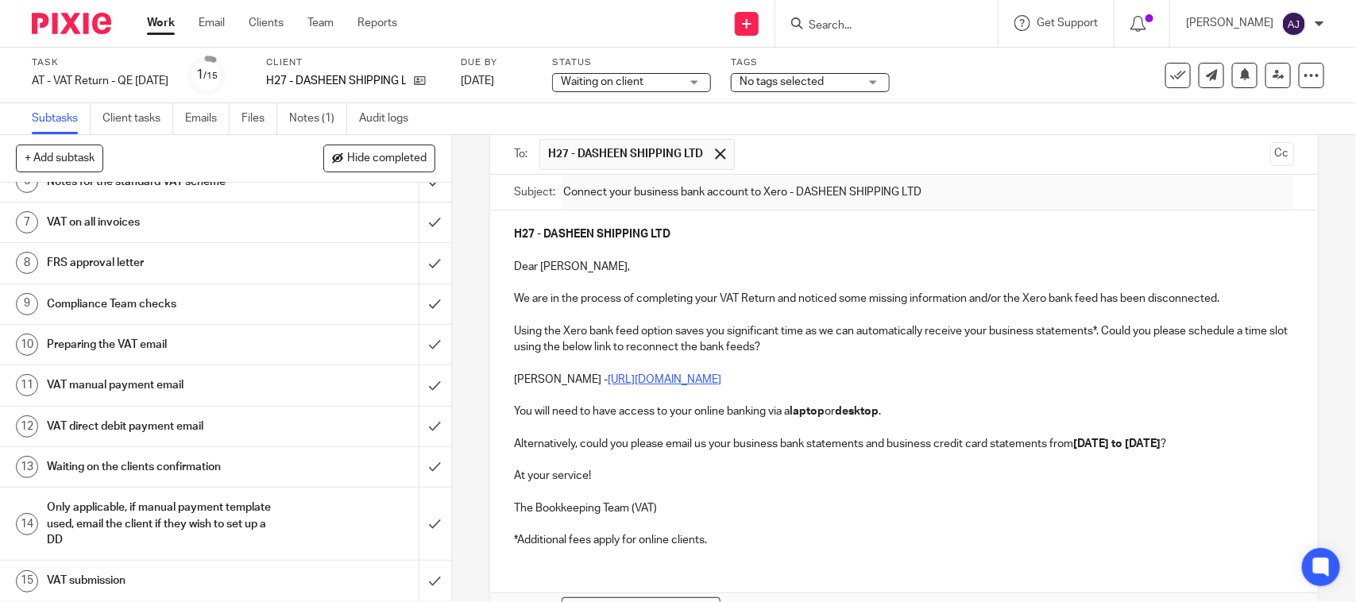
scroll to position [0, 0]
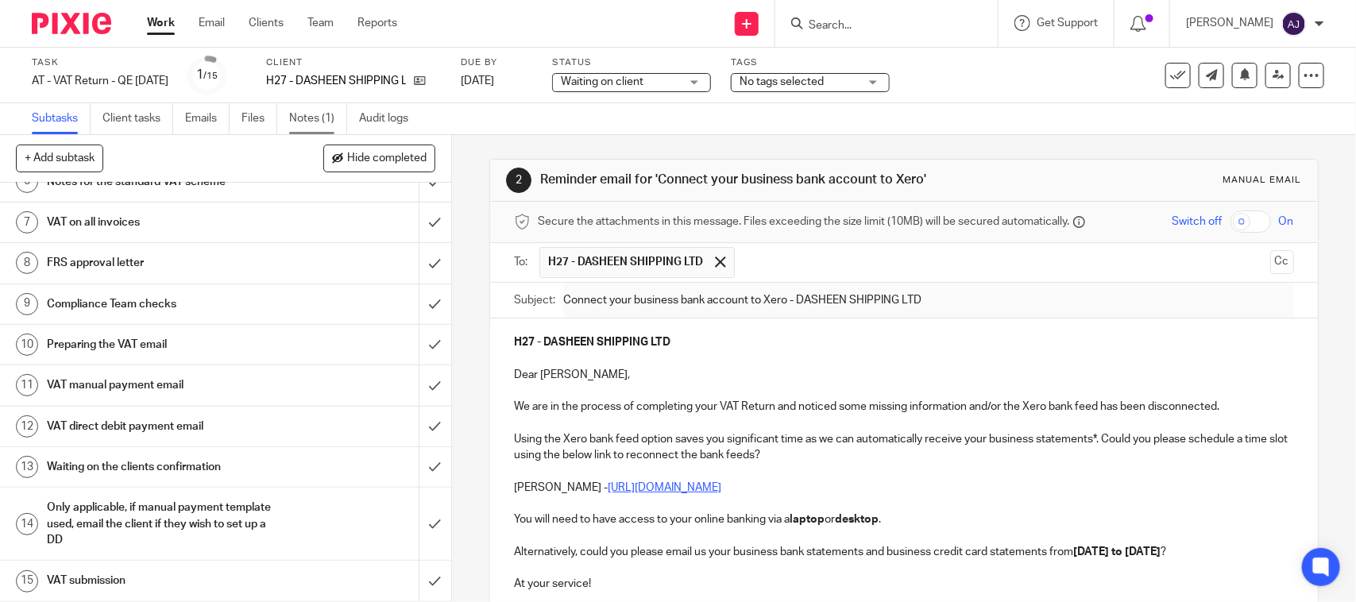
type input "Sent"
click at [318, 112] on link "Notes (1)" at bounding box center [318, 118] width 58 height 31
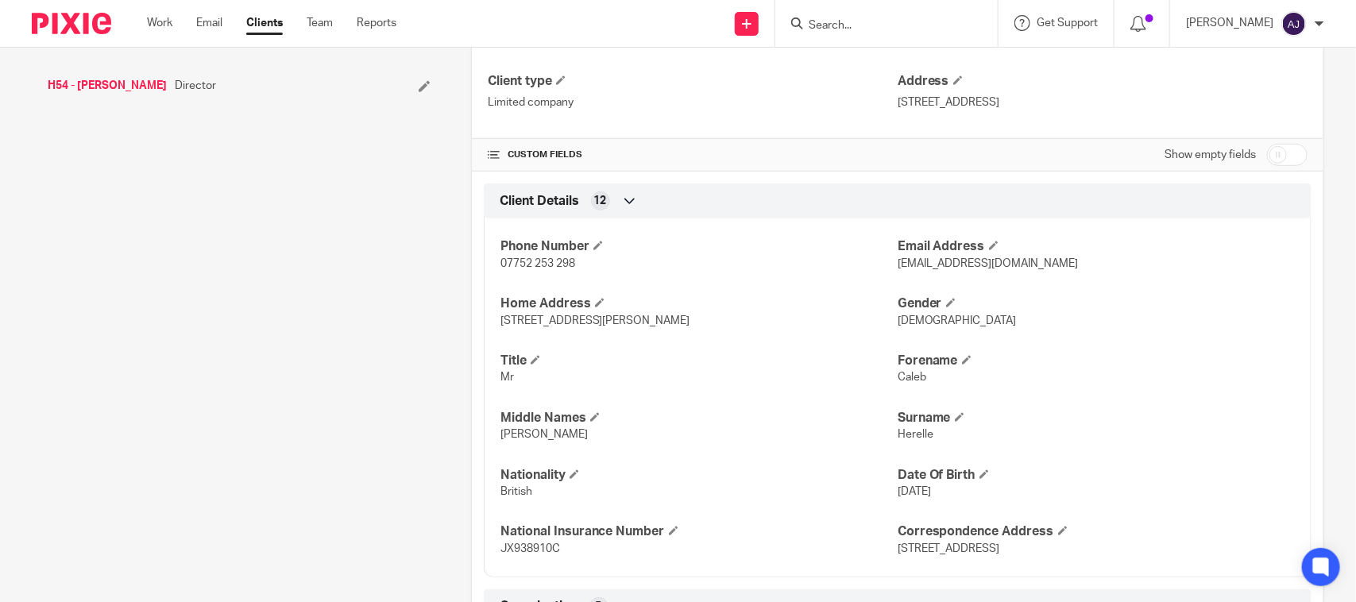
scroll to position [596, 0]
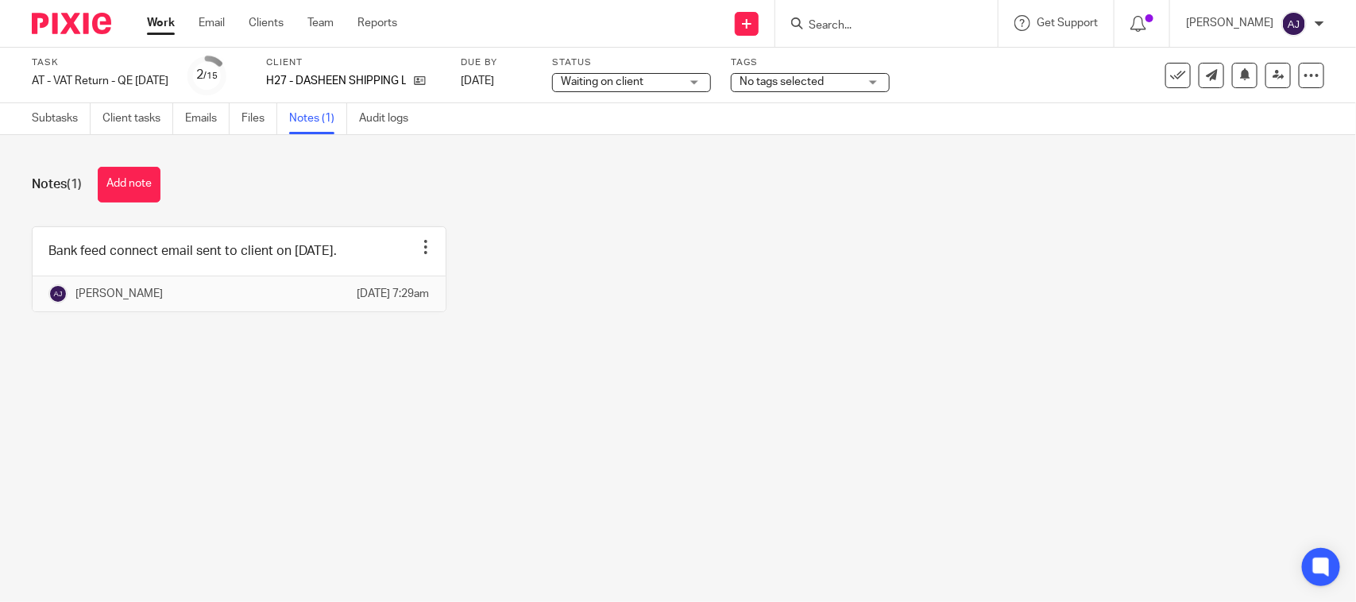
click at [148, 192] on button "Add note" at bounding box center [129, 185] width 63 height 36
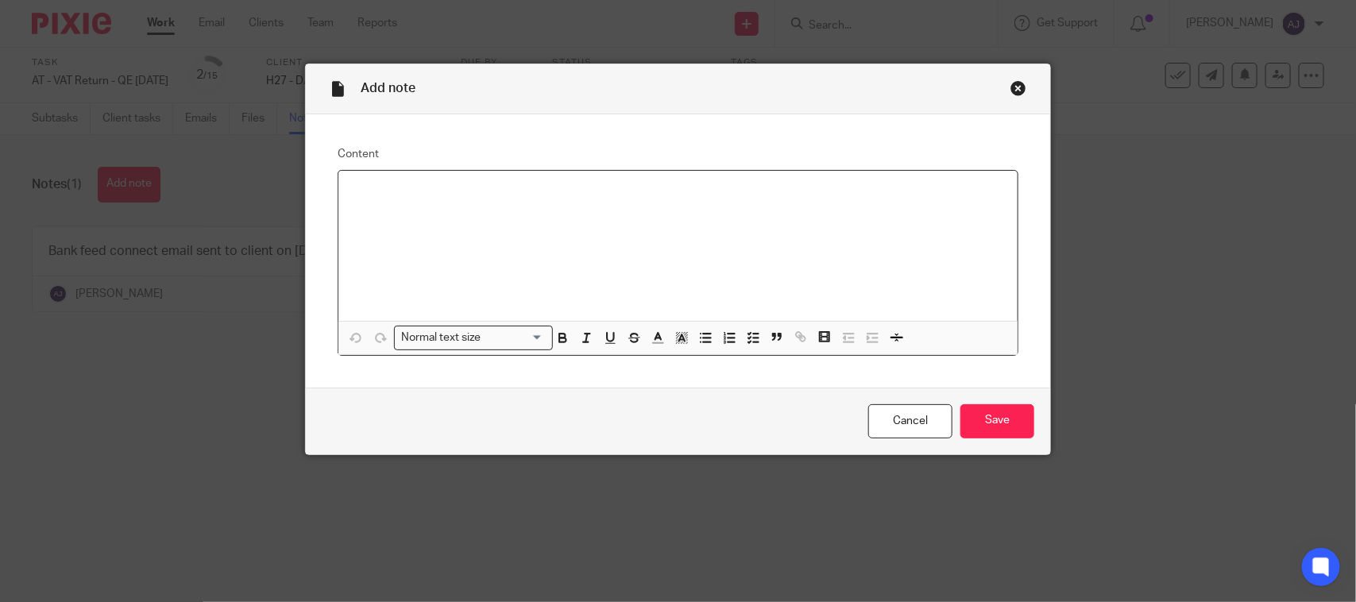
click at [508, 228] on div at bounding box center [677, 246] width 679 height 150
click at [994, 426] on input "Save" at bounding box center [997, 421] width 74 height 34
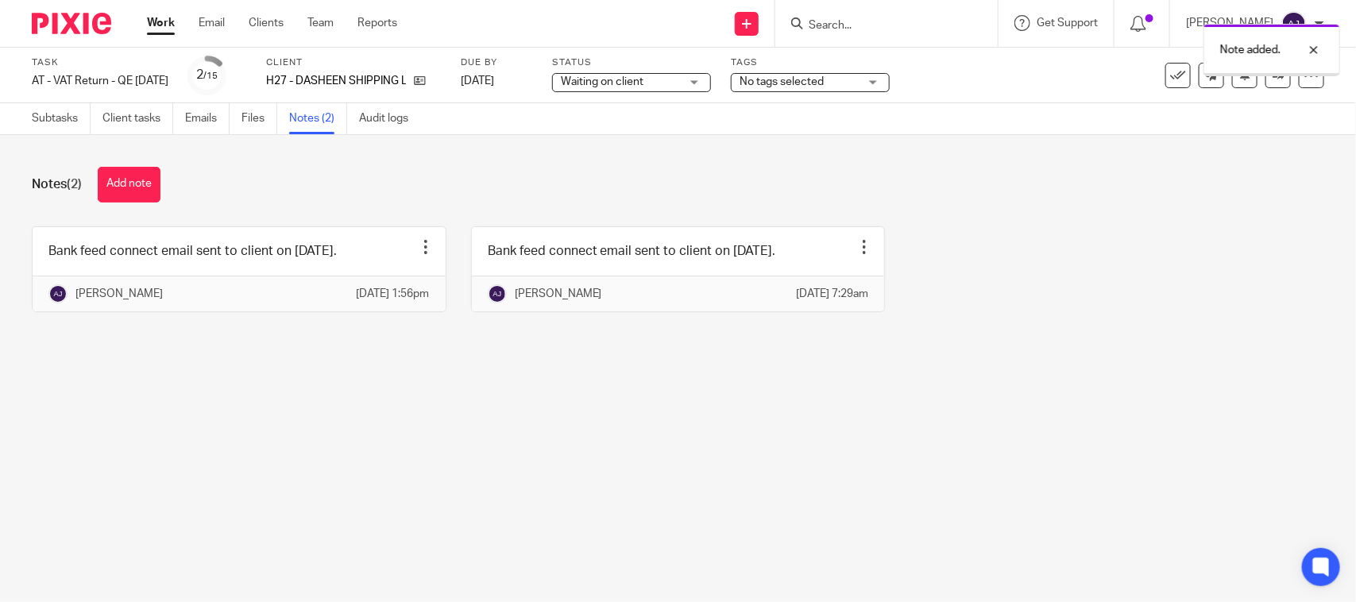
click at [356, 484] on main "Task AT - VAT Return - QE [DATE] Save AT - VAT Return - QE [DATE] 2 /15 Client …" at bounding box center [678, 301] width 1356 height 602
click at [866, 21] on input "Search" at bounding box center [878, 26] width 143 height 14
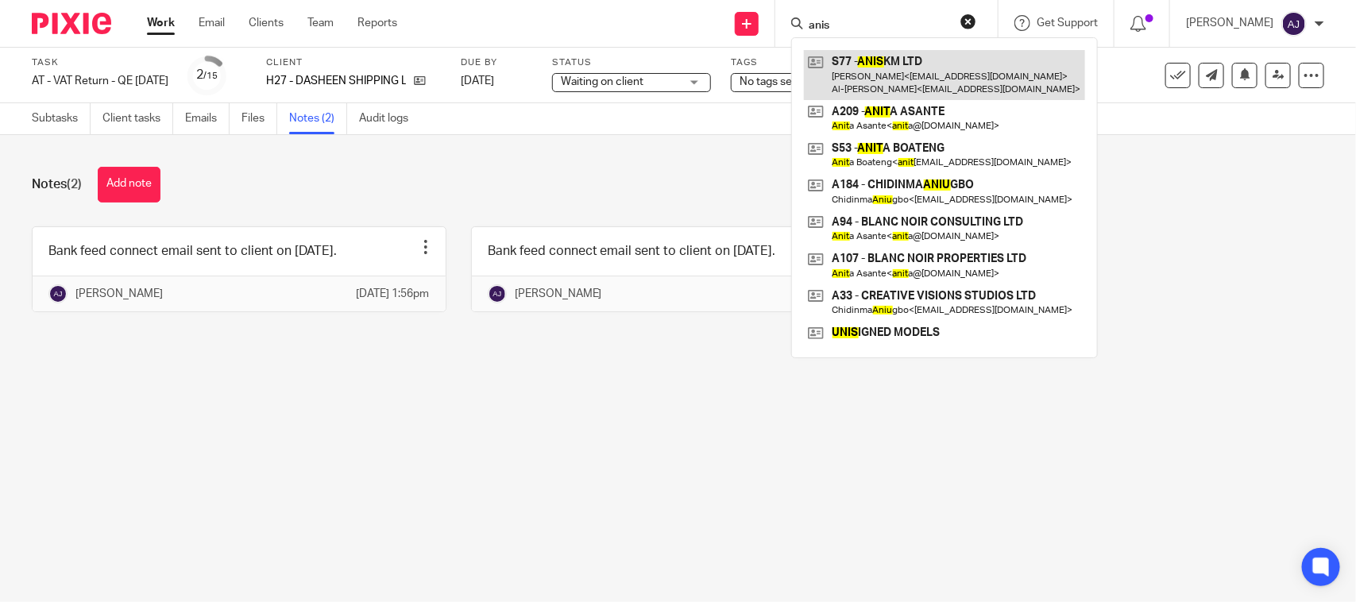
type input "anis"
click at [883, 84] on link at bounding box center [944, 74] width 281 height 49
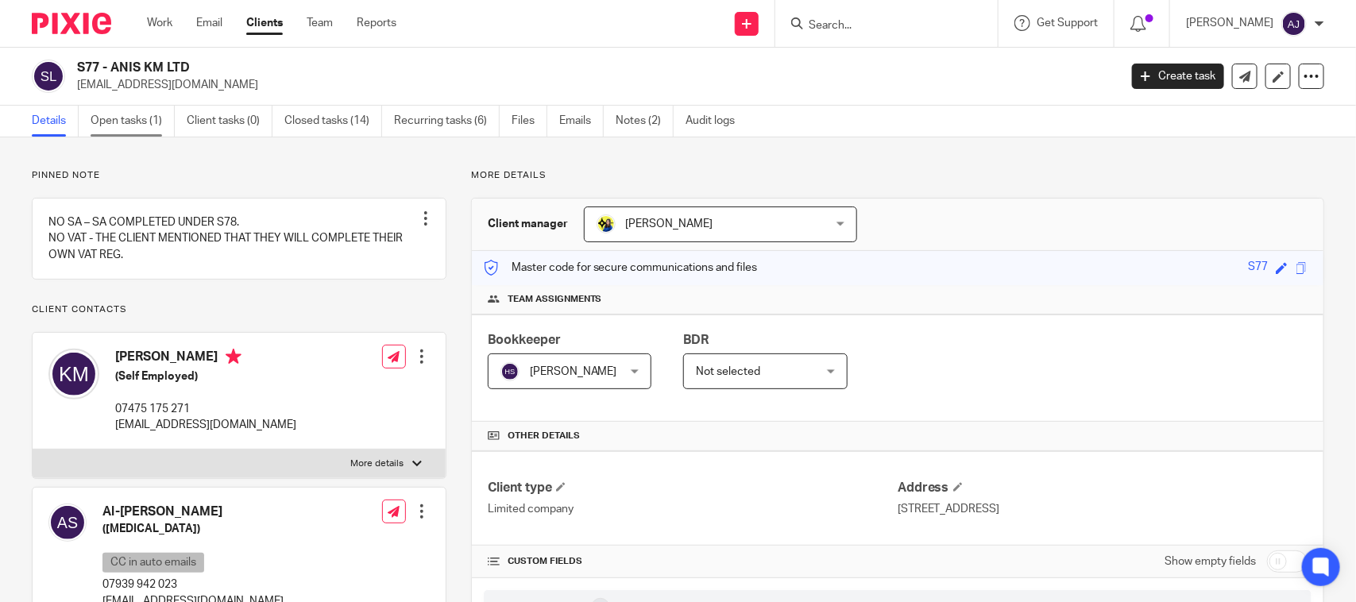
click at [121, 129] on link "Open tasks (1)" at bounding box center [133, 121] width 84 height 31
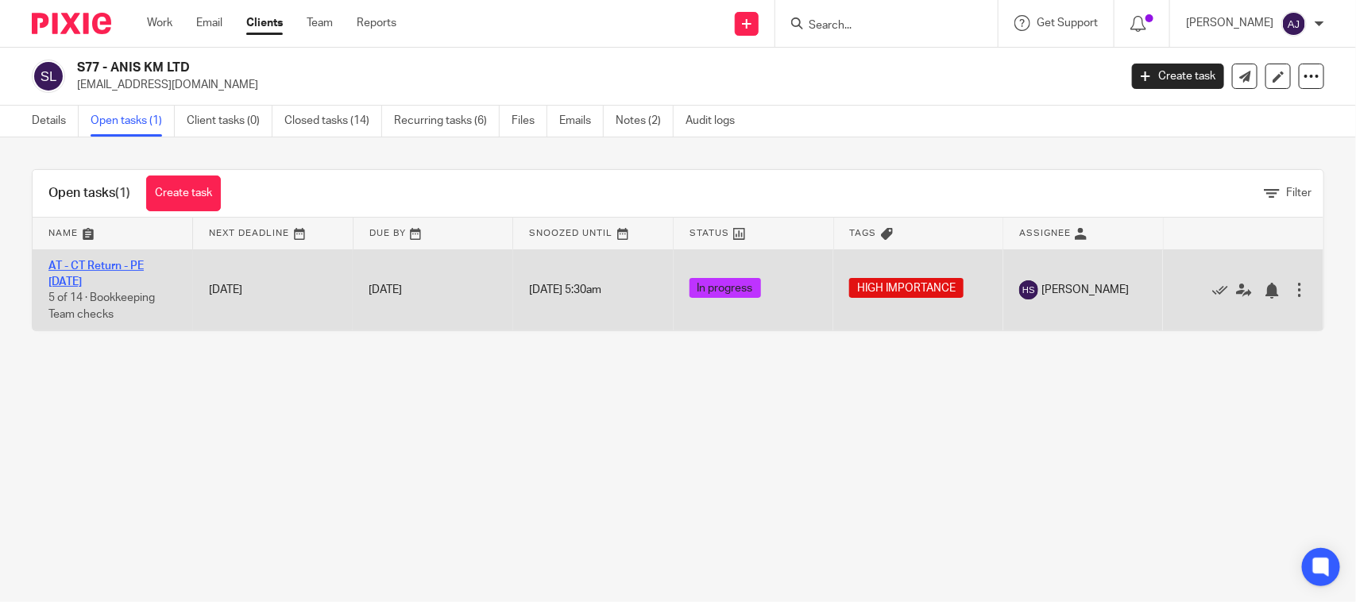
click at [121, 268] on link "AT - CT Return - PE [DATE]" at bounding box center [95, 273] width 95 height 27
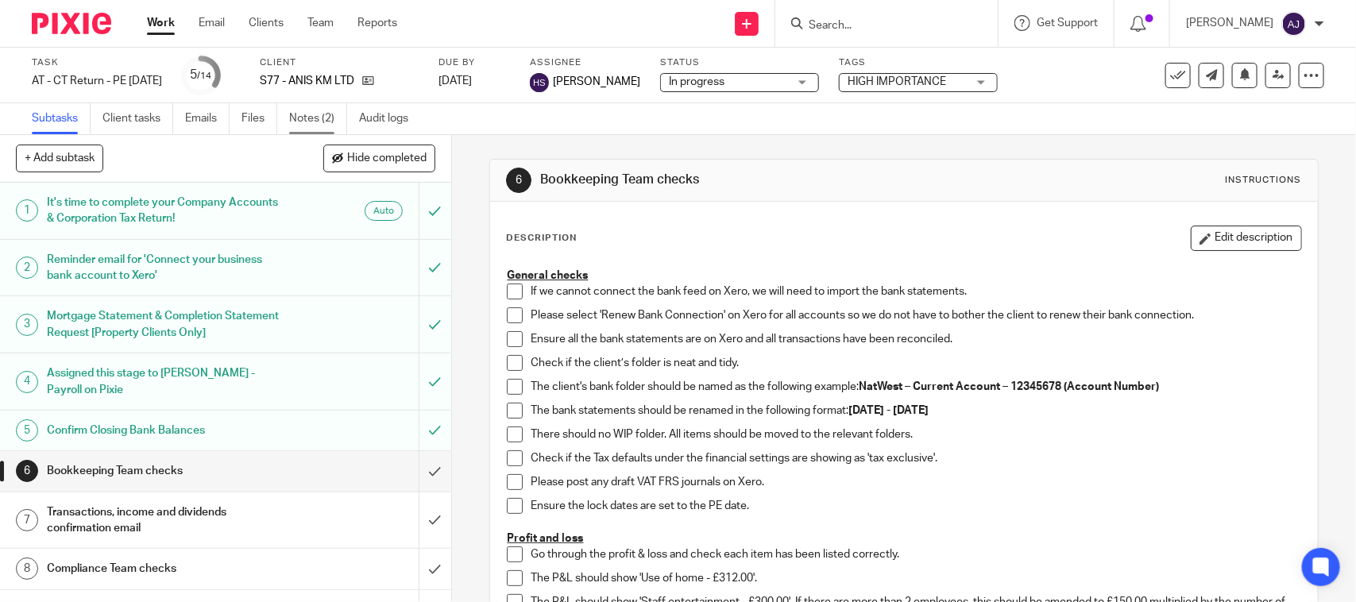
click at [302, 121] on link "Notes (2)" at bounding box center [318, 118] width 58 height 31
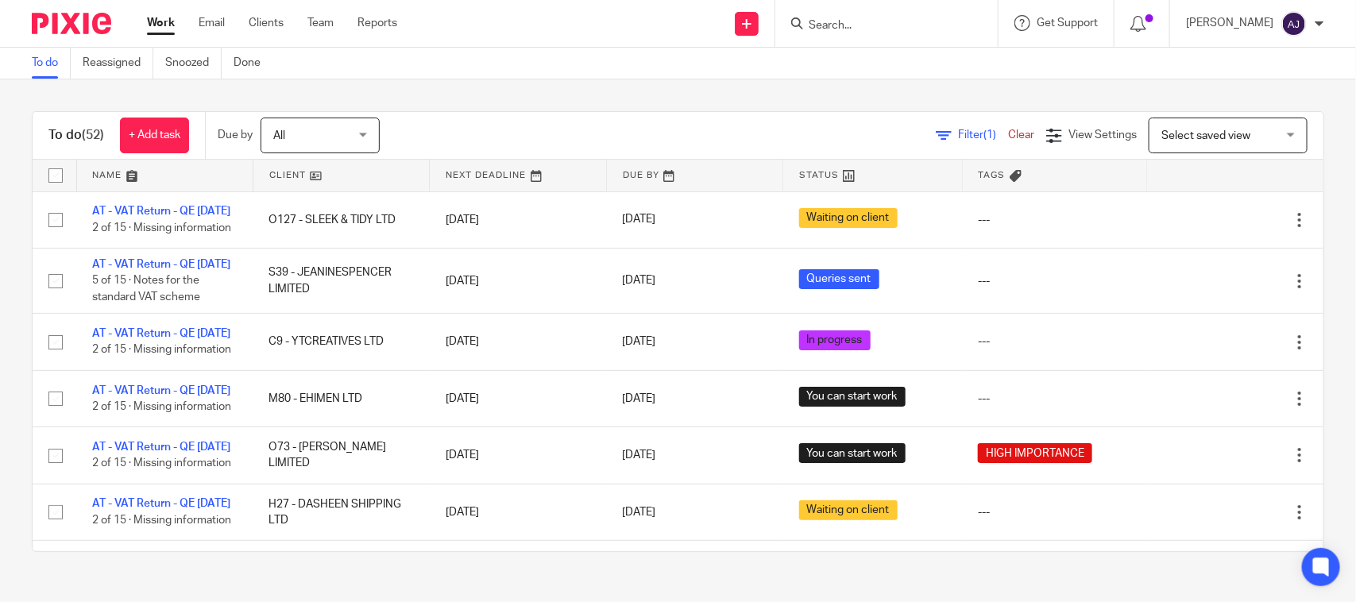
click at [548, 91] on div "To do (52) + Add task Due by All All [DATE] [DATE] This week Next week This mon…" at bounding box center [678, 331] width 1356 height 504
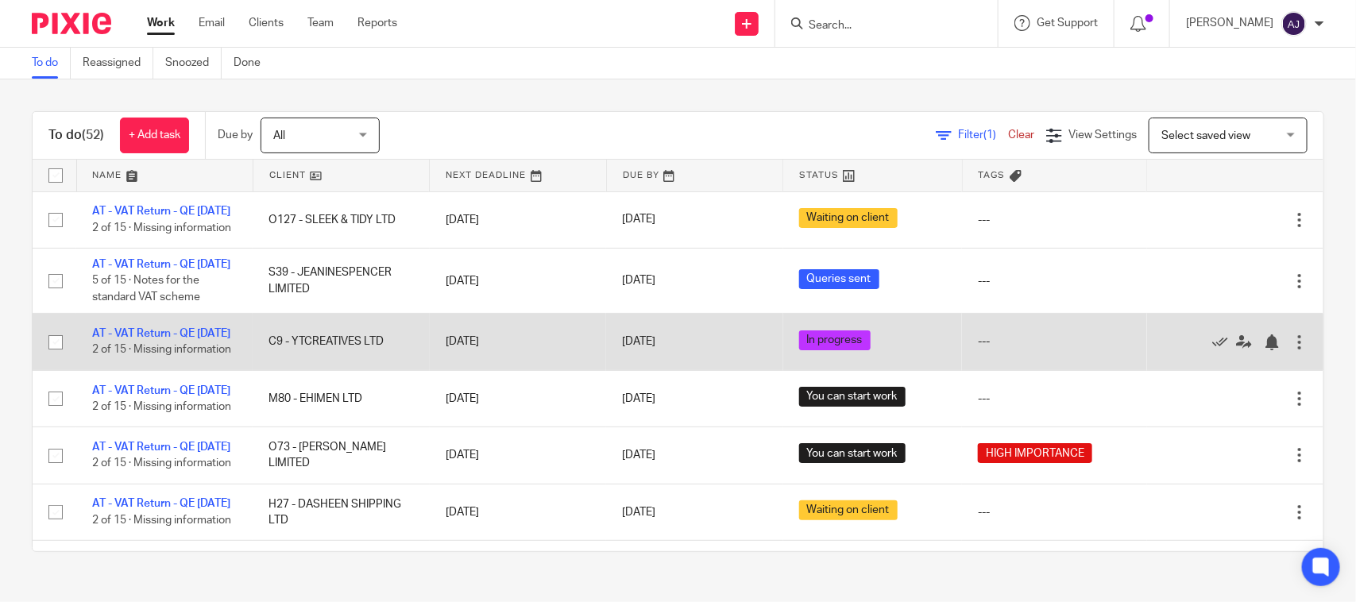
scroll to position [99, 0]
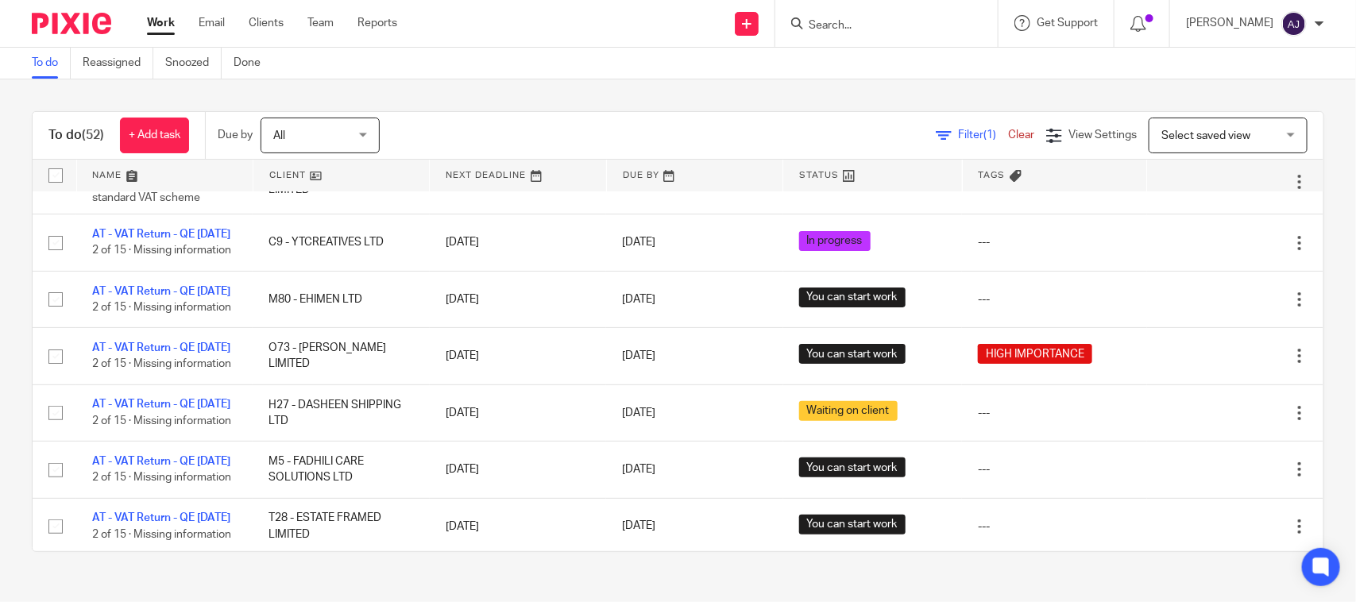
click at [560, 89] on div "To do (52) + Add task Due by All All [DATE] [DATE] This week Next week This mon…" at bounding box center [678, 331] width 1356 height 504
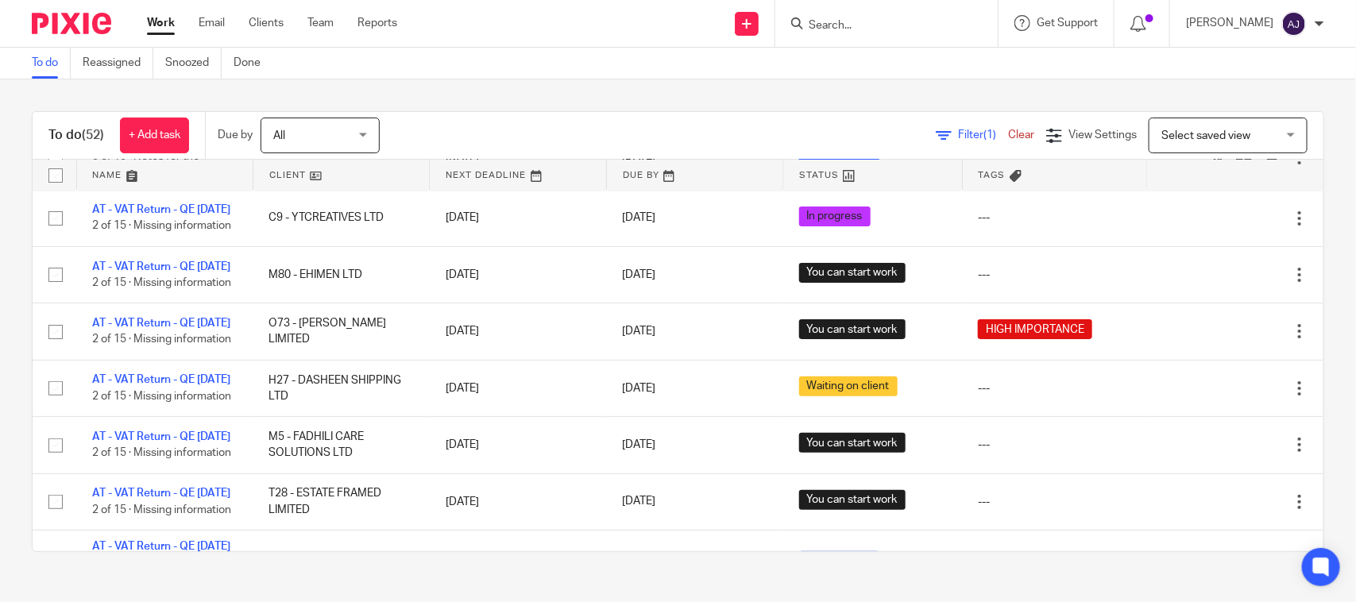
scroll to position [0, 0]
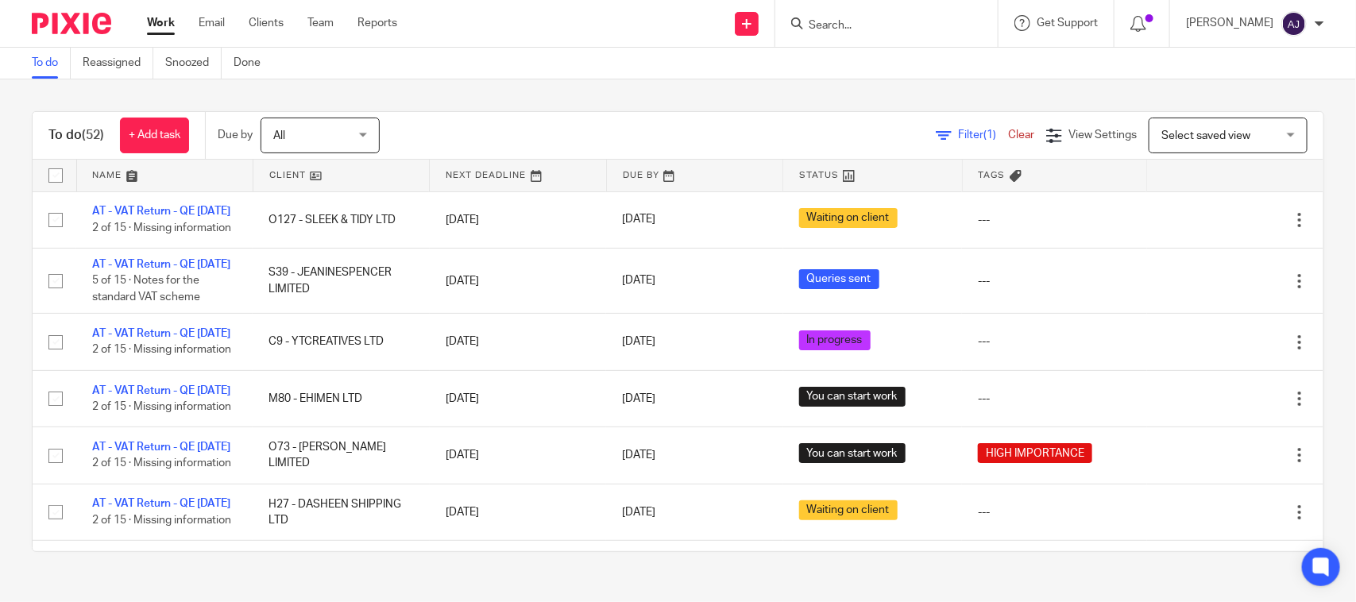
click at [577, 110] on div "To do (52) + Add task Due by All All [DATE] [DATE] This week Next week This mon…" at bounding box center [678, 331] width 1356 height 504
click at [562, 93] on div "To do (52) + Add task Due by All All [DATE] [DATE] This week Next week This mon…" at bounding box center [678, 331] width 1356 height 504
click at [332, 141] on span "All" at bounding box center [315, 134] width 84 height 33
click at [332, 141] on div "All All" at bounding box center [319, 136] width 119 height 36
click at [332, 141] on span "All" at bounding box center [315, 134] width 84 height 33
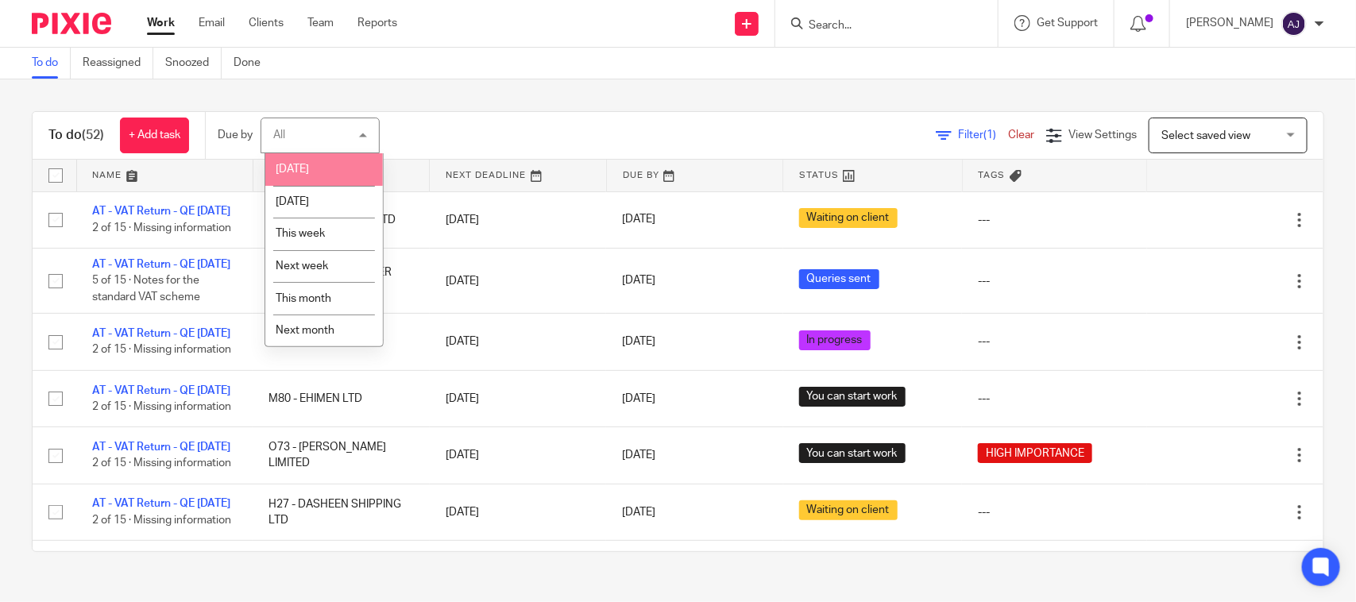
click at [319, 132] on div "All All" at bounding box center [319, 136] width 119 height 36
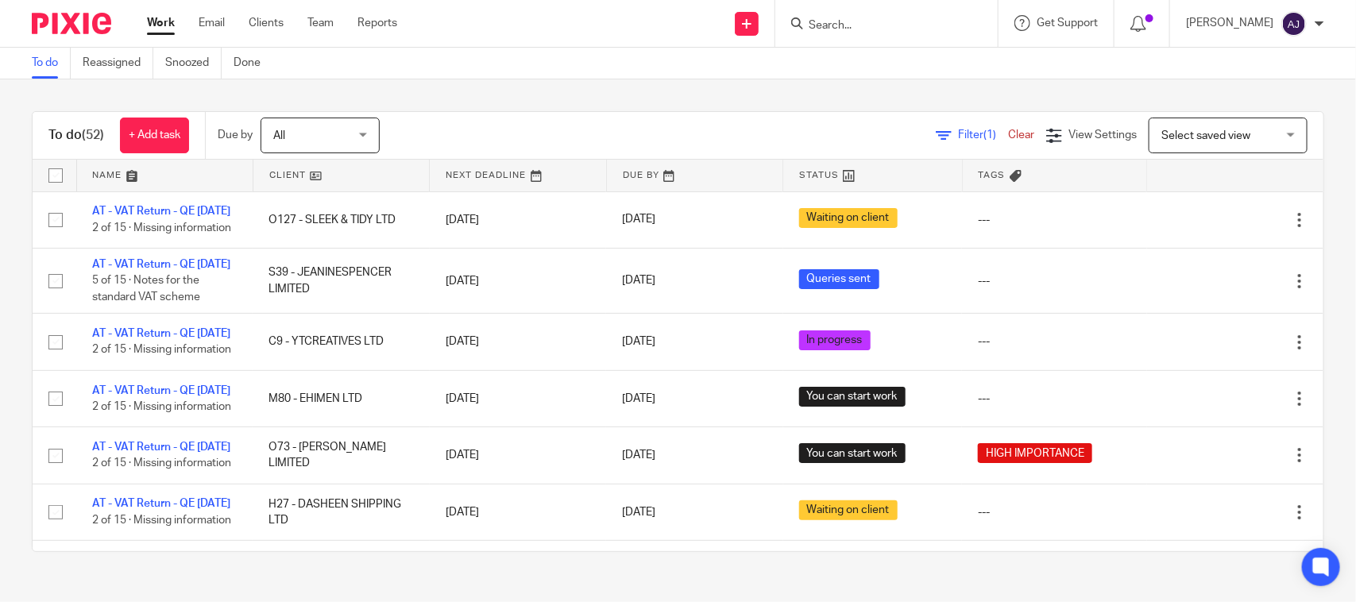
click at [422, 79] on div "To do (52) + Add task Due by All All [DATE] [DATE] This week Next week This mon…" at bounding box center [678, 331] width 1356 height 504
click at [423, 87] on div "To do (52) + Add task Due by All All [DATE] [DATE] This week Next week This mon…" at bounding box center [678, 331] width 1356 height 504
drag, startPoint x: 423, startPoint y: 87, endPoint x: 584, endPoint y: 120, distance: 163.7
click at [581, 120] on div "To do (52) + Add task Due by All All Today Tomorrow This week Next week This mo…" at bounding box center [678, 331] width 1356 height 504
click at [584, 120] on div "Filter (1) Clear View Settings View Settings (1) Filters Clear Save Manage save…" at bounding box center [865, 136] width 916 height 36
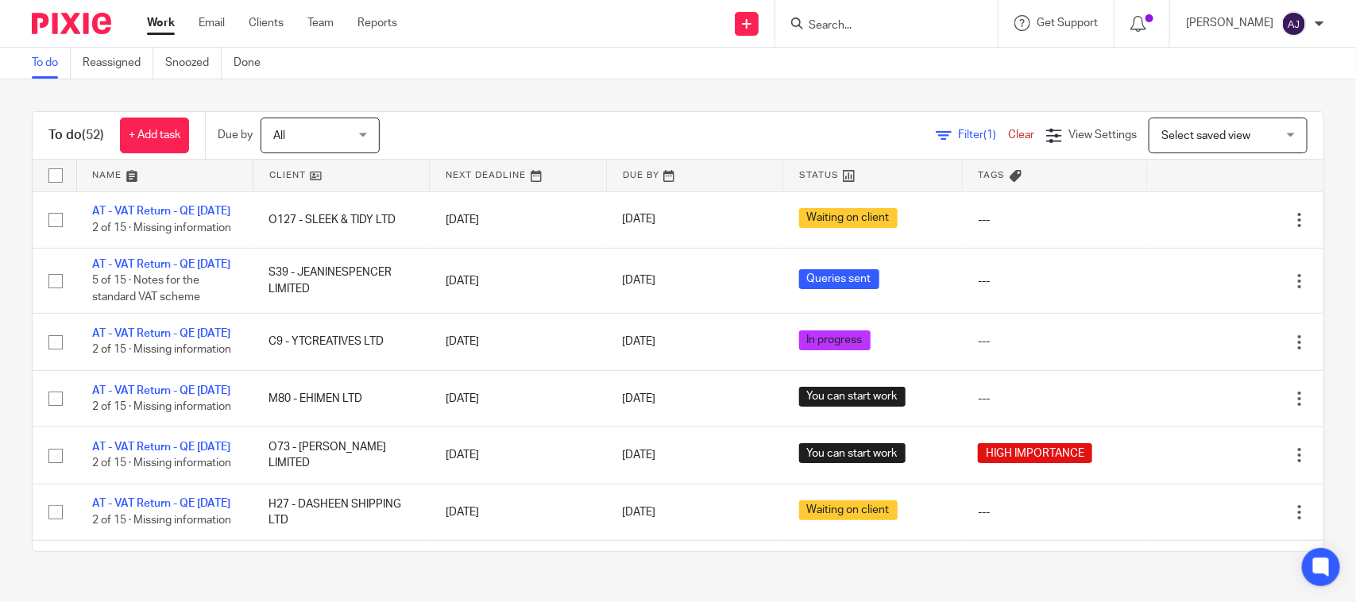
drag, startPoint x: 497, startPoint y: 77, endPoint x: 534, endPoint y: 70, distance: 37.2
click at [534, 70] on div "To do Reassigned Snoozed Done" at bounding box center [678, 64] width 1356 height 32
drag, startPoint x: 532, startPoint y: 54, endPoint x: 525, endPoint y: 94, distance: 40.3
click at [525, 94] on main "To do Reassigned Snoozed Done To do (52) + Add task Due by All All Today Tomorr…" at bounding box center [678, 301] width 1356 height 602
click at [525, 94] on div "To do (52) + Add task Due by All All [DATE] [DATE] This week Next week This mon…" at bounding box center [678, 331] width 1356 height 504
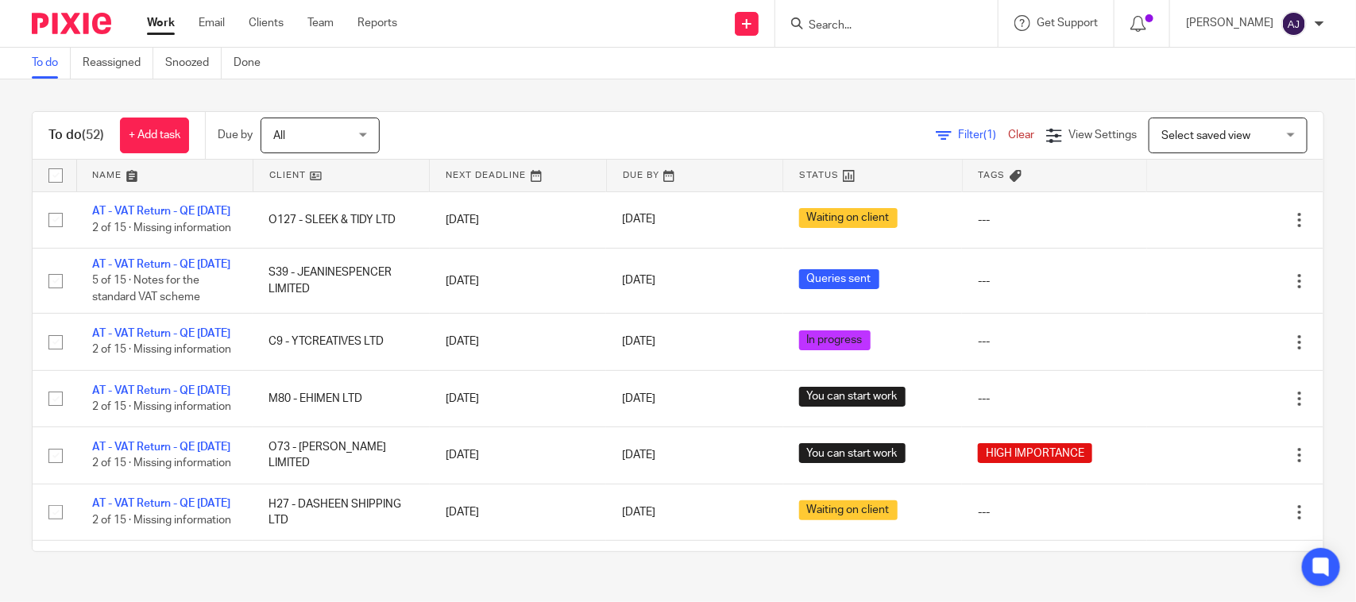
click at [572, 64] on div "To do Reassigned Snoozed Done" at bounding box center [678, 64] width 1356 height 32
click at [517, 104] on div "To do (52) + Add task Due by All All [DATE] [DATE] This week Next week This mon…" at bounding box center [678, 331] width 1356 height 504
click at [692, 113] on div "To do (52) + Add task Due by All All Today Tomorrow This week Next week This mo…" at bounding box center [678, 136] width 1290 height 48
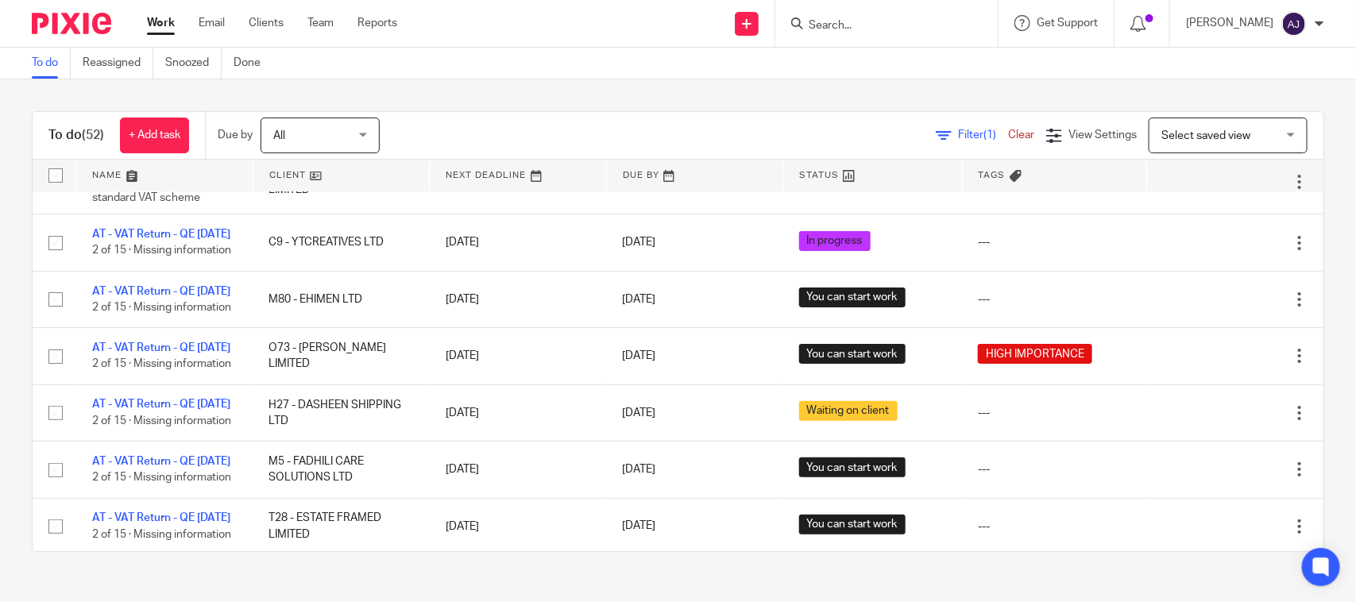
click at [580, 108] on div "To do (52) + Add task Due by All All [DATE] [DATE] This week Next week This mon…" at bounding box center [678, 331] width 1356 height 504
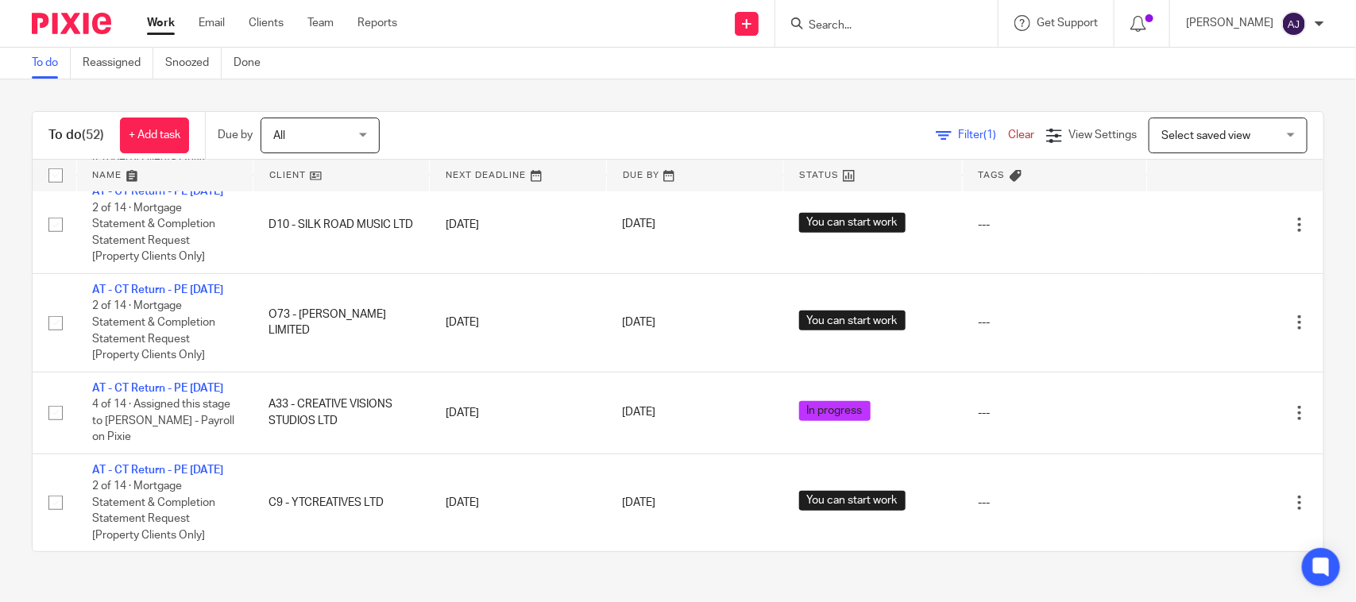
scroll to position [195, 0]
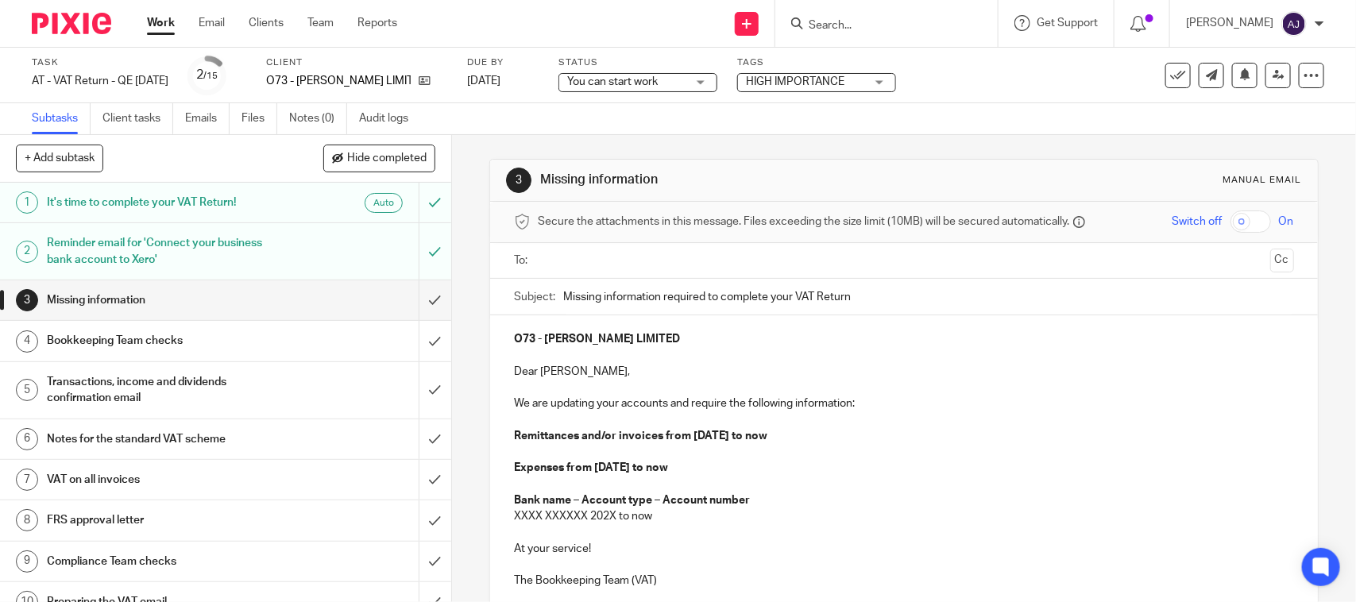
click at [715, 128] on div "Subtasks Client tasks Emails Files Notes (0) Audit logs" at bounding box center [678, 119] width 1356 height 32
click at [430, 81] on link at bounding box center [421, 81] width 20 height 16
click at [704, 140] on div "3 Missing information Manual email Secure the attachments in this message. File…" at bounding box center [903, 439] width 828 height 608
drag, startPoint x: 720, startPoint y: 132, endPoint x: 733, endPoint y: 145, distance: 18.5
click at [731, 135] on main "Task AT - VAT Return - QE 31-07-2025 Save AT - VAT Return - QE 31-07-2025 2 /15…" at bounding box center [678, 301] width 1356 height 602
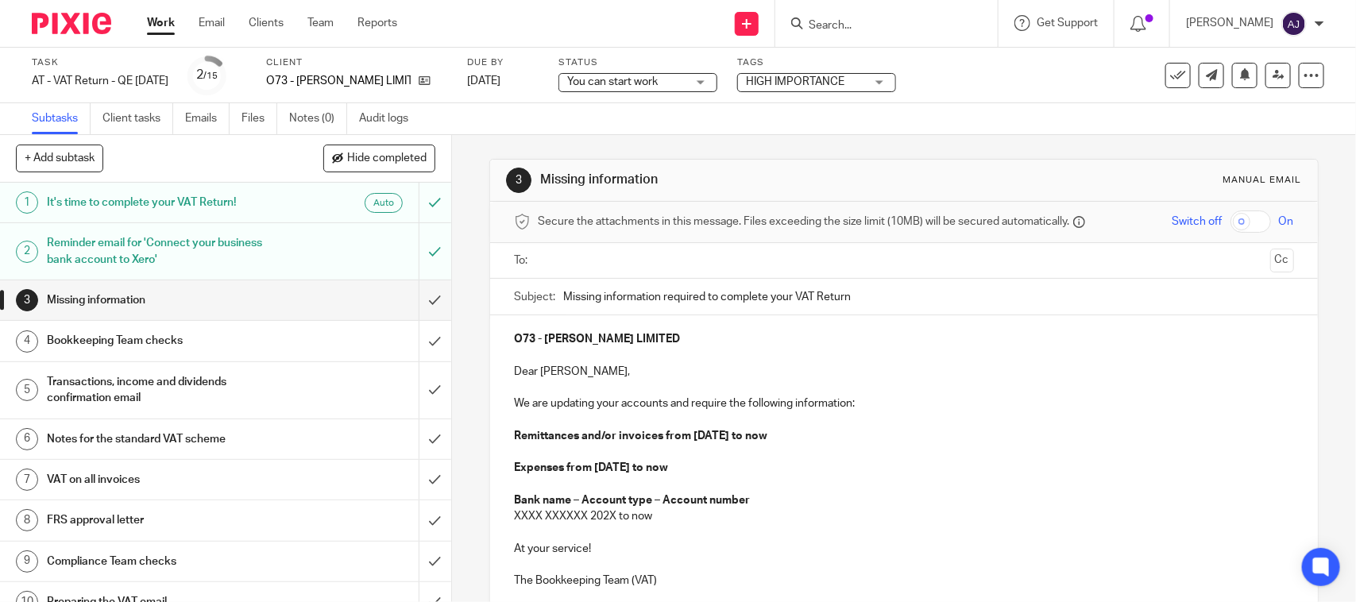
click at [796, 140] on div "3 Missing information Manual email Secure the attachments in this message. File…" at bounding box center [903, 439] width 828 height 608
click at [798, 119] on div "Subtasks Client tasks Emails Files Notes (0) Audit logs" at bounding box center [678, 119] width 1356 height 32
click at [935, 556] on p "At your service!" at bounding box center [903, 549] width 779 height 16
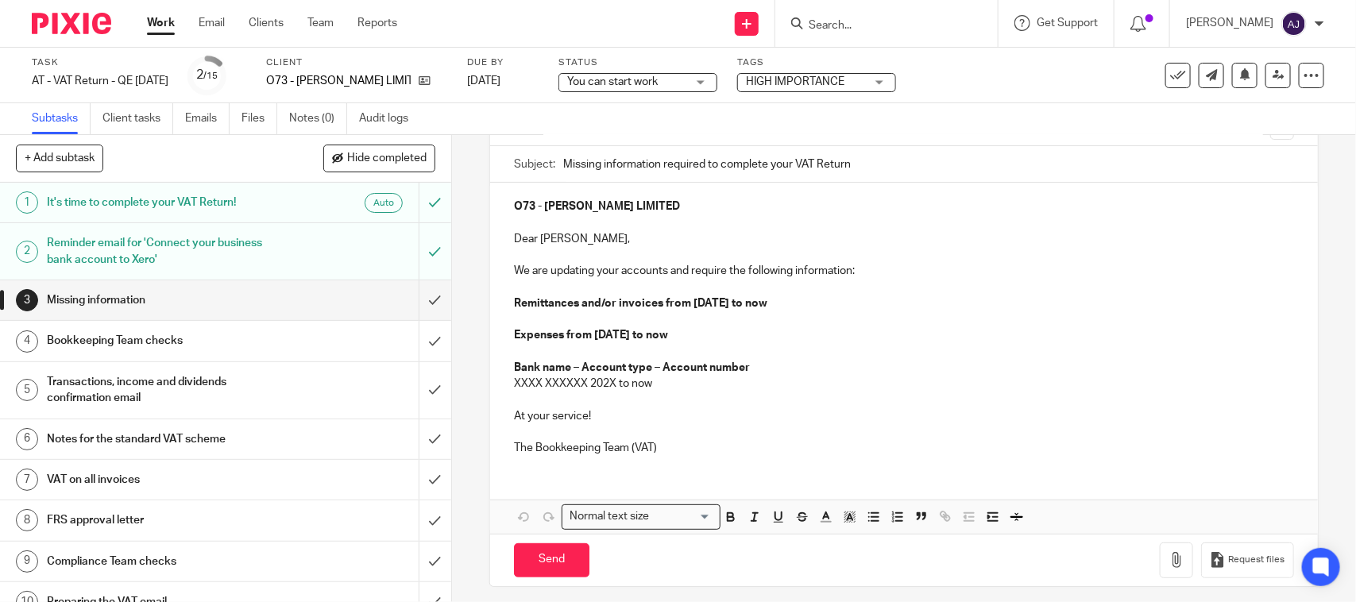
scroll to position [143, 0]
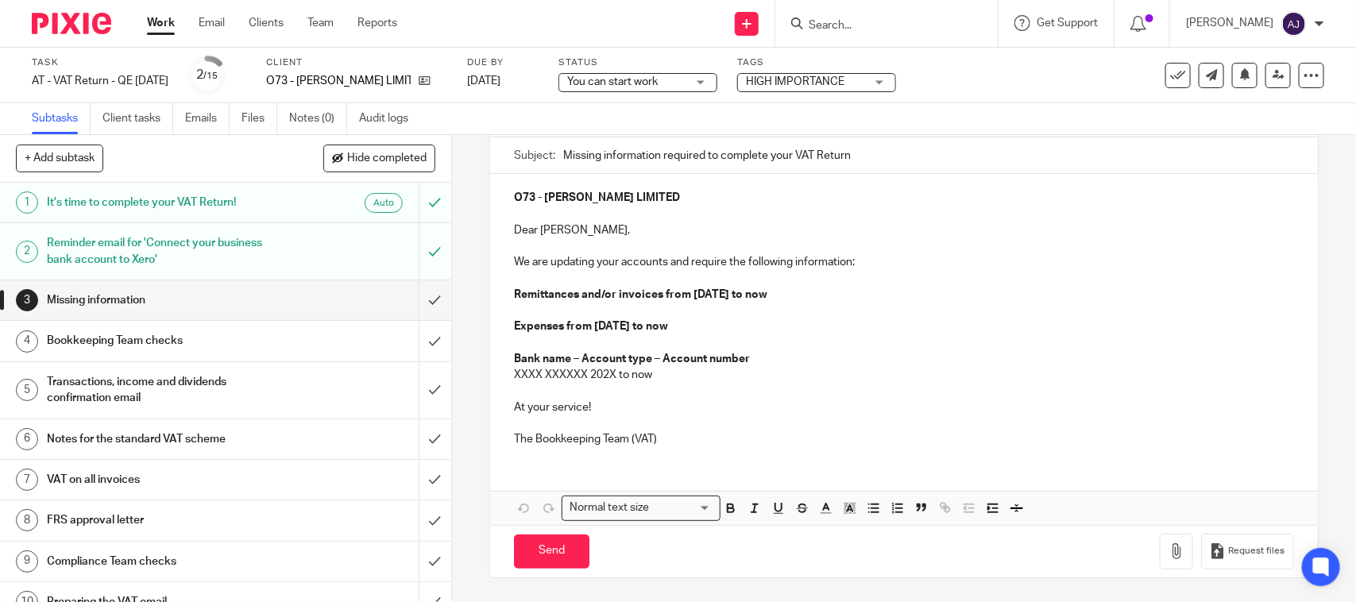
click at [877, 447] on div "O73 - JENNIFER O'NEILL LIMITED Dear Jennifer, We are updating your accounts and…" at bounding box center [903, 316] width 827 height 285
click at [868, 388] on p at bounding box center [903, 391] width 779 height 16
click at [871, 358] on p "Bank name – Account type – Account number" at bounding box center [903, 359] width 779 height 16
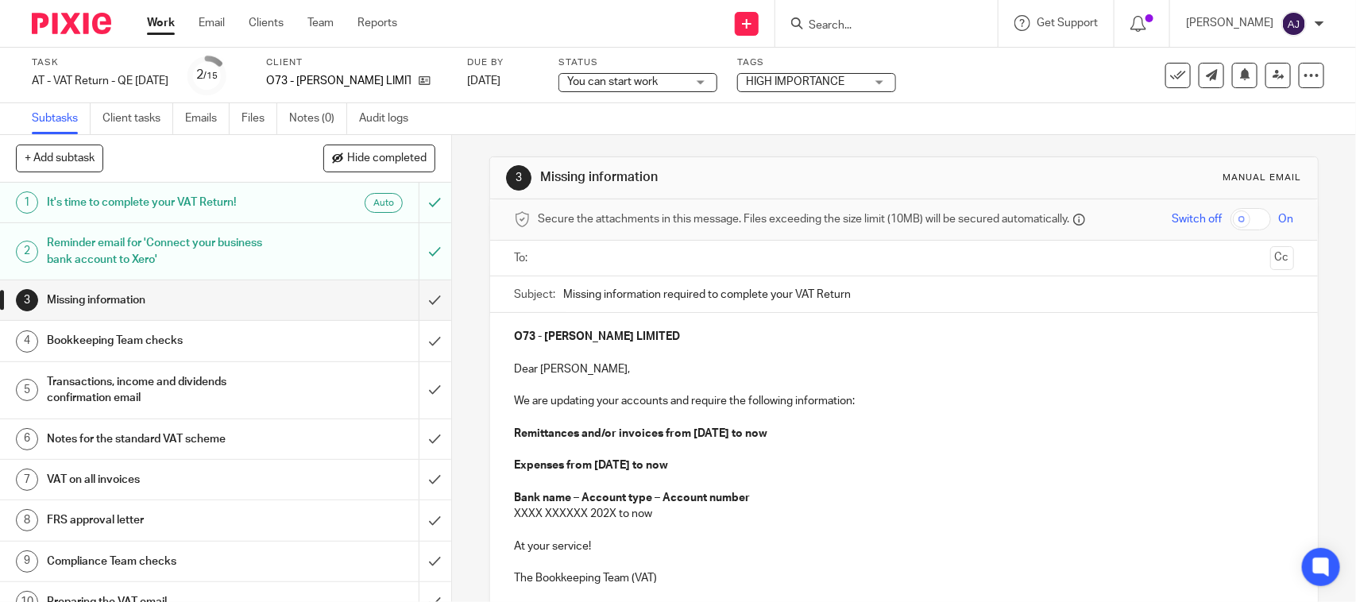
scroll to position [0, 0]
click at [877, 350] on div "O73 - JENNIFER O'NEILL LIMITED Dear Jennifer, We are updating your accounts and…" at bounding box center [903, 457] width 827 height 285
click at [878, 371] on p "Dear Jennifer," at bounding box center [903, 372] width 779 height 16
click at [880, 390] on p at bounding box center [903, 388] width 779 height 16
click at [877, 438] on p "Remittances and/or invoices from 01st May 2025 to now" at bounding box center [903, 436] width 779 height 16
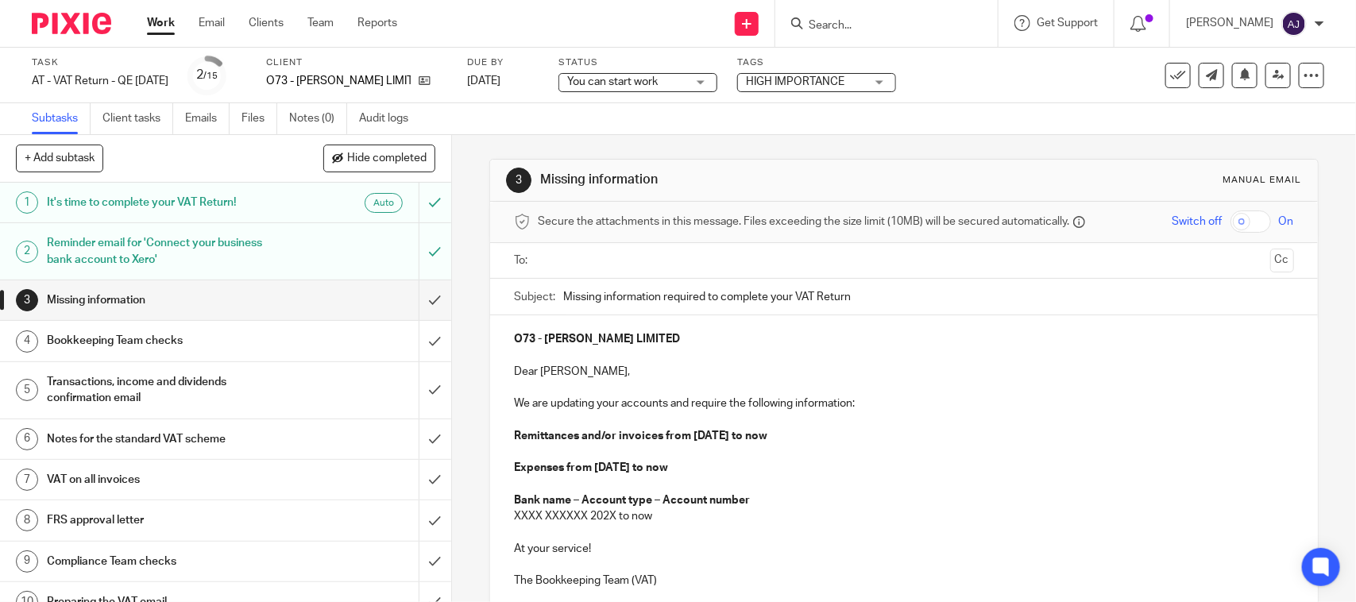
click at [871, 462] on p "Expenses from 01st May 2025 to now" at bounding box center [903, 468] width 779 height 16
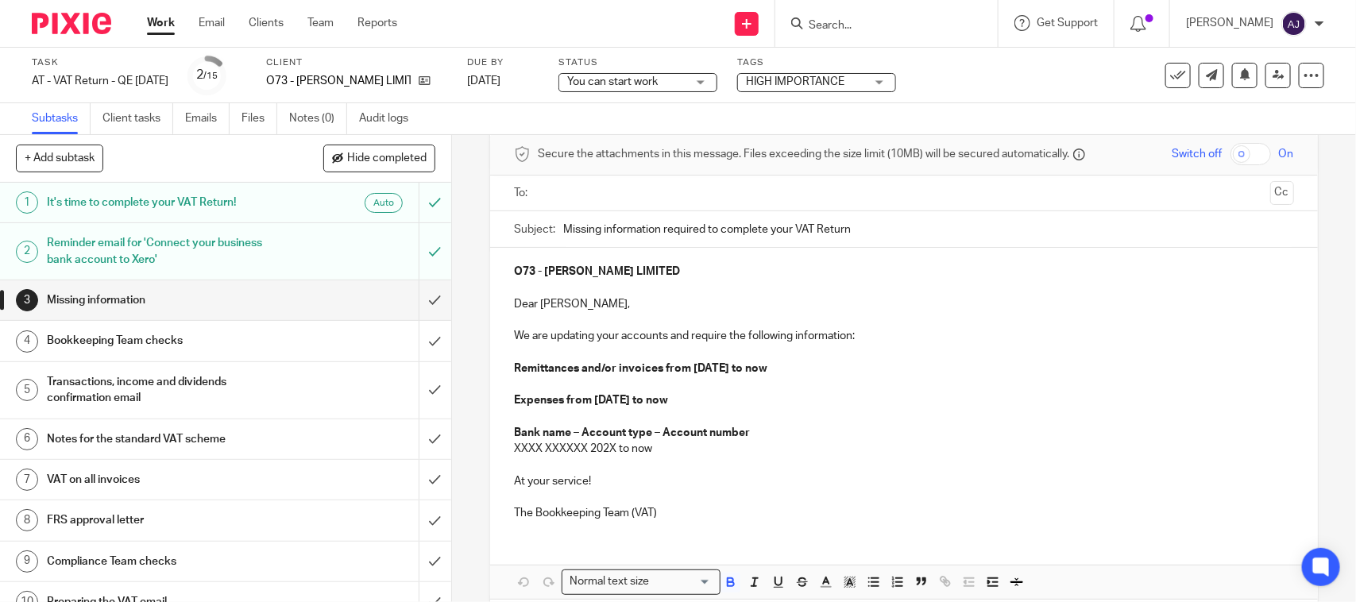
scroll to position [99, 0]
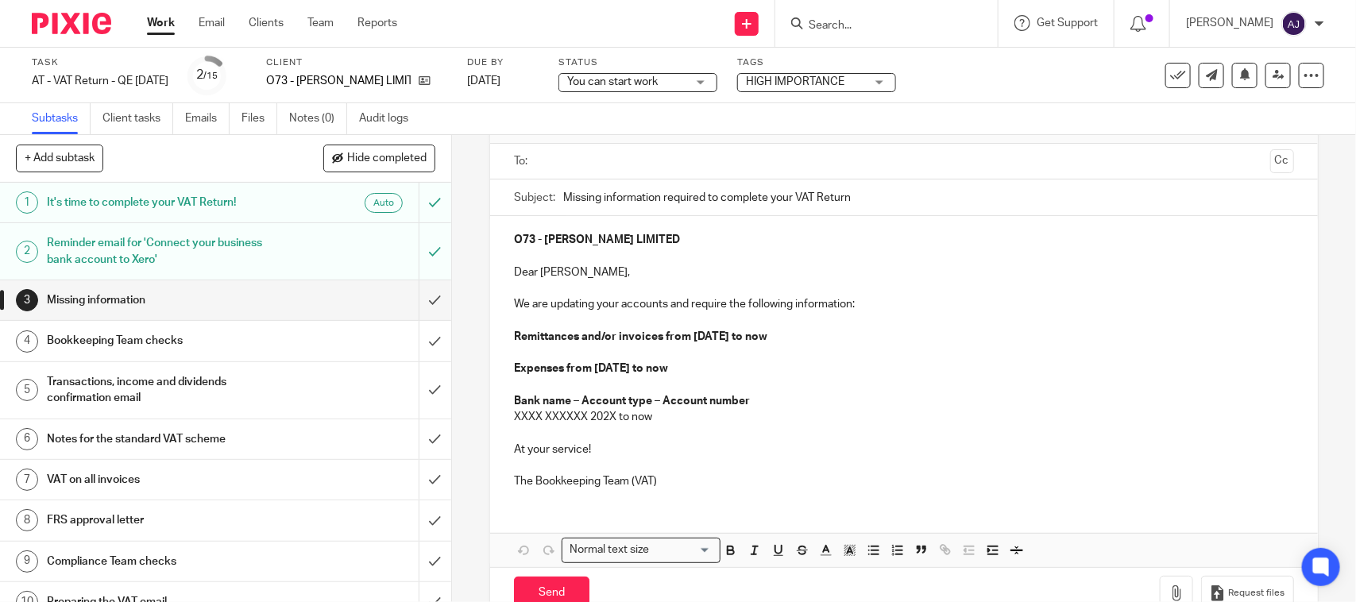
click at [886, 421] on p "XXXX XXXXXX 202X to now" at bounding box center [903, 417] width 779 height 16
click at [883, 445] on p "At your service!" at bounding box center [903, 450] width 779 height 16
click at [874, 479] on p "The Bookkeeping Team (VAT)" at bounding box center [903, 481] width 779 height 16
click at [878, 453] on p "At your service!" at bounding box center [903, 450] width 779 height 16
click at [878, 422] on p "XXXX XXXXXX 202X to now" at bounding box center [903, 417] width 779 height 16
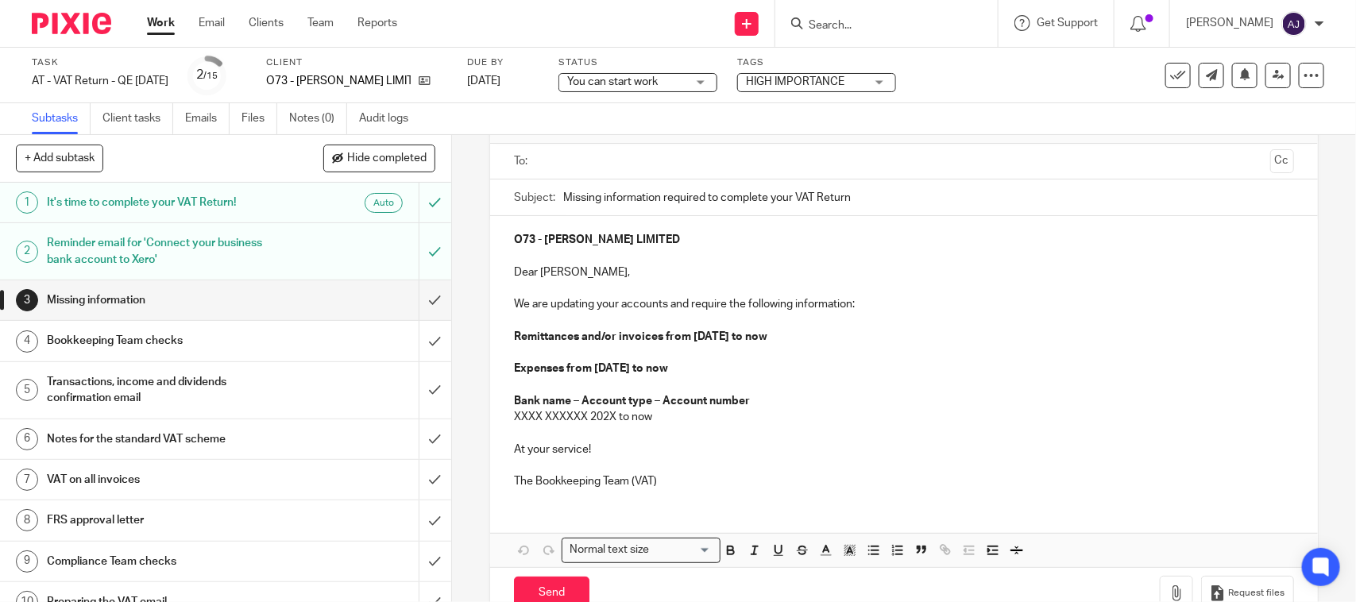
click at [876, 399] on p "Bank name – Account type – Account number" at bounding box center [903, 401] width 779 height 16
click at [875, 377] on p at bounding box center [903, 385] width 779 height 16
drag, startPoint x: 895, startPoint y: 318, endPoint x: 895, endPoint y: 327, distance: 9.5
click at [895, 327] on p at bounding box center [903, 321] width 779 height 16
click at [895, 344] on p "Remittances and/or invoices from 01st May 2025 to now" at bounding box center [903, 337] width 779 height 16
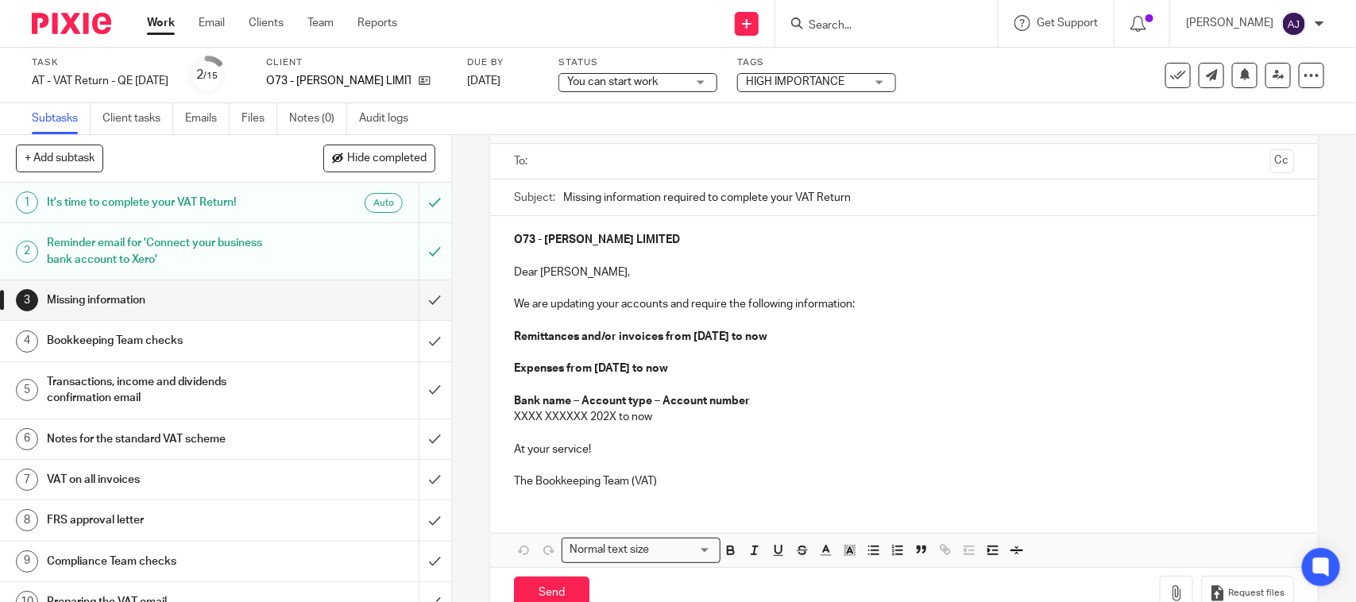
click at [910, 304] on p "We are updating your accounts and require the following information:" at bounding box center [903, 304] width 779 height 16
click at [914, 268] on p "Dear Jennifer," at bounding box center [903, 272] width 779 height 16
click at [918, 248] on p "O73 - [PERSON_NAME] LIMITED" at bounding box center [903, 240] width 779 height 16
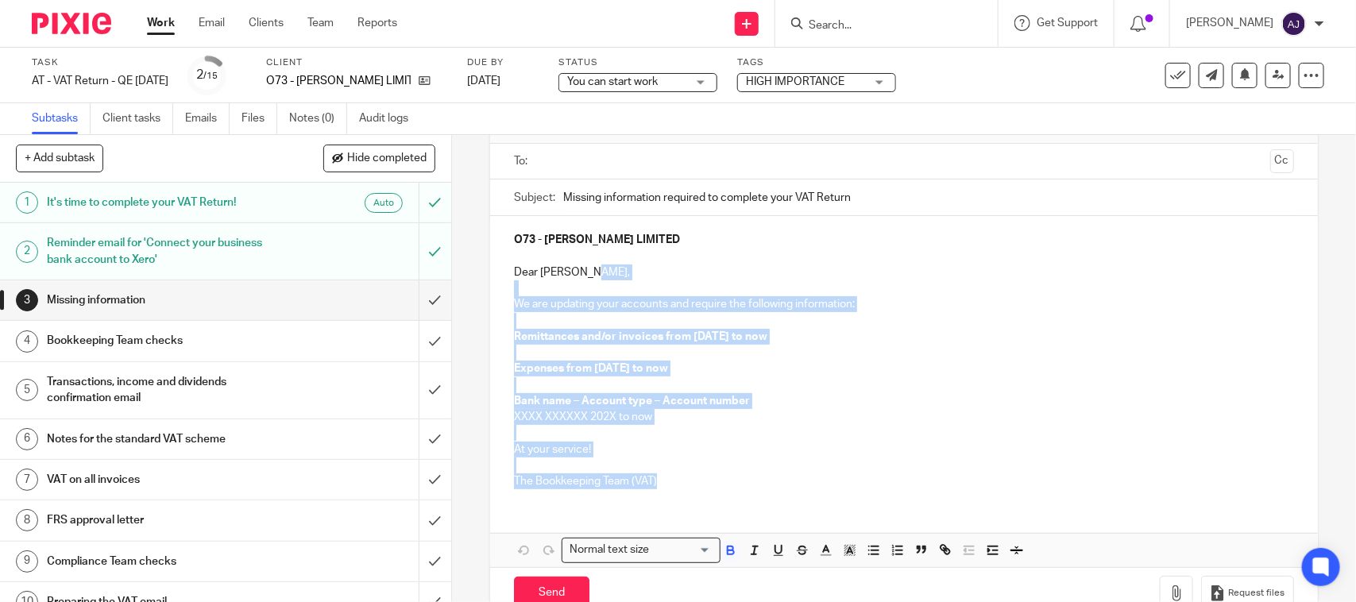
drag, startPoint x: 914, startPoint y: 275, endPoint x: 886, endPoint y: 510, distance: 236.7
click at [886, 510] on div "O73 - JENNIFER O'NEILL LIMITED Dear Jennifer, We are updating your accounts and…" at bounding box center [903, 391] width 827 height 351
click at [890, 497] on div "O73 - JENNIFER O'NEILL LIMITED Dear Jennifer, We are updating your accounts and…" at bounding box center [903, 358] width 827 height 285
click at [901, 477] on p "The Bookkeeping Team (VAT)" at bounding box center [903, 481] width 779 height 16
drag, startPoint x: 788, startPoint y: 240, endPoint x: 866, endPoint y: 326, distance: 116.9
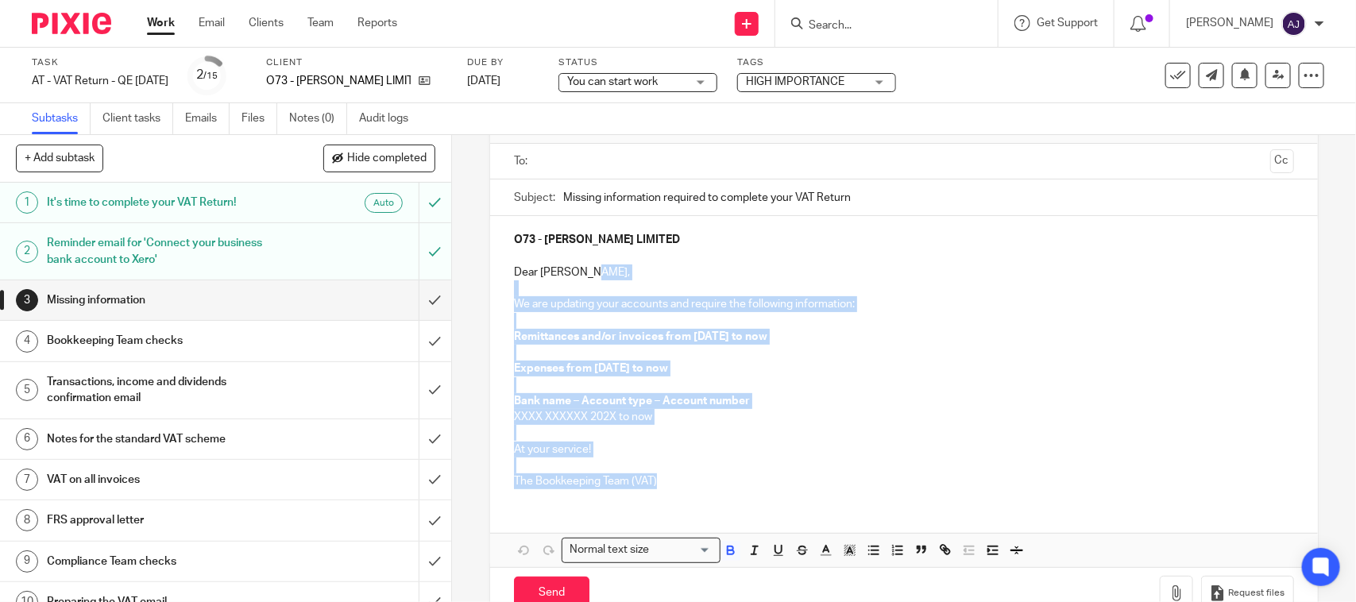
click at [866, 335] on div "O73 - JENNIFER O'NEILL LIMITED Dear Jennifer, We are updating your accounts and…" at bounding box center [903, 358] width 827 height 285
drag, startPoint x: 731, startPoint y: 327, endPoint x: 688, endPoint y: 318, distance: 44.5
click at [729, 328] on p at bounding box center [903, 321] width 779 height 16
click at [534, 276] on p "Dear Jennifer," at bounding box center [903, 272] width 779 height 16
drag, startPoint x: 509, startPoint y: 241, endPoint x: 802, endPoint y: 510, distance: 397.9
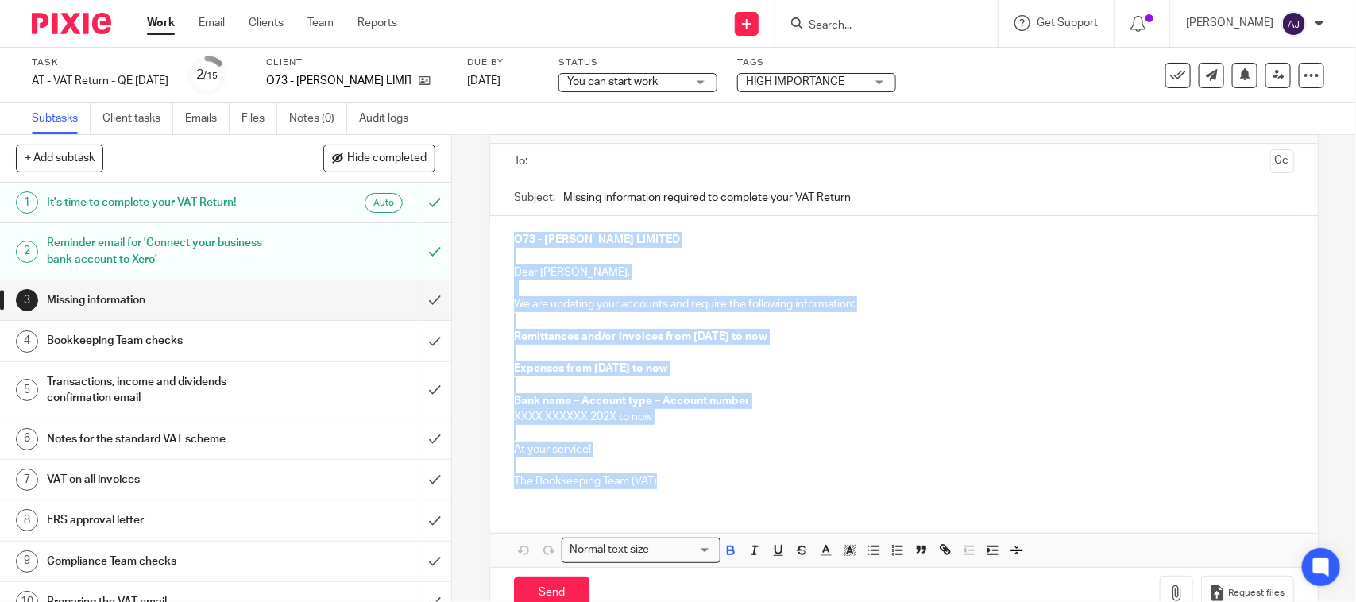
click at [802, 510] on div "O73 - JENNIFER O'NEILL LIMITED Dear Jennifer, We are updating your accounts and…" at bounding box center [903, 391] width 827 height 351
click at [796, 368] on p "Expenses from 01st May 2025 to now" at bounding box center [903, 369] width 779 height 16
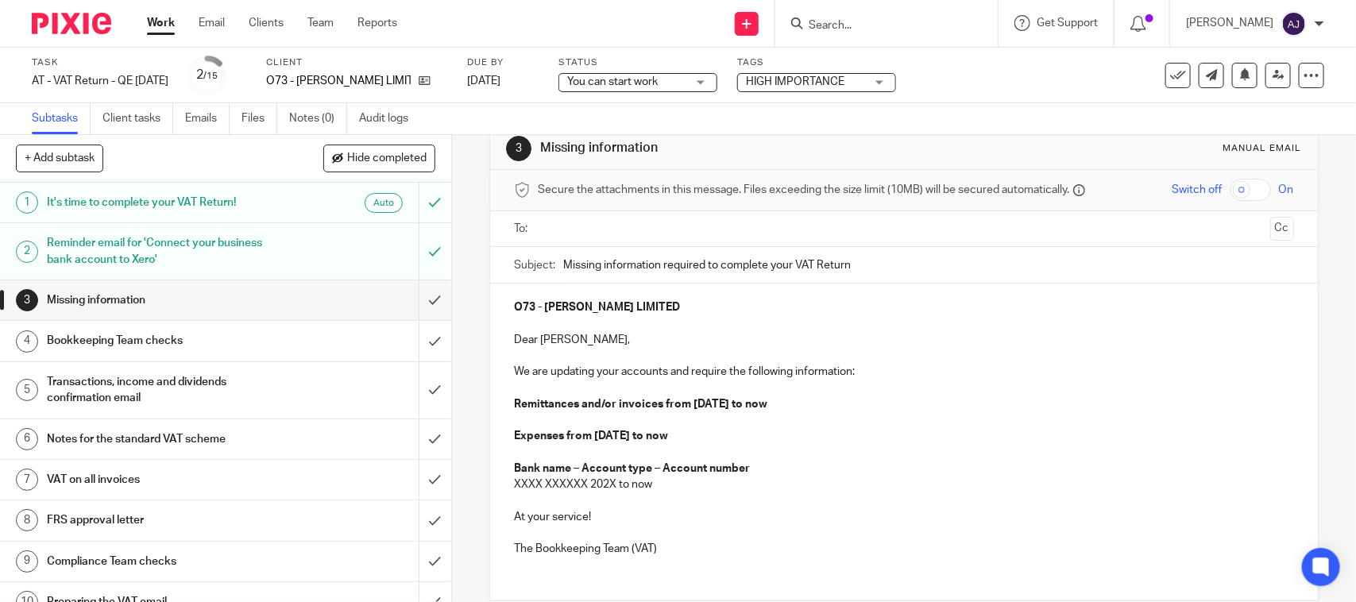
scroll to position [0, 0]
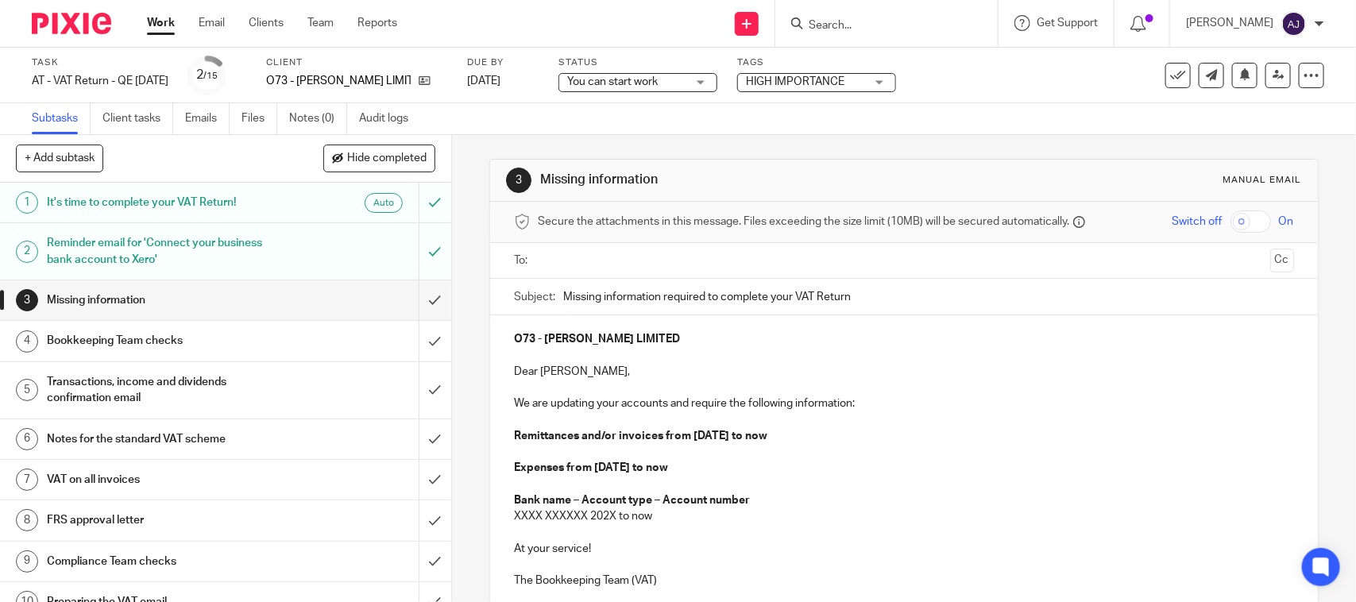
click at [695, 137] on div "3 Missing information Manual email Secure the attachments in this message. File…" at bounding box center [903, 439] width 828 height 608
click at [1036, 87] on div "Task AT - VAT Return - QE 31-07-2025 Save AT - VAT Return - QE 31-07-2025 2 /15…" at bounding box center [570, 75] width 1077 height 38
click at [1023, 131] on div "Subtasks Client tasks Emails Files Notes (0) Audit logs" at bounding box center [678, 119] width 1356 height 32
click at [1022, 110] on div "Subtasks Client tasks Emails Files Notes (0) Audit logs" at bounding box center [678, 119] width 1356 height 32
click at [998, 91] on div "Task AT - VAT Return - QE 31-07-2025 Save AT - VAT Return - QE 31-07-2025 2 /15…" at bounding box center [570, 75] width 1077 height 38
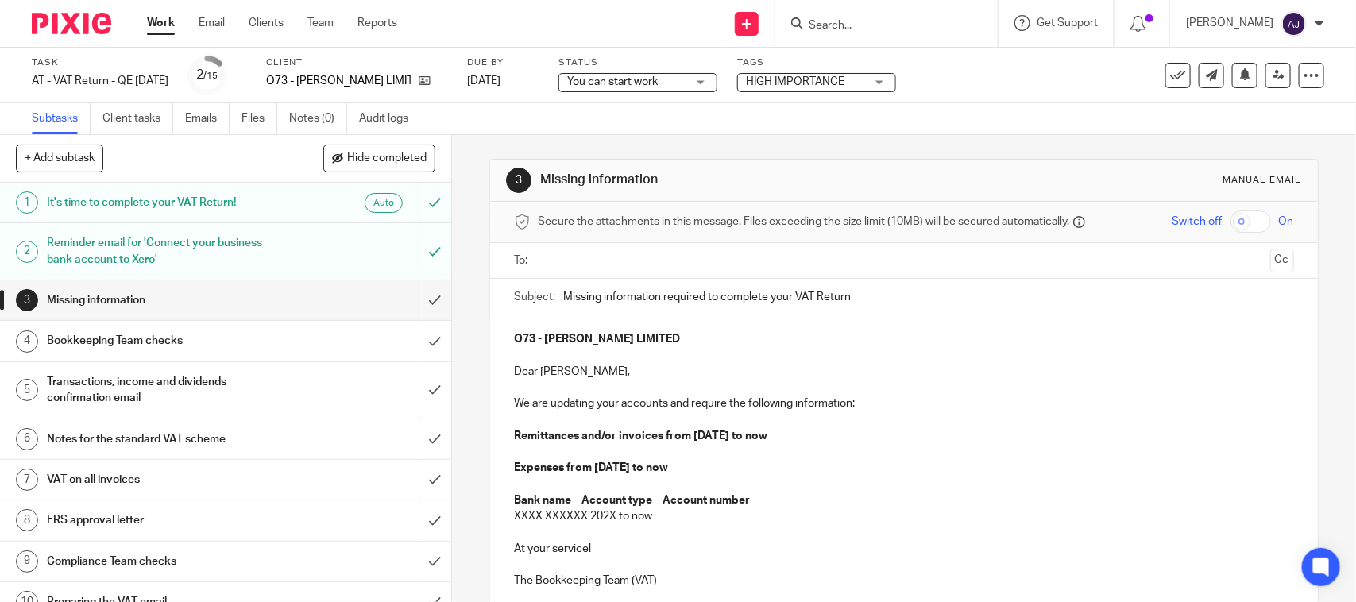
click at [1009, 77] on div "Task AT - VAT Return - QE 31-07-2025 Save AT - VAT Return - QE 31-07-2025 2 /15…" at bounding box center [570, 75] width 1077 height 38
click at [1007, 93] on div "Task AT - VAT Return - QE 31-07-2025 Save AT - VAT Return - QE 31-07-2025 2 /15…" at bounding box center [570, 75] width 1077 height 38
click at [1018, 84] on div "Task AT - VAT Return - QE 31-07-2025 Save AT - VAT Return - QE 31-07-2025 2 /15…" at bounding box center [570, 75] width 1077 height 38
click at [958, 152] on div "3 Missing information Manual email Secure the attachments in this message. File…" at bounding box center [903, 439] width 828 height 608
click at [881, 148] on div "3 Missing information Manual email Secure the attachments in this message. File…" at bounding box center [903, 439] width 828 height 608
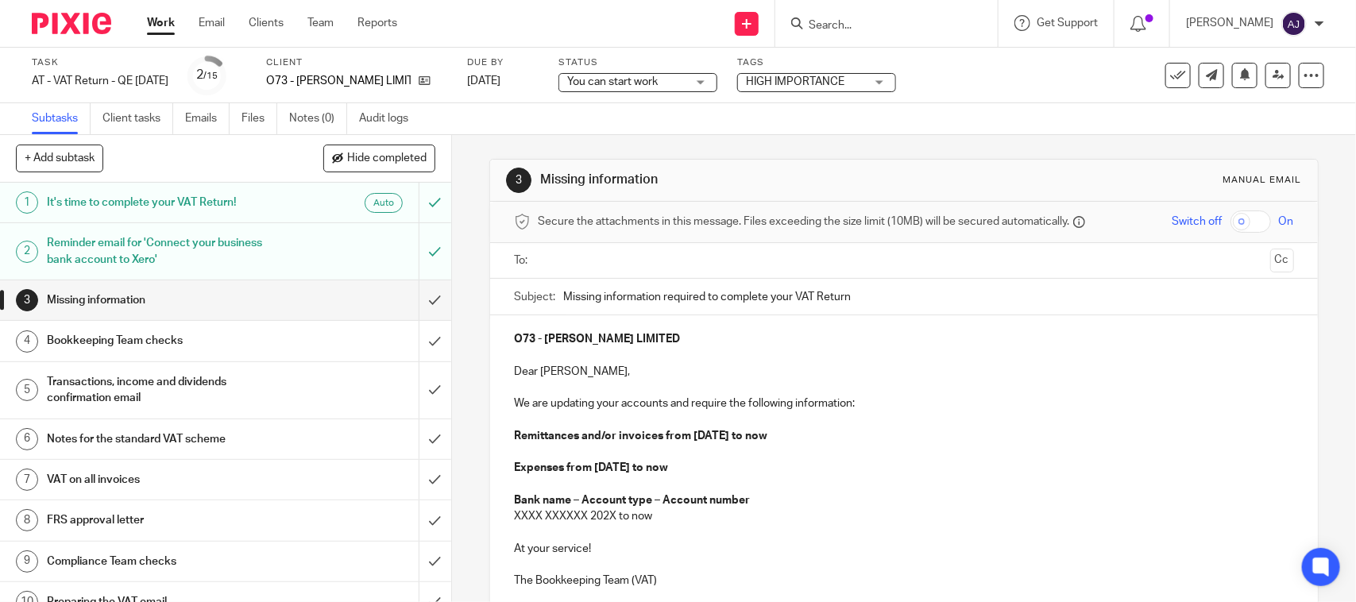
click at [892, 137] on div "3 Missing information Manual email Secure the attachments in this message. File…" at bounding box center [903, 439] width 828 height 608
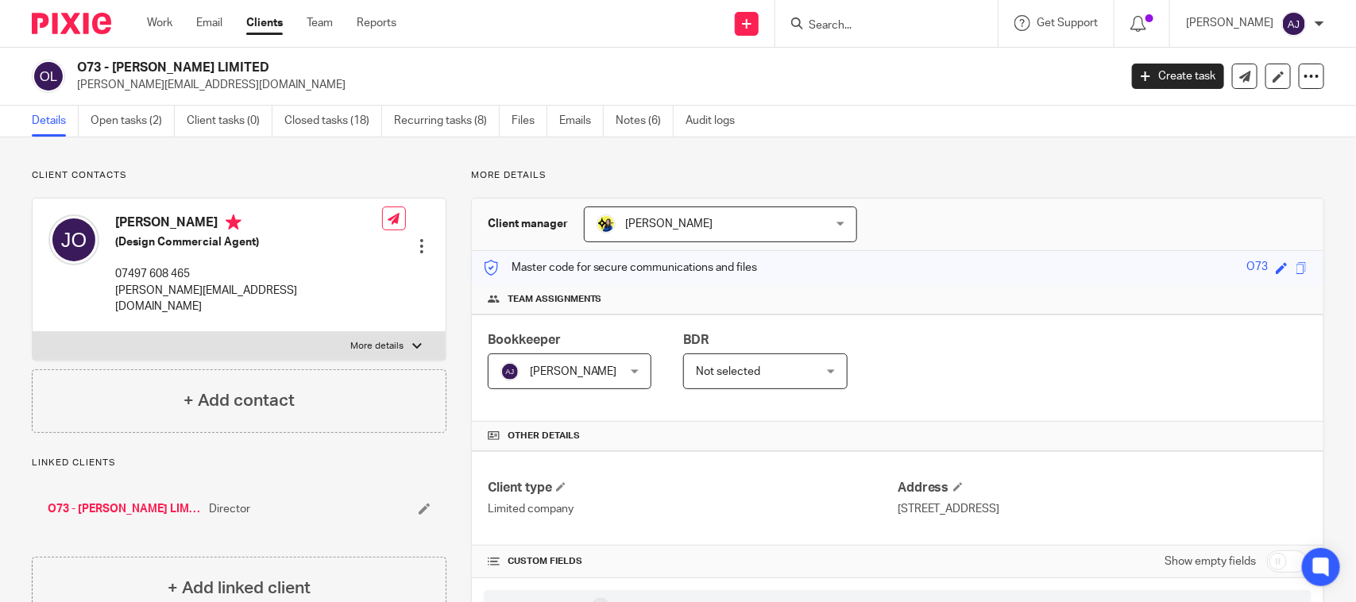
drag, startPoint x: 979, startPoint y: 175, endPoint x: 975, endPoint y: 185, distance: 10.3
click at [971, 180] on p "More details" at bounding box center [897, 175] width 853 height 13
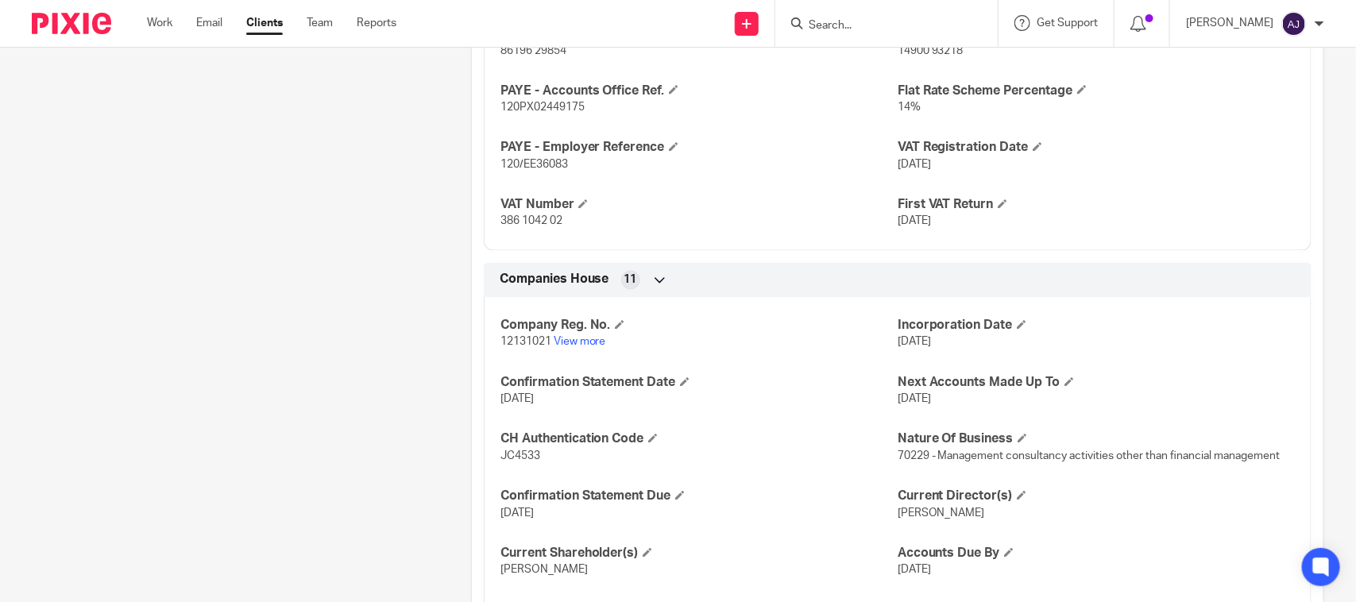
scroll to position [1390, 0]
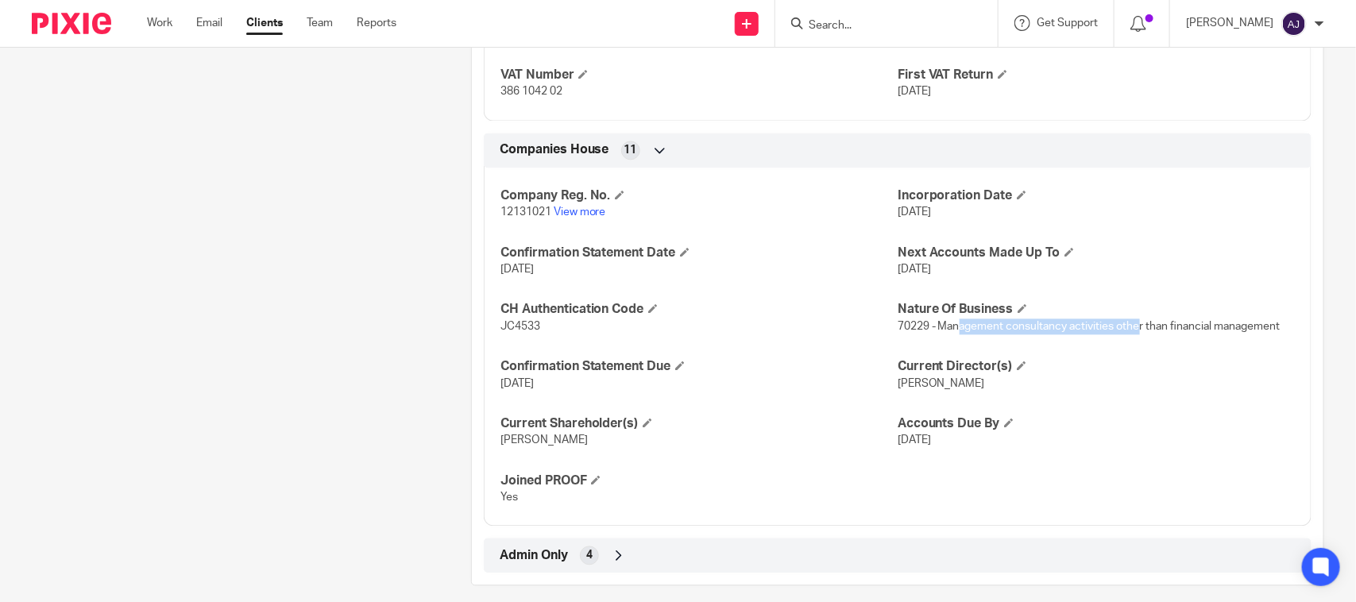
drag, startPoint x: 986, startPoint y: 330, endPoint x: 1168, endPoint y: 340, distance: 182.1
click at [1137, 337] on div "Company Reg. No. 12131021 View more Incorporation Date [DATE] Confirmation Stat…" at bounding box center [897, 341] width 827 height 371
click at [1205, 355] on div "Company Reg. No. 12131021 View more Incorporation Date 31 Jul 2019 Confirmation…" at bounding box center [897, 341] width 827 height 371
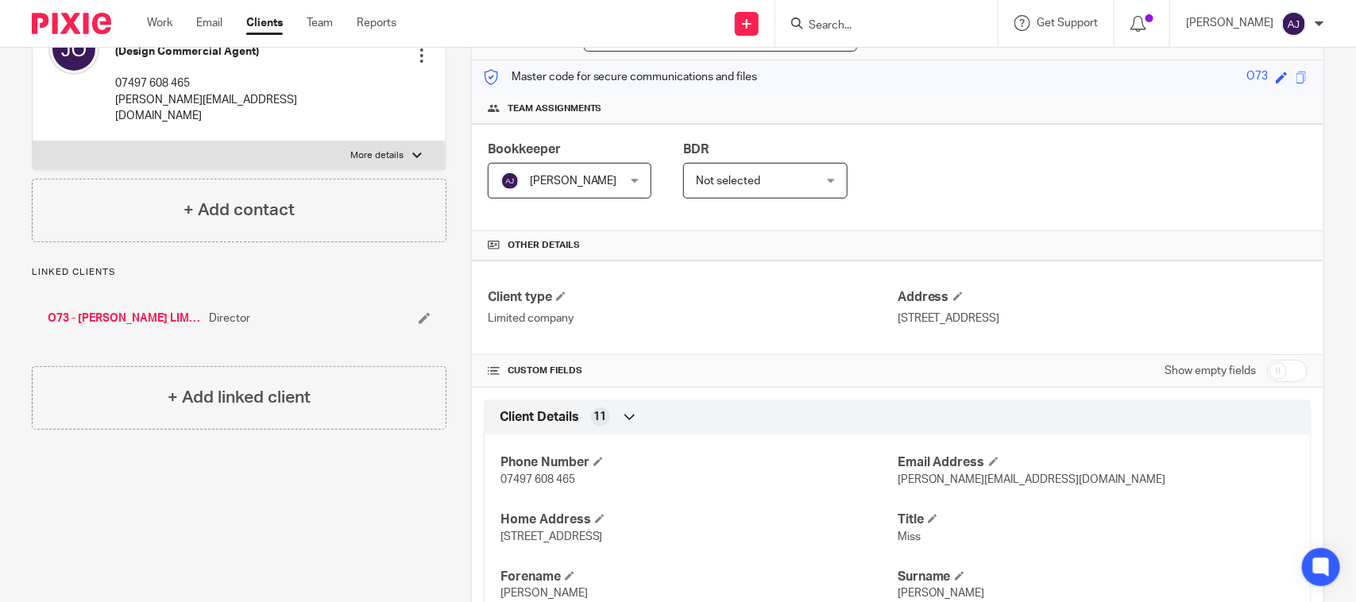
scroll to position [0, 0]
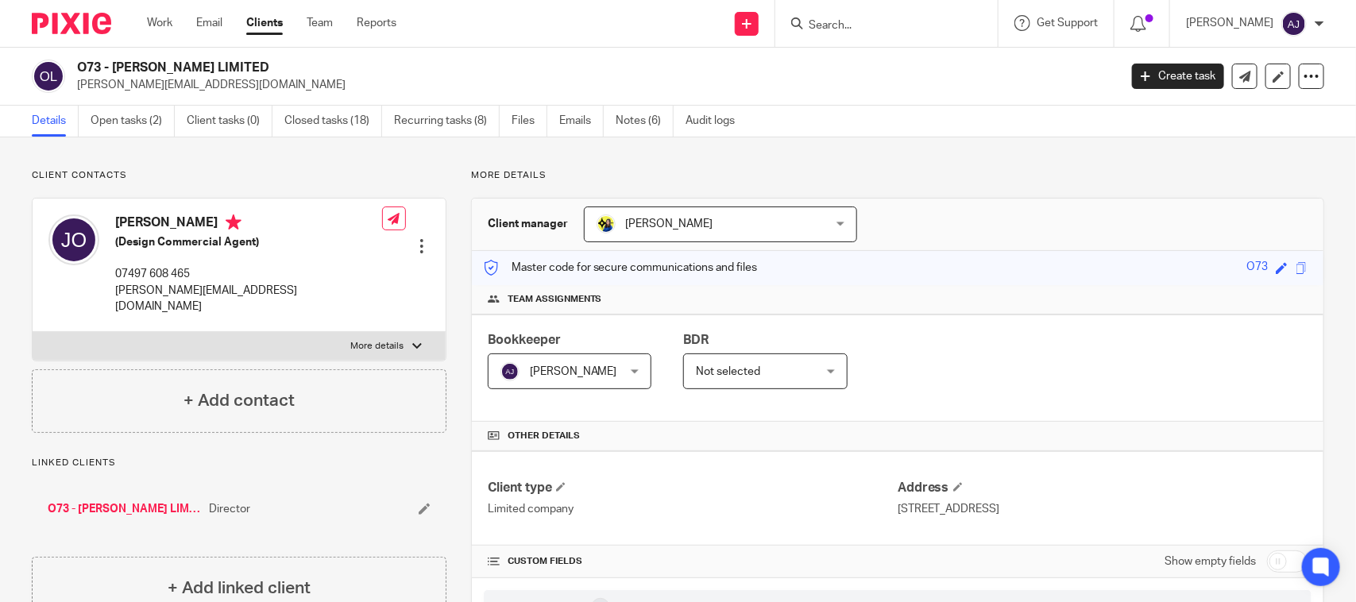
click at [974, 200] on div "Client manager Bobo Lee Bobo Lee Abhay Jayswal Akhil Siby - Billings Anjali Gam…" at bounding box center [897, 225] width 851 height 52
click at [870, 206] on div "Client manager Bobo Lee Bobo Lee Abhay Jayswal Akhil Siby - Billings Anjali Gam…" at bounding box center [897, 225] width 851 height 52
click at [362, 189] on div "Client contacts Jennifer O’Neill (Design Commercial Agent) 07497 608 465 jenny@…" at bounding box center [239, 301] width 415 height 264
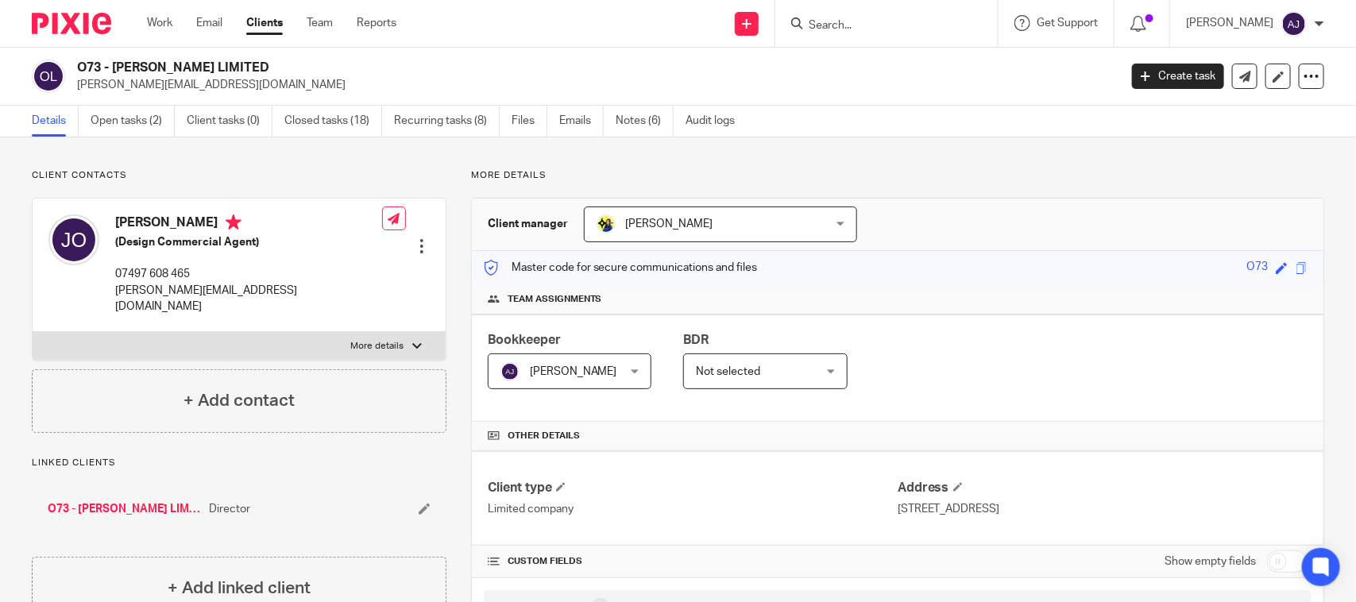
click at [806, 92] on p "jenny@jenniferoneill.co.uk" at bounding box center [592, 85] width 1031 height 16
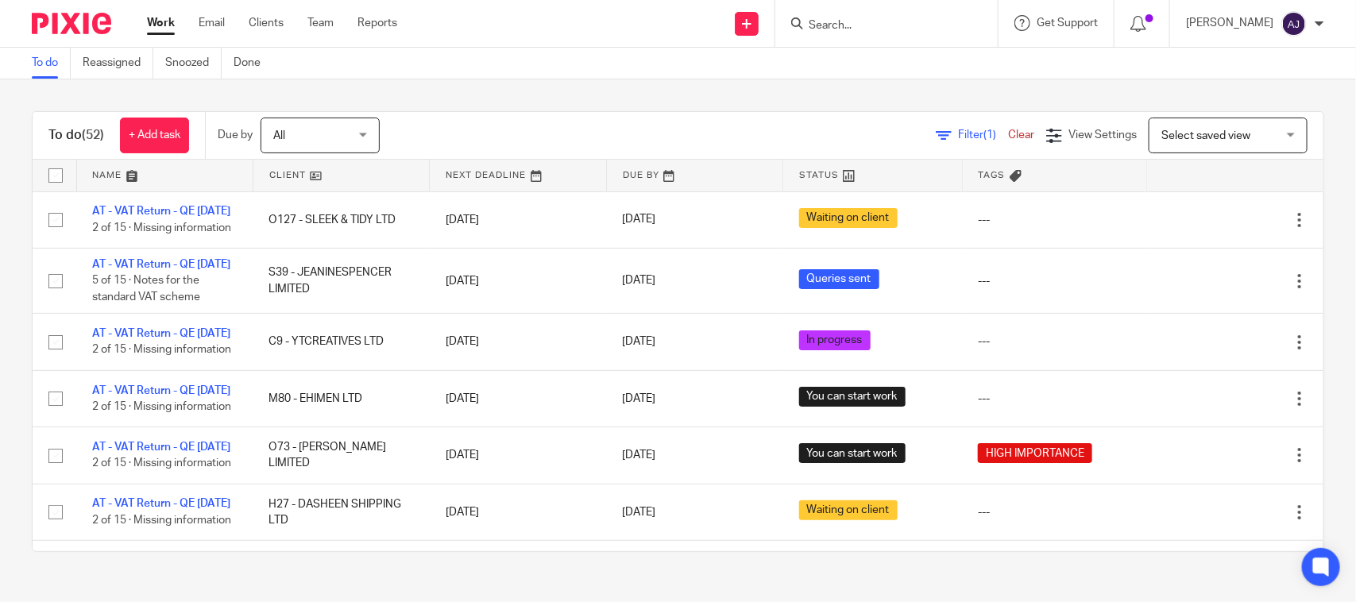
click at [1253, 85] on div "To do (52) + Add task Due by All All [DATE] [DATE] This week Next week This mon…" at bounding box center [678, 331] width 1356 height 504
click at [619, 93] on div "To do (52) + Add task Due by All All [DATE] [DATE] This week Next week This mon…" at bounding box center [678, 331] width 1356 height 504
